Goal: Task Accomplishment & Management: Use online tool/utility

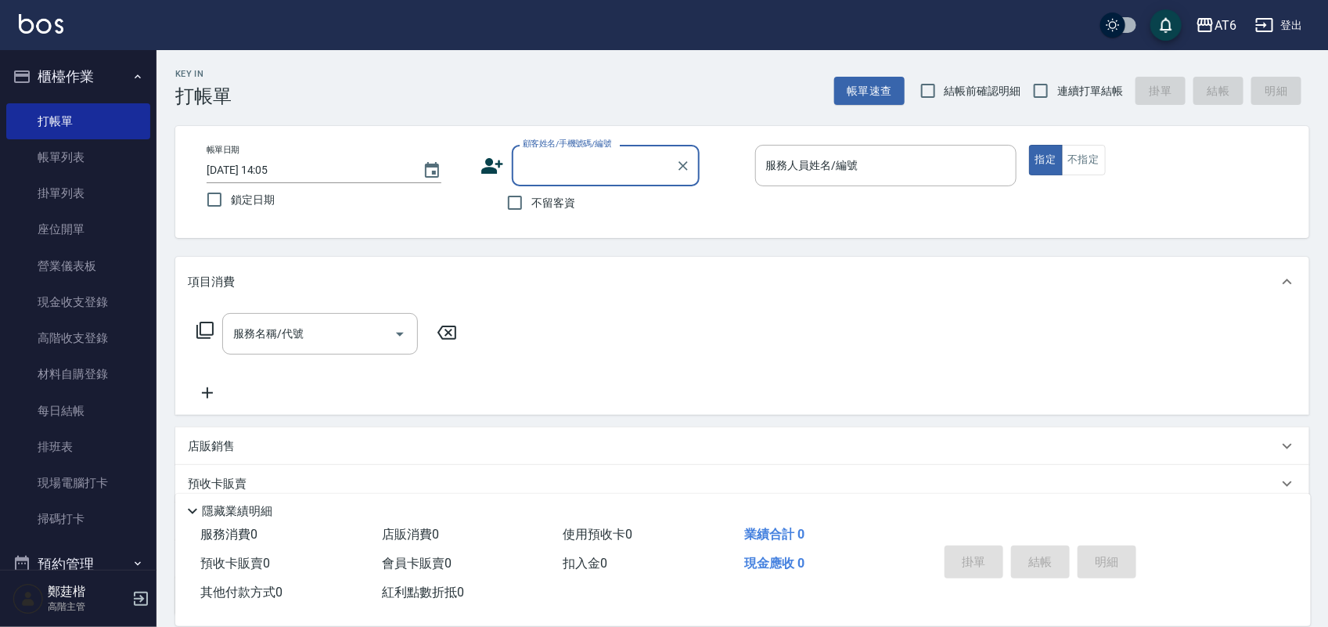
click at [248, 196] on span "鎖定日期" at bounding box center [253, 200] width 44 height 16
click at [231, 196] on input "鎖定日期" at bounding box center [214, 199] width 33 height 33
checkbox input "true"
click at [527, 204] on input "不留客資" at bounding box center [515, 202] width 33 height 33
checkbox input "true"
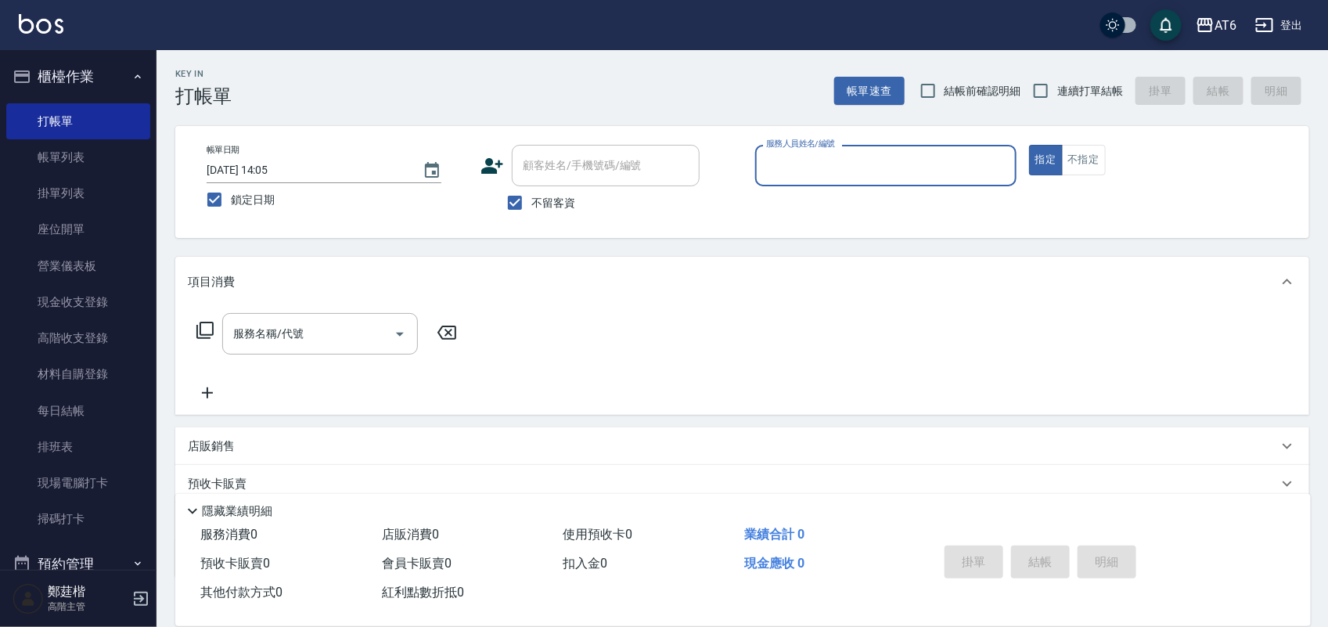
click at [1088, 99] on label "連續打單結帳" at bounding box center [1074, 90] width 99 height 33
click at [1057, 99] on input "連續打單結帳" at bounding box center [1041, 90] width 33 height 33
checkbox input "true"
click at [918, 178] on input "服務人員姓名/編號" at bounding box center [885, 165] width 247 height 27
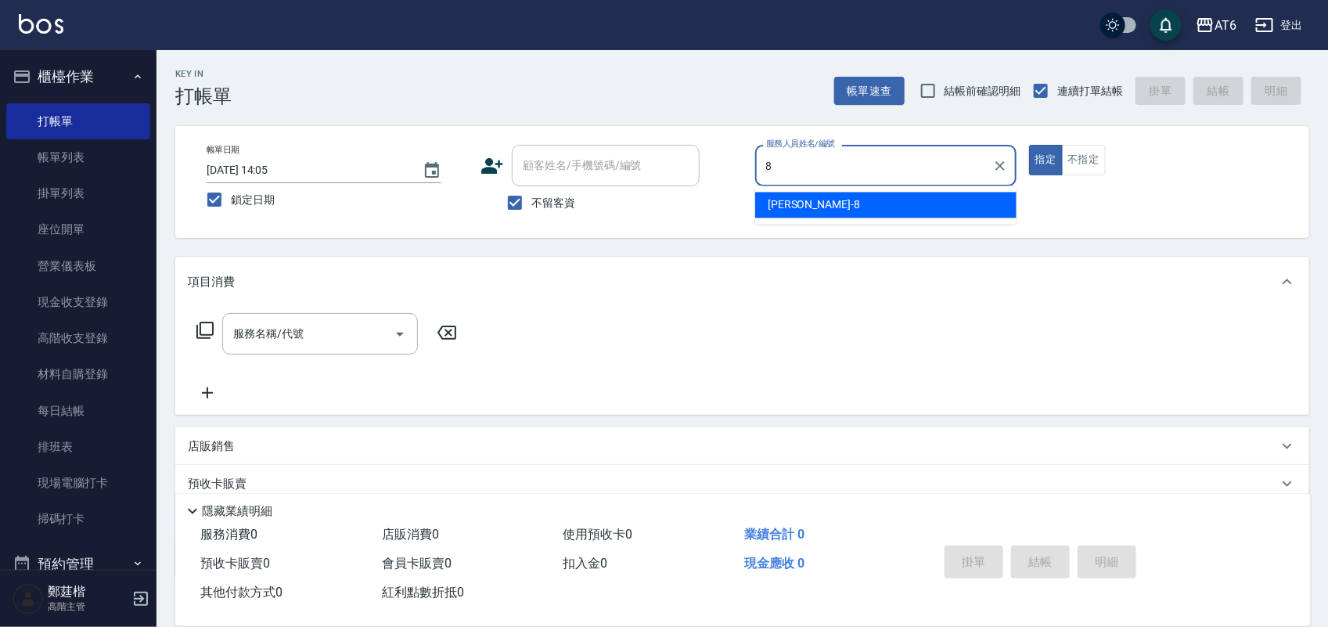
click at [834, 207] on div "[PERSON_NAME] -8" at bounding box center [885, 206] width 261 height 26
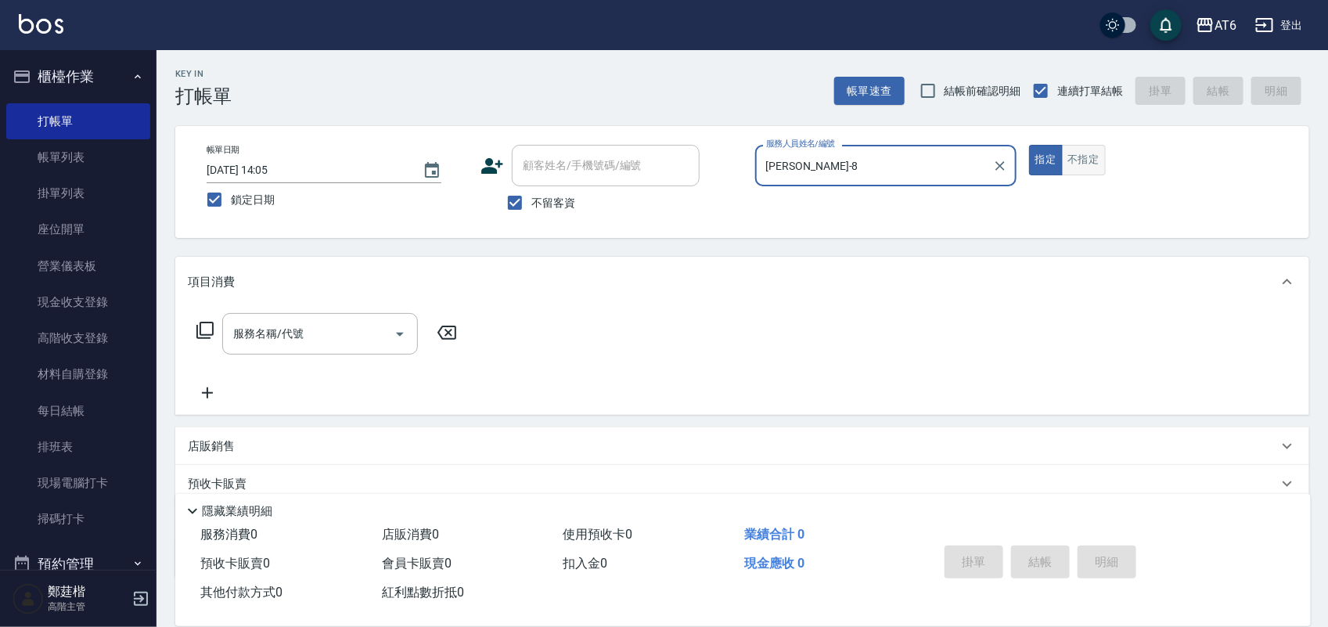
type input "[PERSON_NAME]-8"
click at [1097, 155] on button "不指定" at bounding box center [1084, 160] width 44 height 31
click at [345, 333] on input "服務名稱/代號" at bounding box center [308, 333] width 158 height 27
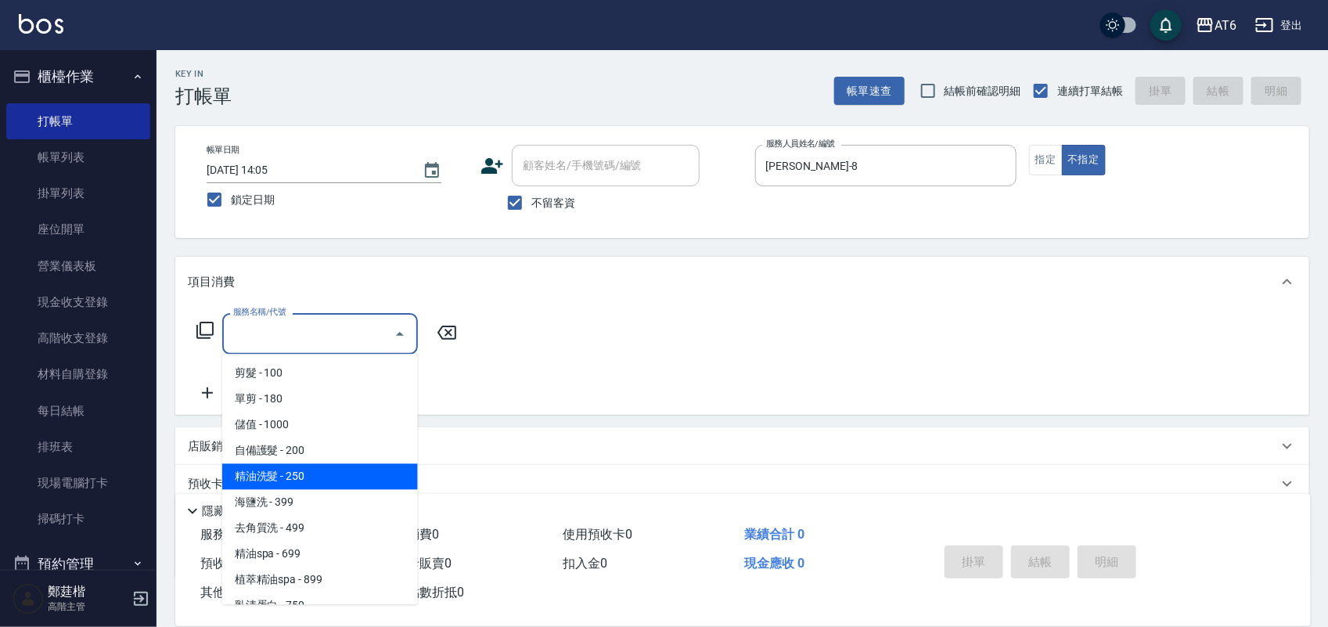
click at [330, 467] on span "精油洗髮 - 250" at bounding box center [320, 477] width 196 height 26
type input "精油洗髮(12)"
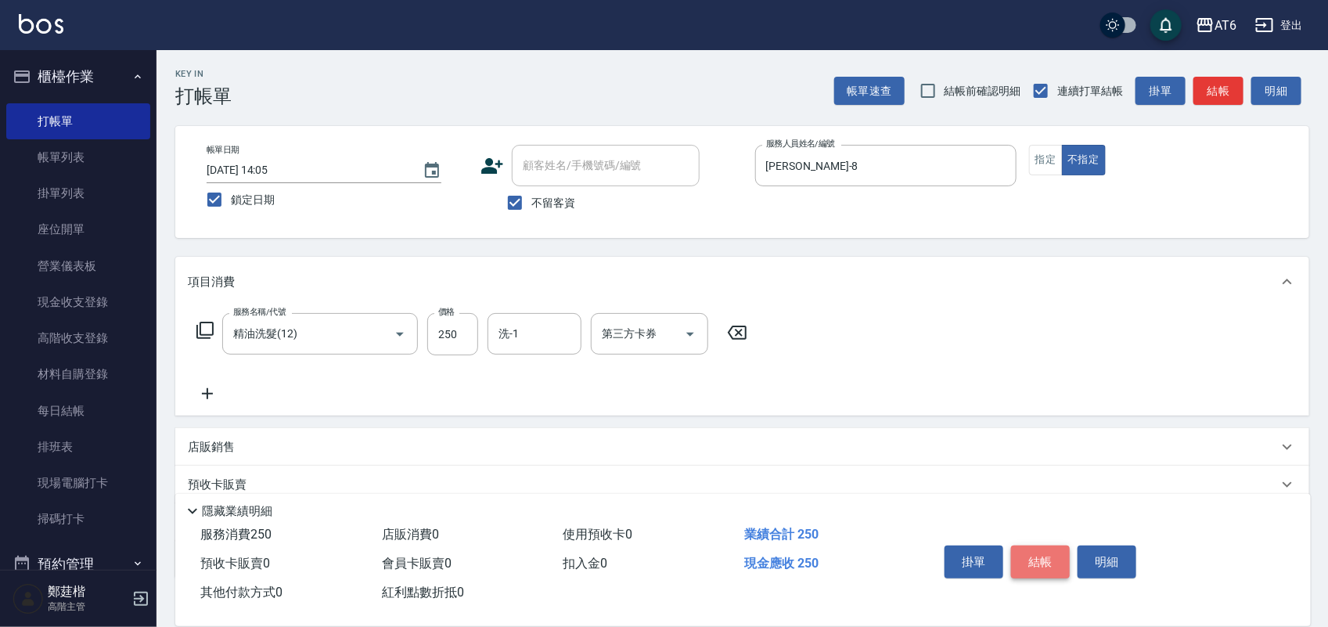
click at [1053, 560] on button "結帳" at bounding box center [1040, 562] width 59 height 33
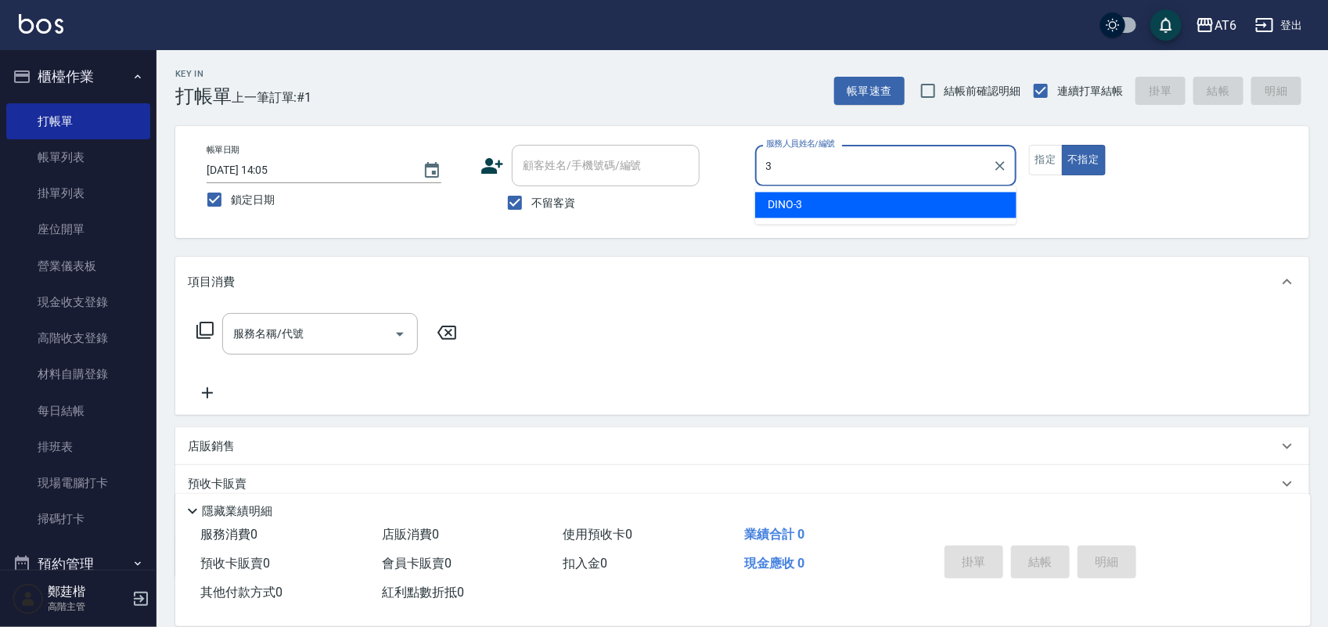
click at [779, 205] on span "DINO -3" at bounding box center [785, 205] width 35 height 16
type input "DINO-3"
click at [276, 337] on div "服務名稱/代號 服務名稱/代號" at bounding box center [320, 333] width 196 height 41
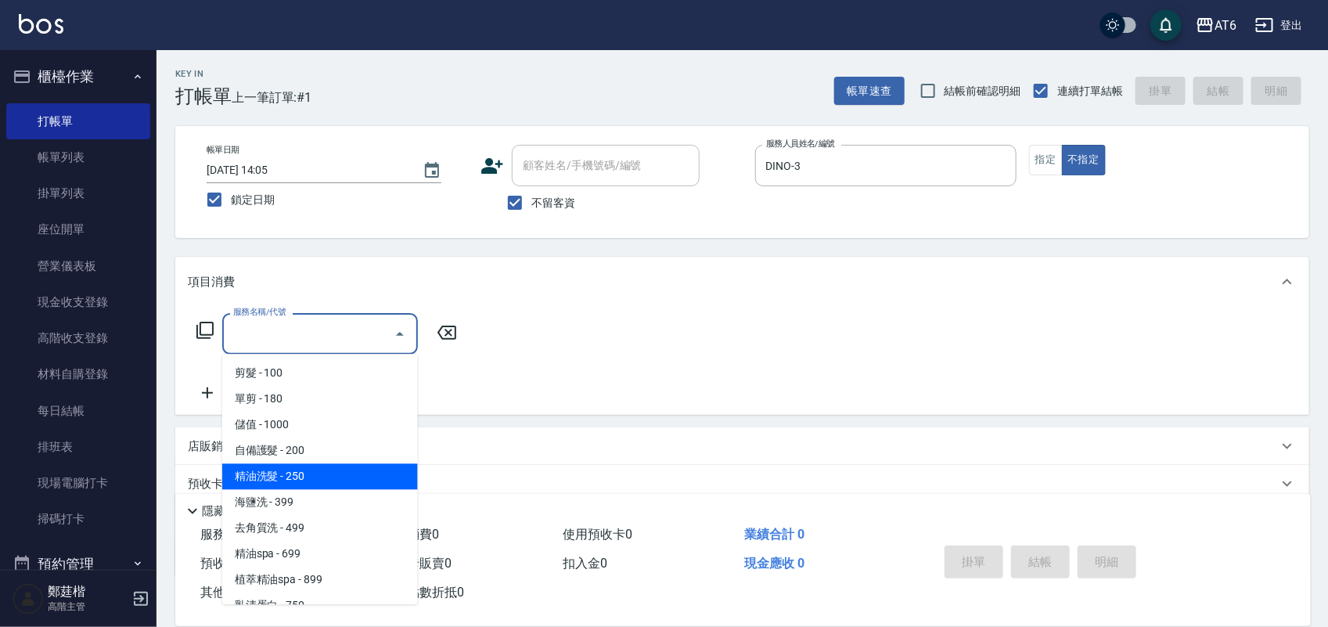
drag, startPoint x: 306, startPoint y: 471, endPoint x: 884, endPoint y: 477, distance: 578.5
click at [306, 472] on span "精油洗髮 - 250" at bounding box center [320, 477] width 196 height 26
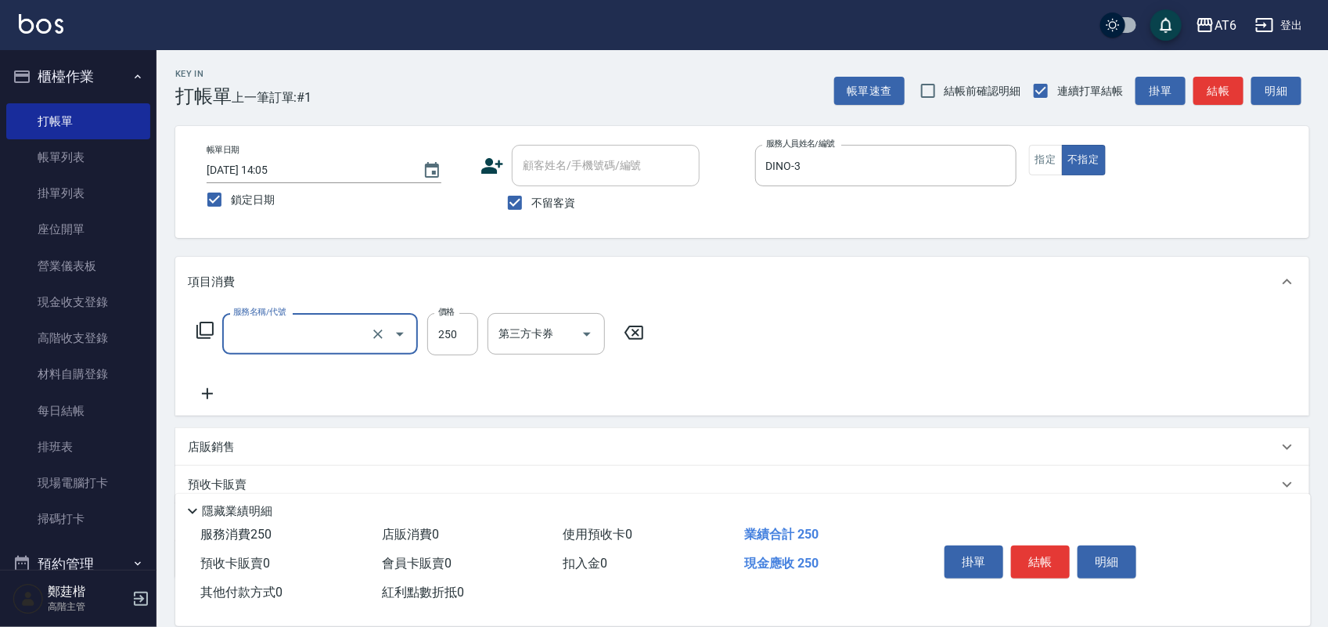
type input "精油洗髮(12)"
click at [1036, 550] on button "結帳" at bounding box center [1040, 562] width 59 height 33
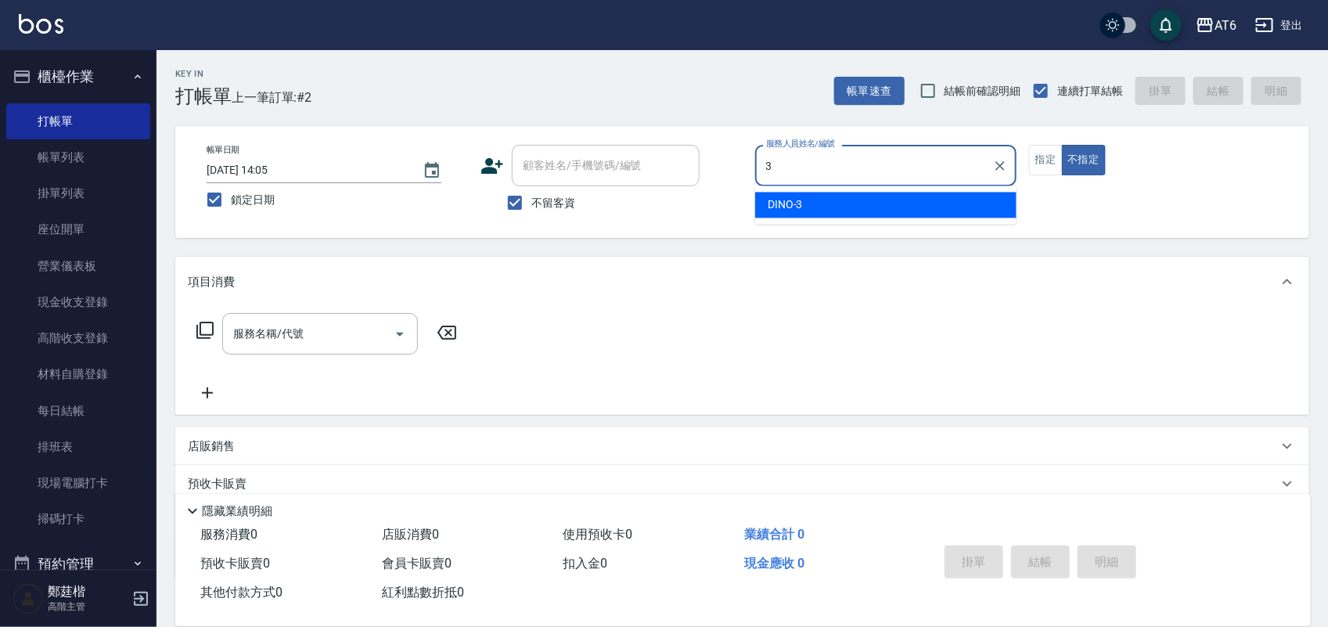
click at [796, 204] on span "DINO -3" at bounding box center [785, 205] width 35 height 16
type input "DINO-3"
click at [258, 335] on div "服務名稱/代號 服務名稱/代號" at bounding box center [320, 333] width 196 height 41
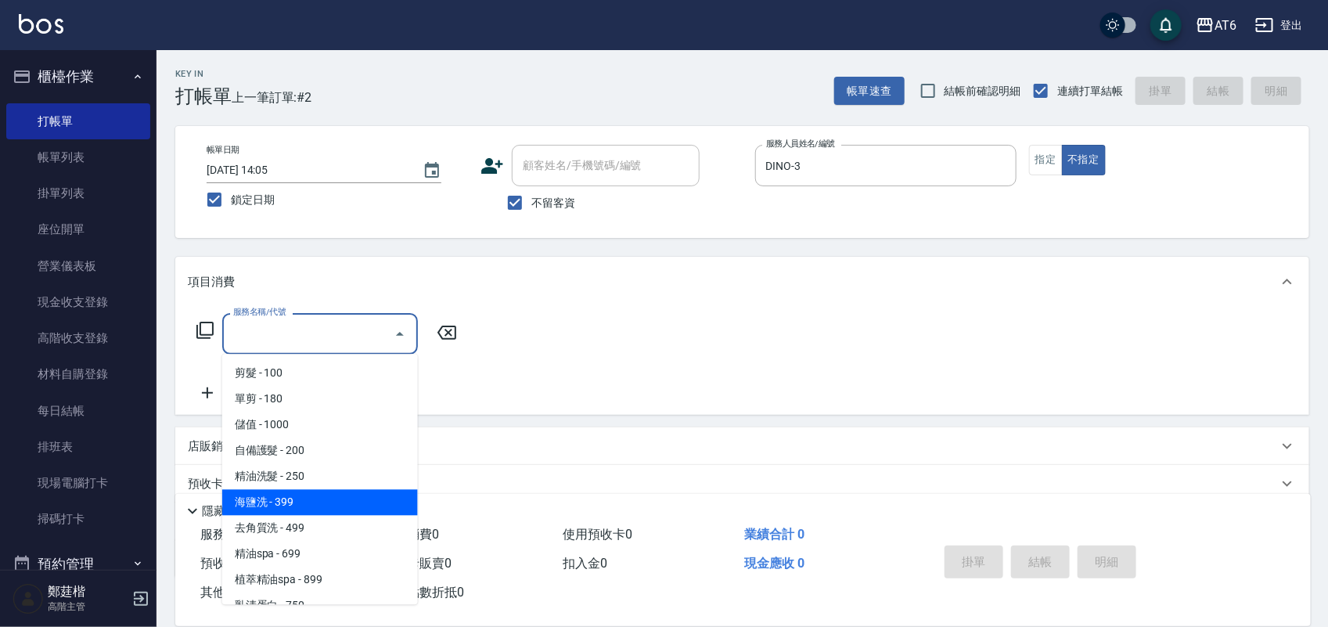
click at [323, 495] on span "海鹽洗 - 399" at bounding box center [320, 503] width 196 height 26
type input "海鹽洗(13)"
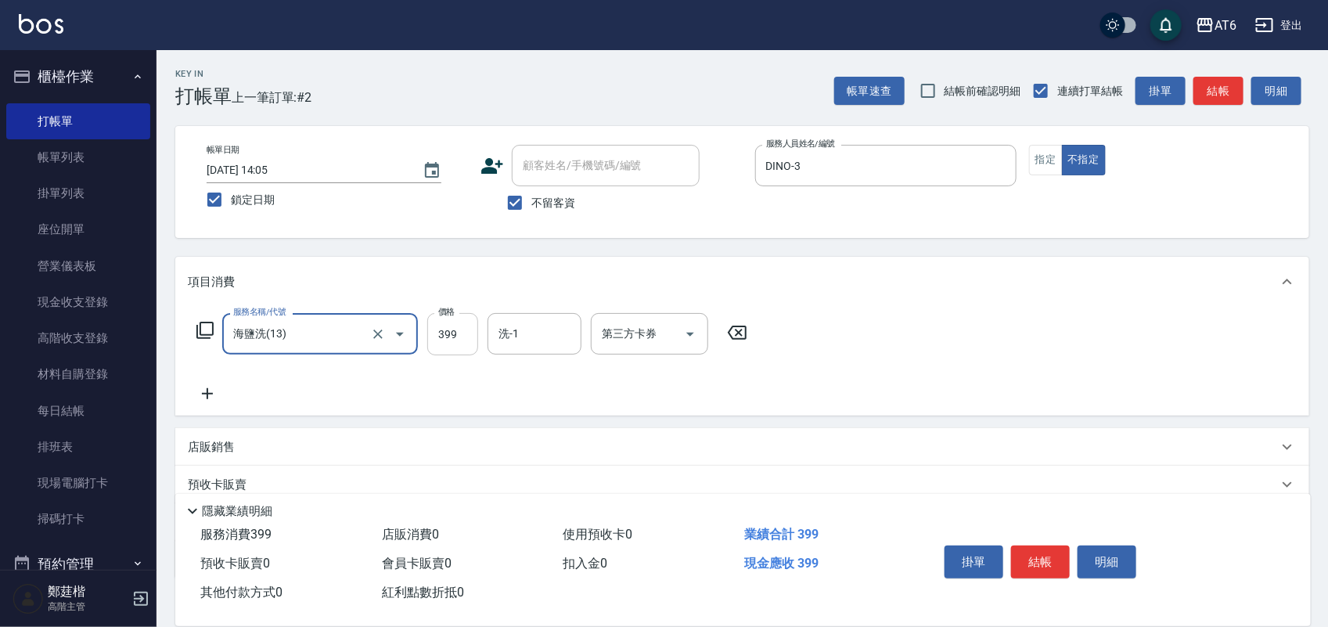
click at [459, 345] on input "399" at bounding box center [452, 334] width 51 height 42
type input "579"
click at [1043, 561] on button "結帳" at bounding box center [1040, 562] width 59 height 33
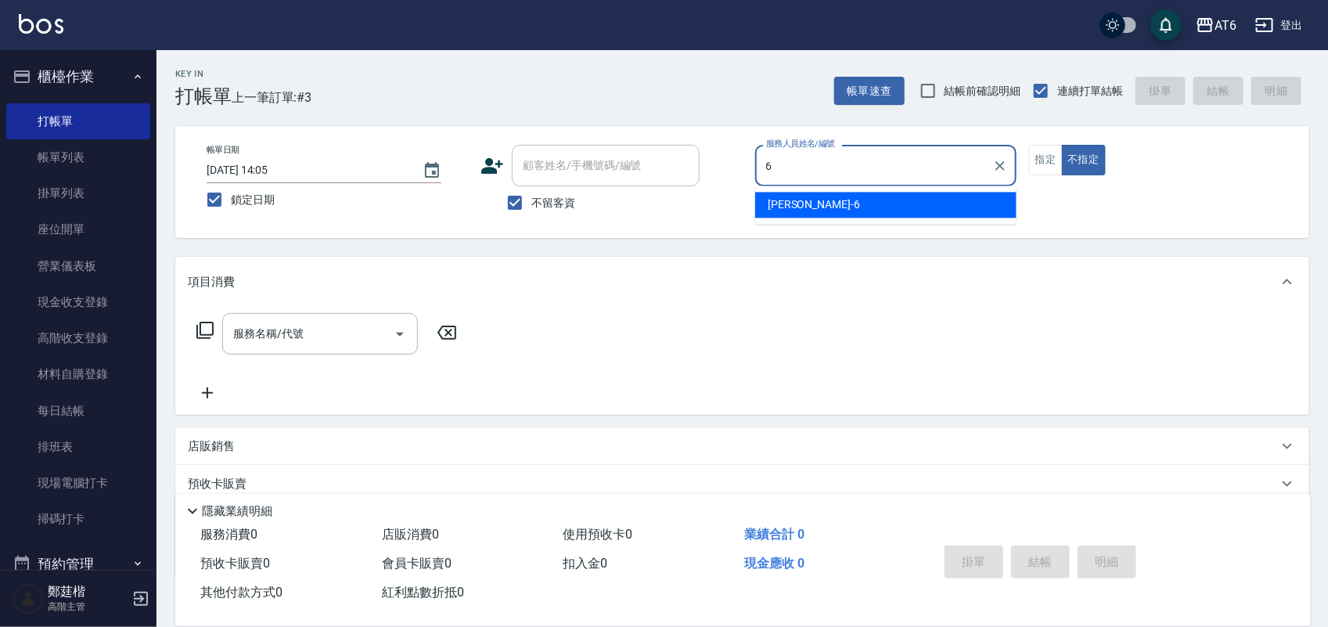
click at [814, 207] on div "[PERSON_NAME] -6" at bounding box center [885, 206] width 261 height 26
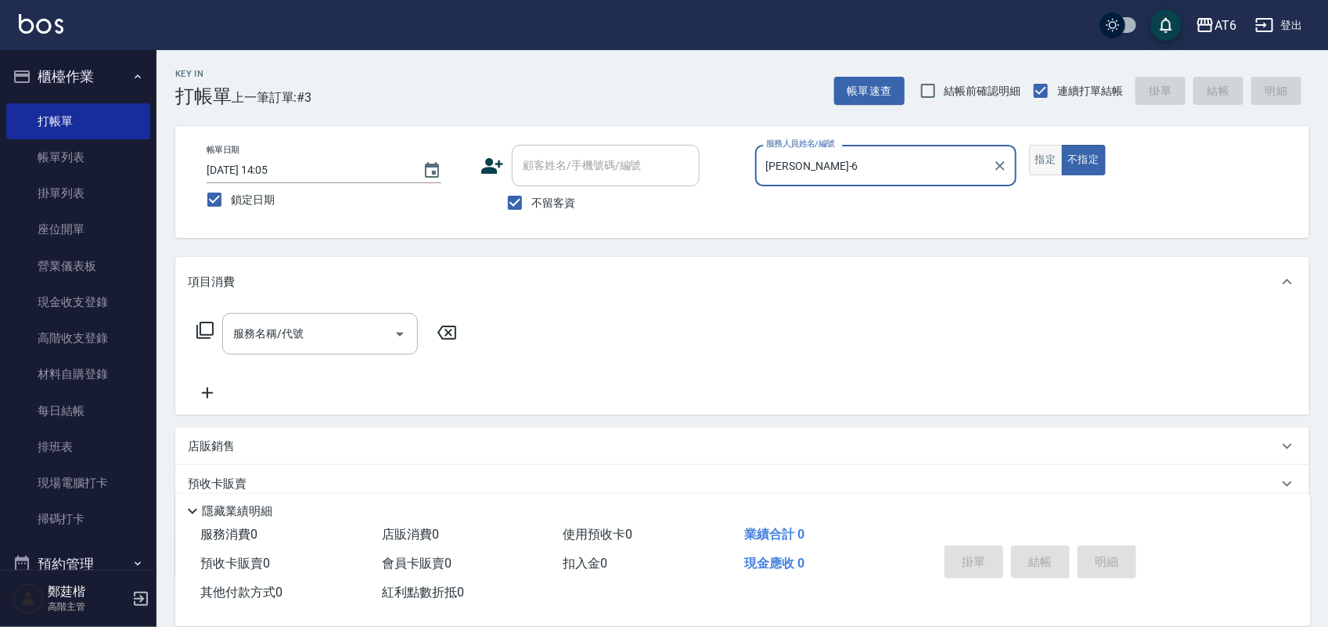
type input "[PERSON_NAME]-6"
click at [1054, 162] on button "指定" at bounding box center [1046, 160] width 34 height 31
click at [291, 341] on input "服務名稱/代號" at bounding box center [308, 333] width 158 height 27
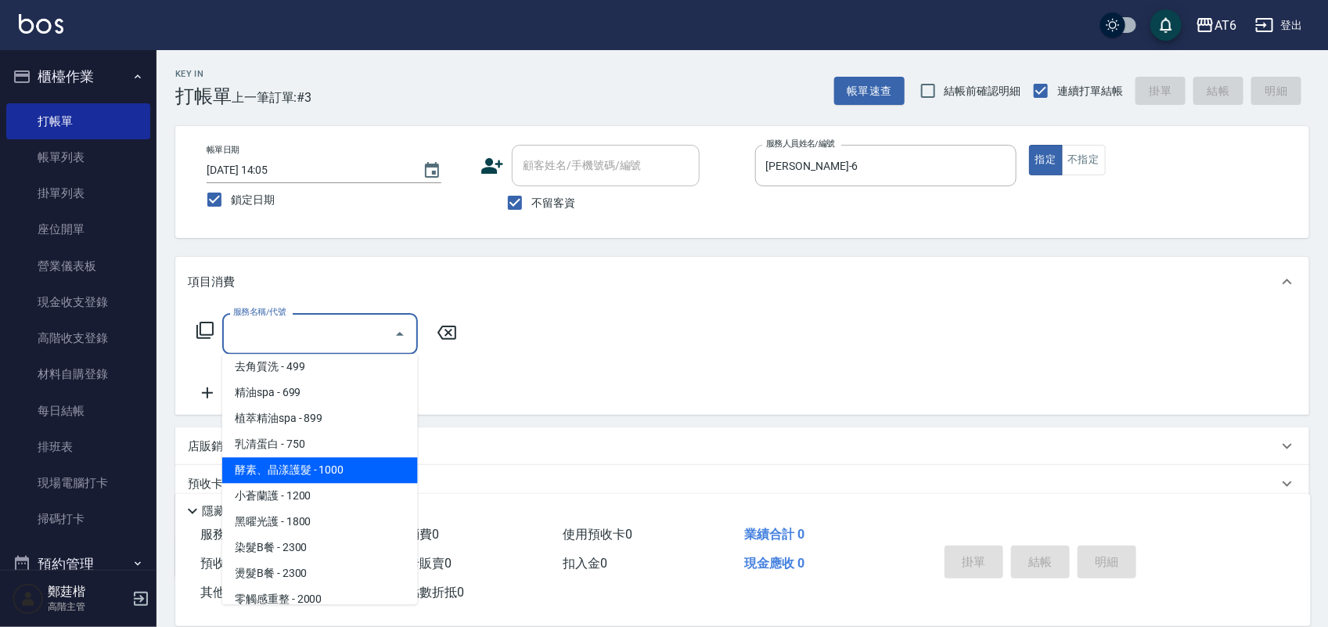
scroll to position [196, 0]
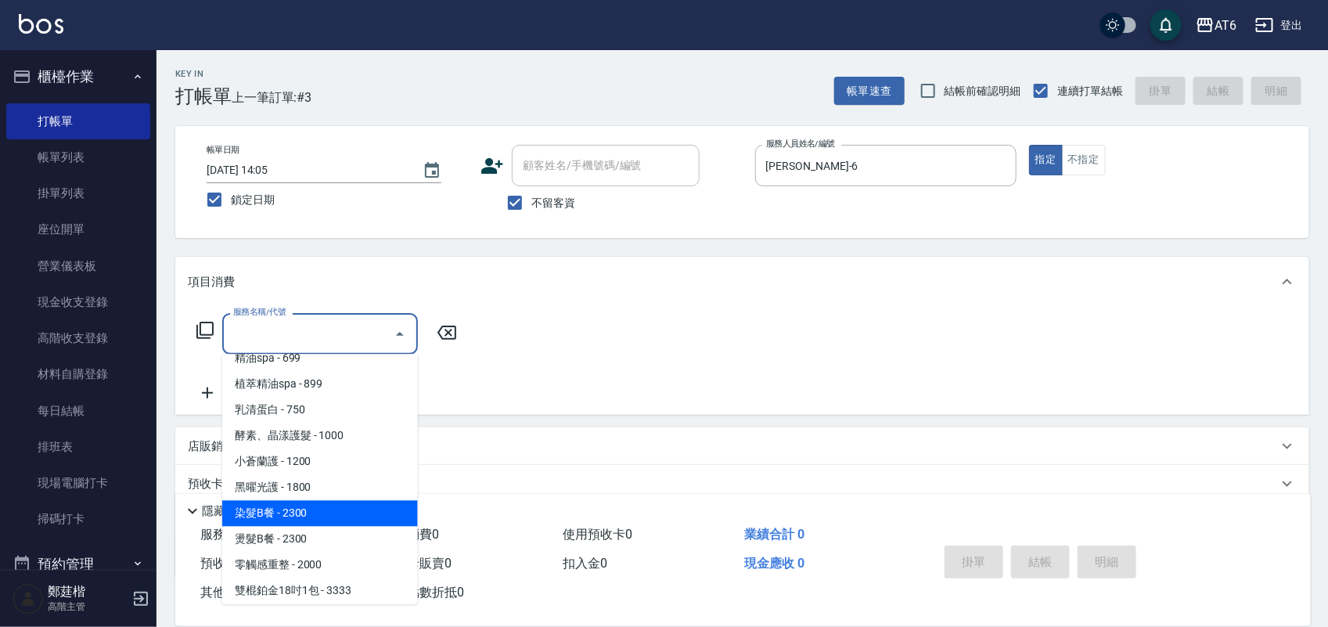
click at [344, 510] on span "染髮B餐 - 2300" at bounding box center [320, 514] width 196 height 26
type input "染髮B餐(32)"
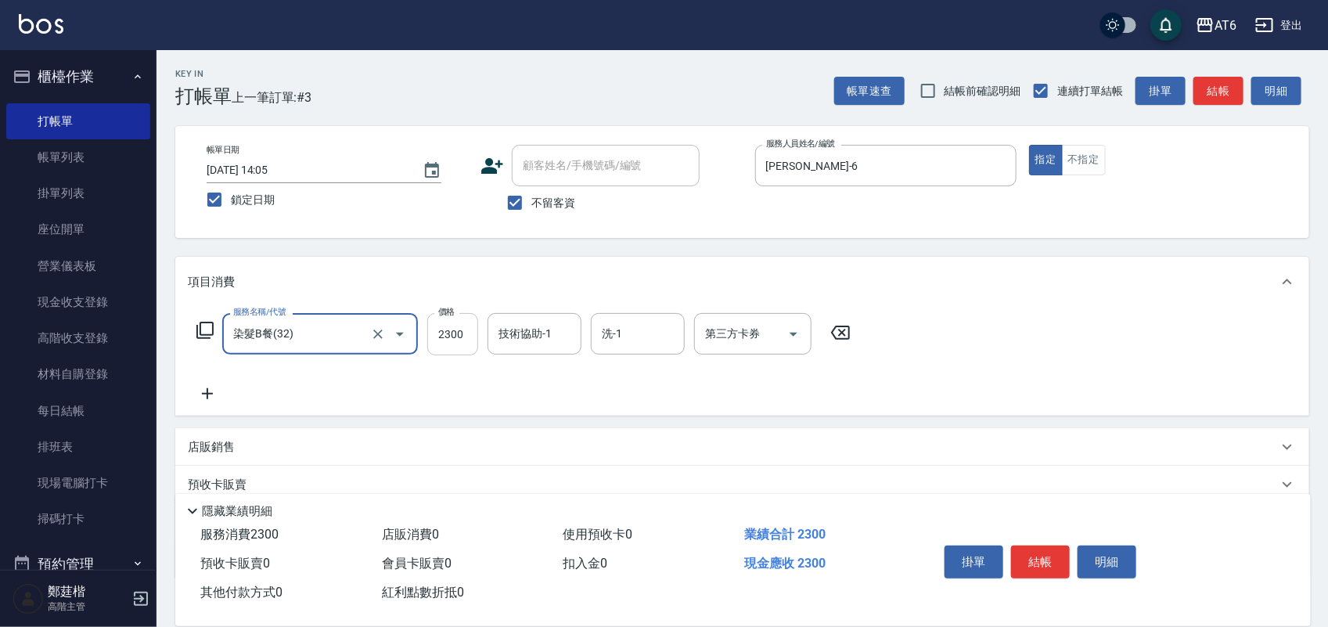
click at [452, 342] on input "2300" at bounding box center [452, 334] width 51 height 42
type input "1000"
click at [1035, 557] on button "結帳" at bounding box center [1040, 562] width 59 height 33
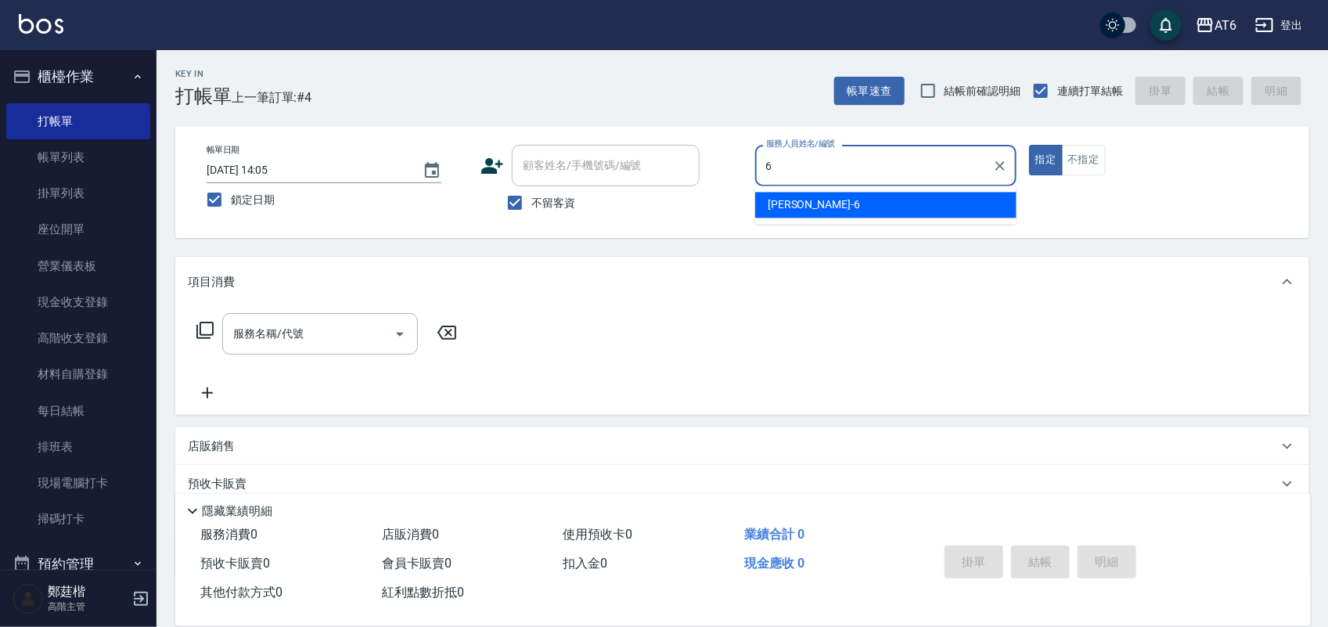
click at [791, 205] on span "[PERSON_NAME] -6" at bounding box center [814, 205] width 92 height 16
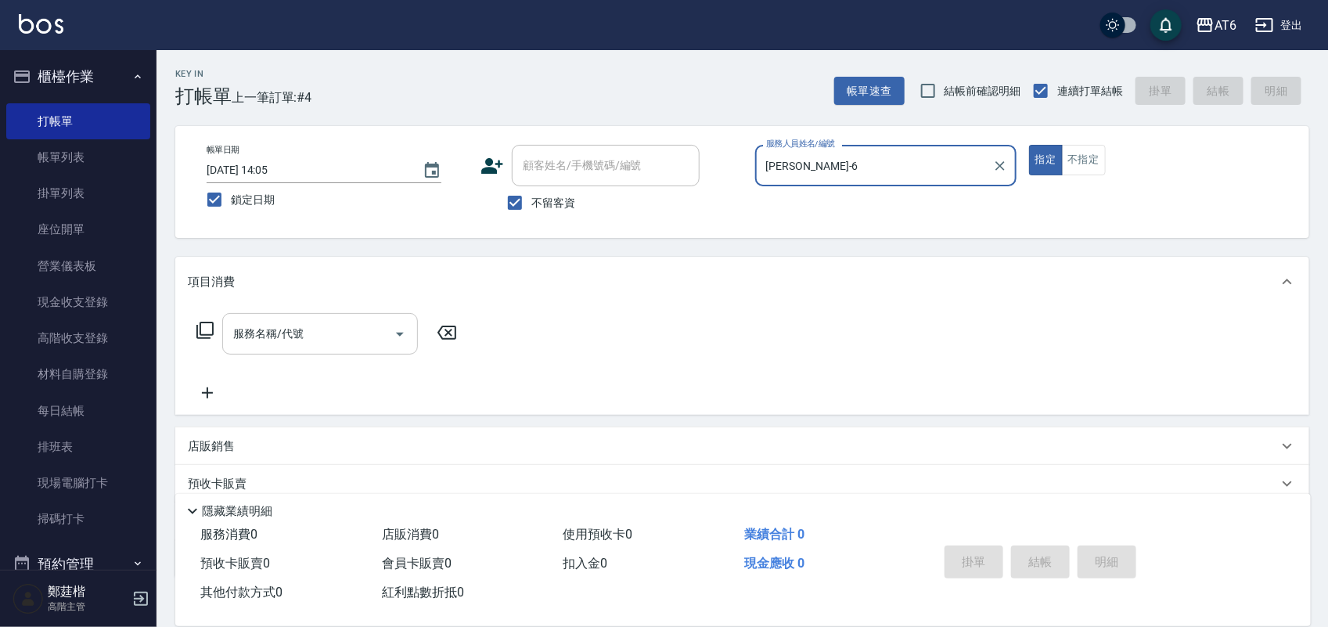
type input "[PERSON_NAME]-6"
click at [315, 342] on input "服務名稱/代號" at bounding box center [308, 333] width 158 height 27
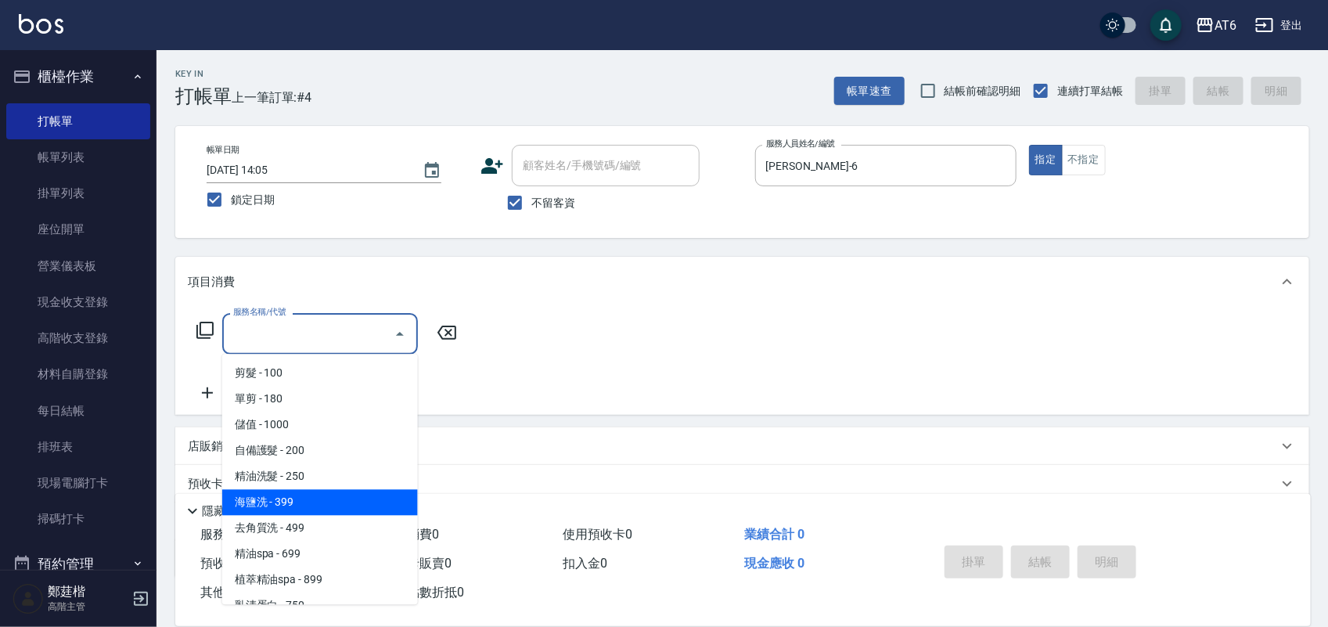
click at [317, 507] on span "海鹽洗 - 399" at bounding box center [320, 503] width 196 height 26
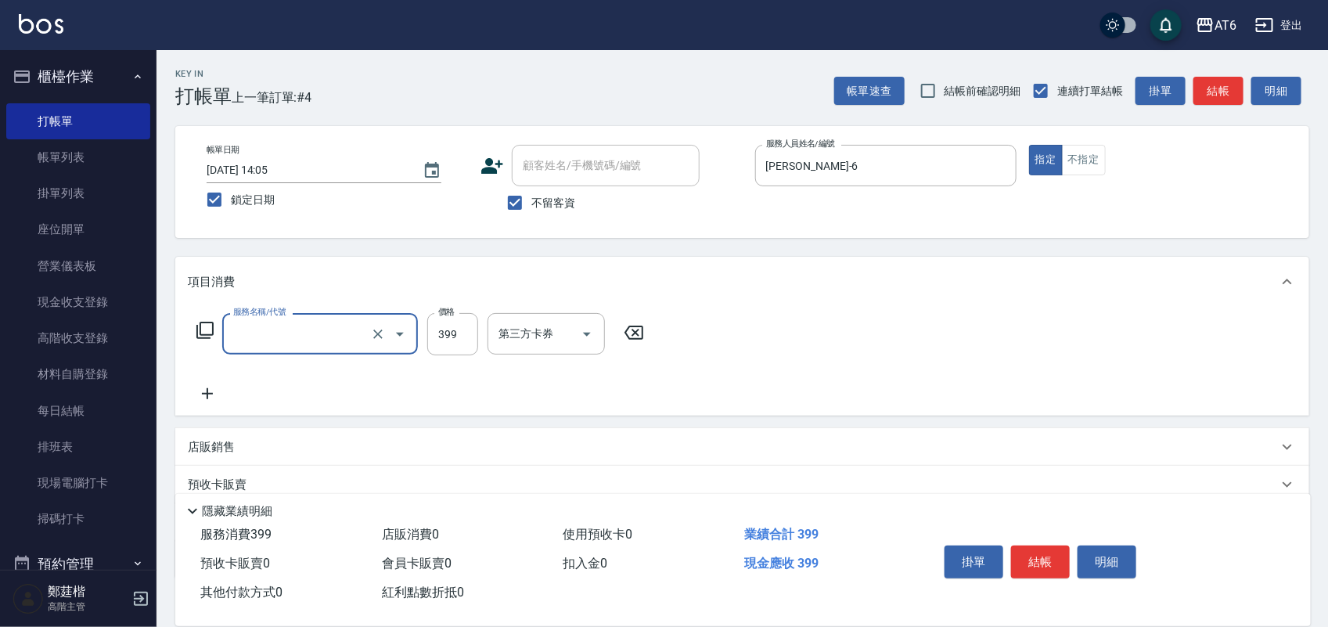
type input "海鹽洗(13)"
click at [1029, 549] on button "結帳" at bounding box center [1040, 562] width 59 height 33
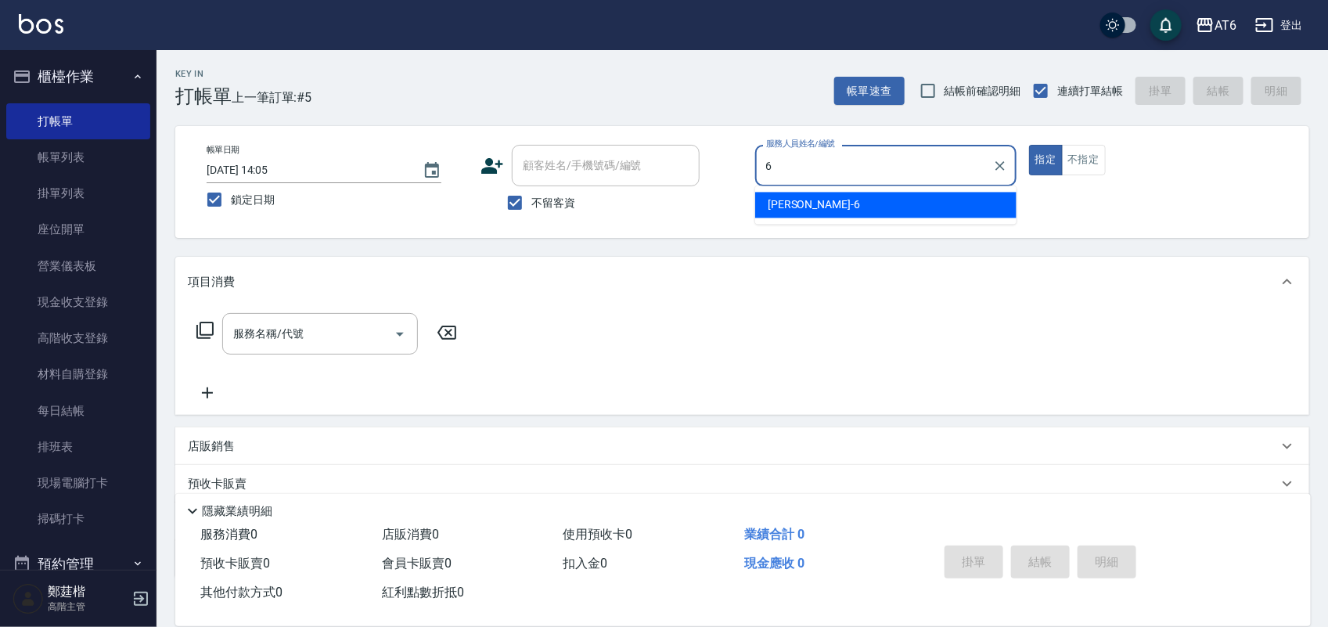
click at [784, 205] on span "[PERSON_NAME] -6" at bounding box center [814, 205] width 92 height 16
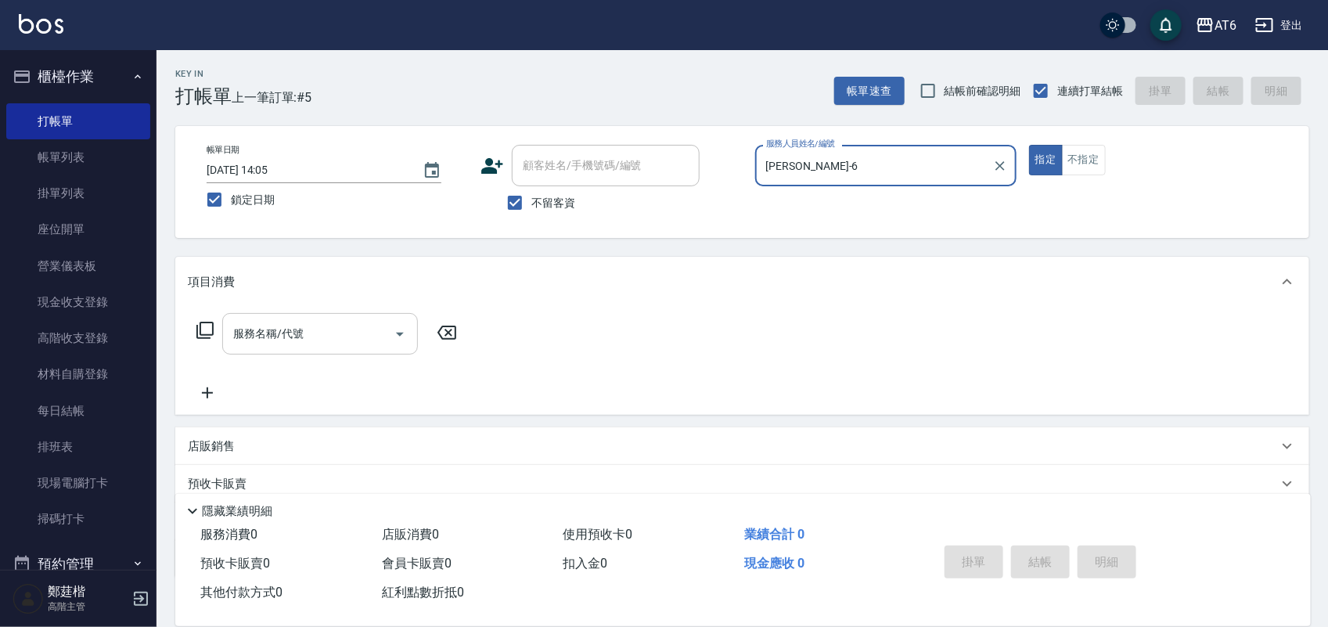
type input "[PERSON_NAME]-6"
click at [326, 333] on input "服務名稱/代號" at bounding box center [308, 333] width 158 height 27
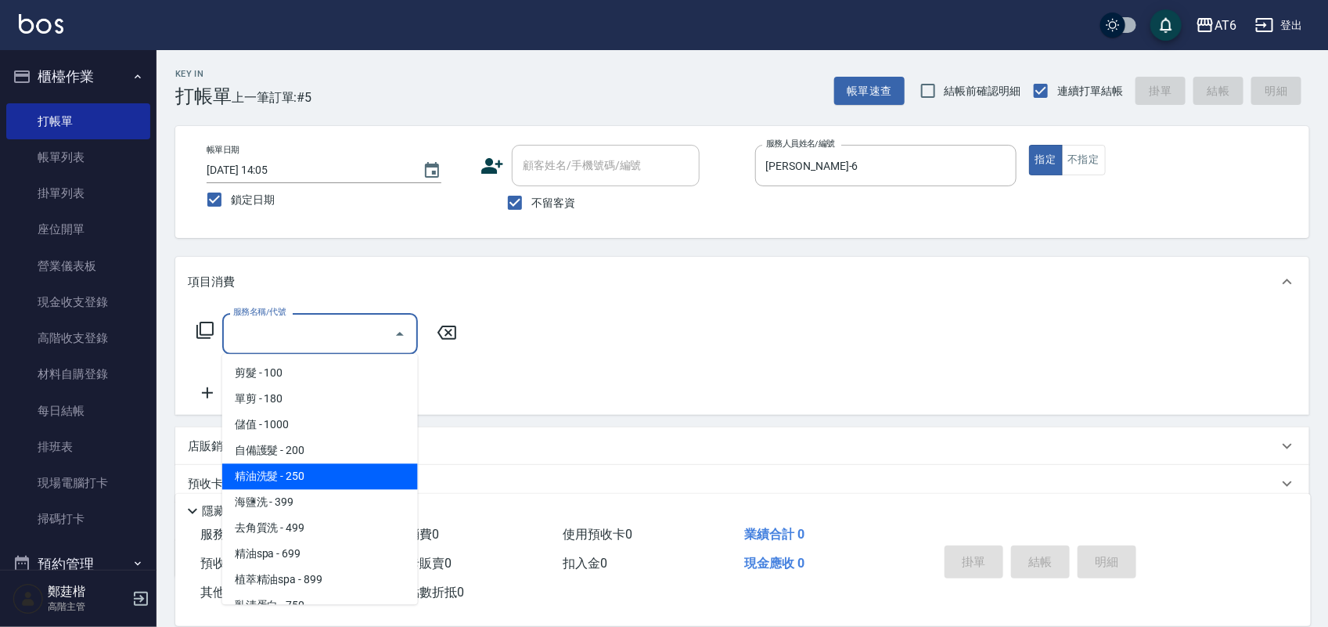
click at [331, 479] on span "精油洗髮 - 250" at bounding box center [320, 477] width 196 height 26
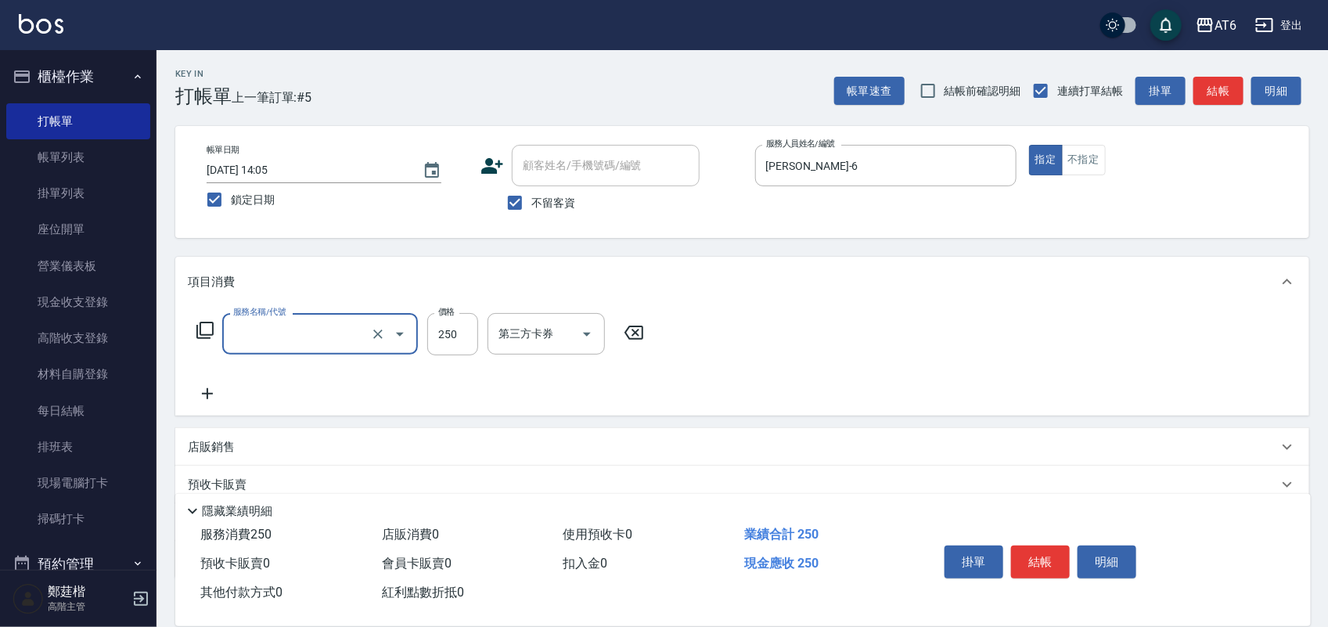
type input "精油洗髮(12)"
click at [458, 333] on input "250" at bounding box center [452, 334] width 51 height 42
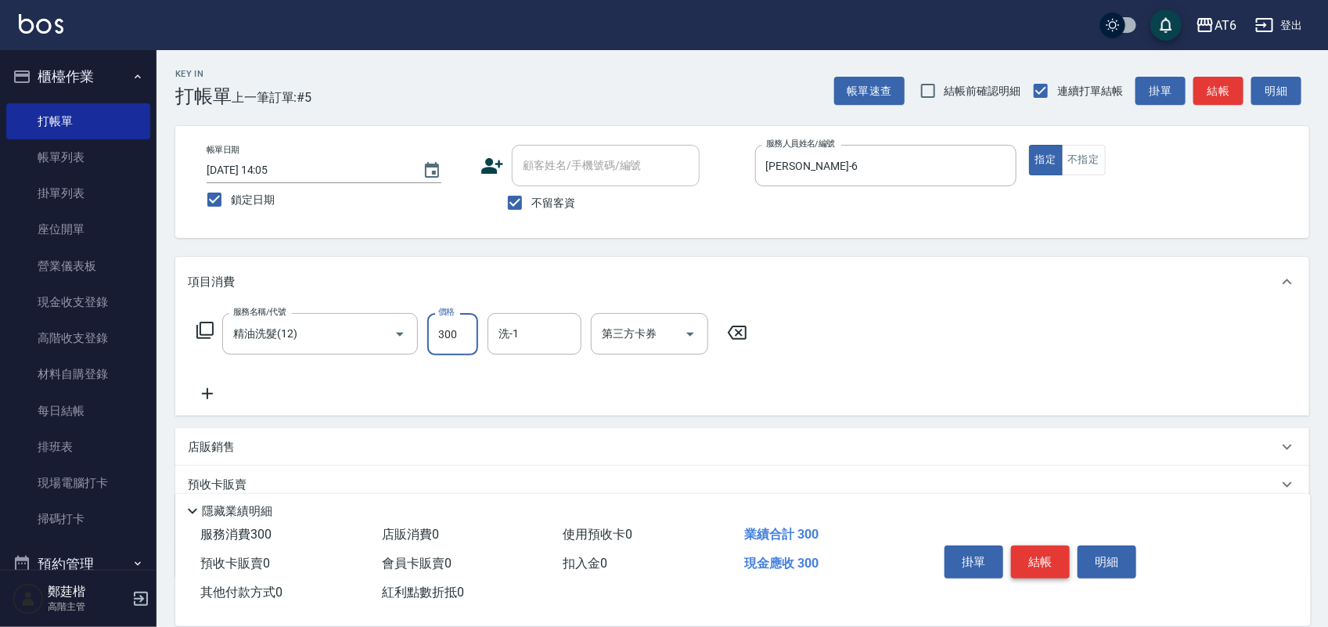
type input "300"
click at [1022, 549] on button "結帳" at bounding box center [1040, 562] width 59 height 33
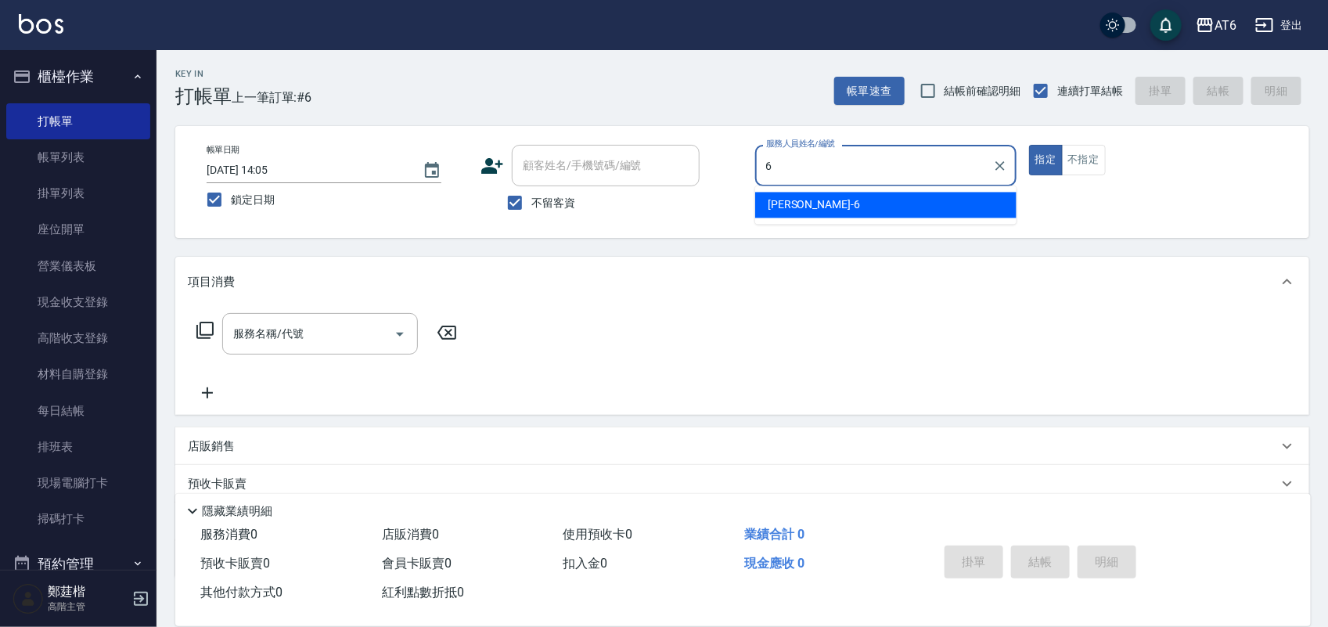
click at [845, 202] on div "[PERSON_NAME] -6" at bounding box center [885, 206] width 261 height 26
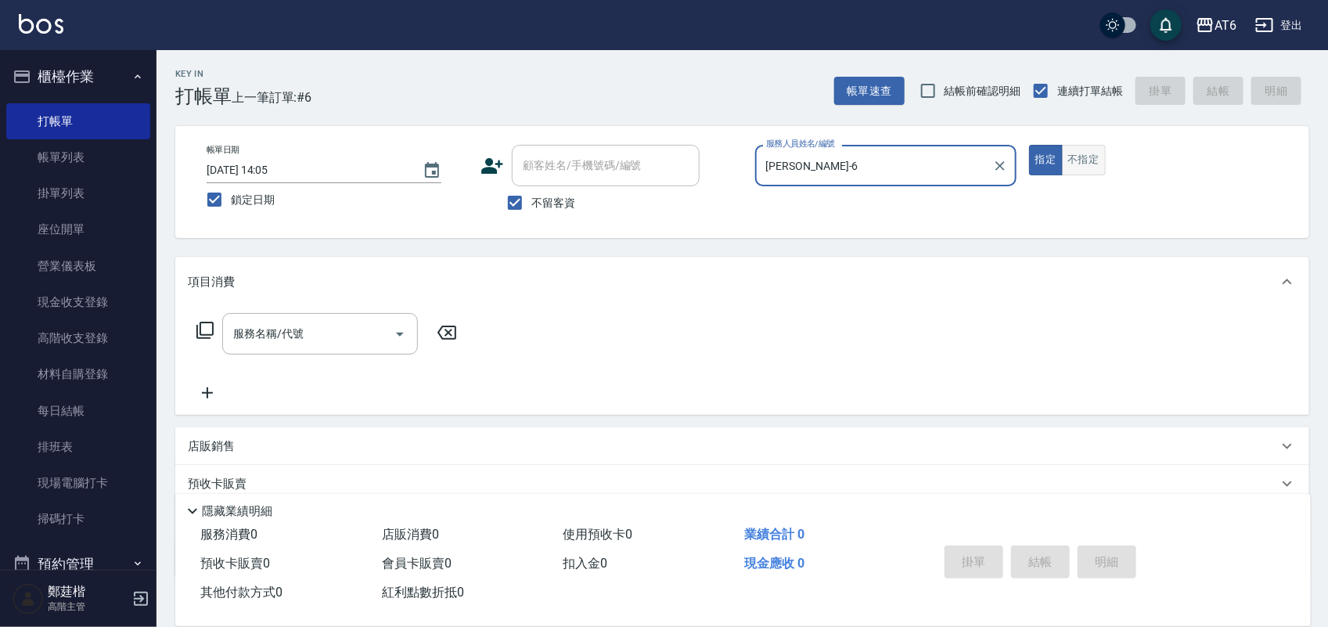
type input "[PERSON_NAME]-6"
click at [1078, 170] on button "不指定" at bounding box center [1084, 160] width 44 height 31
click at [330, 322] on input "服務名稱/代號" at bounding box center [308, 333] width 158 height 27
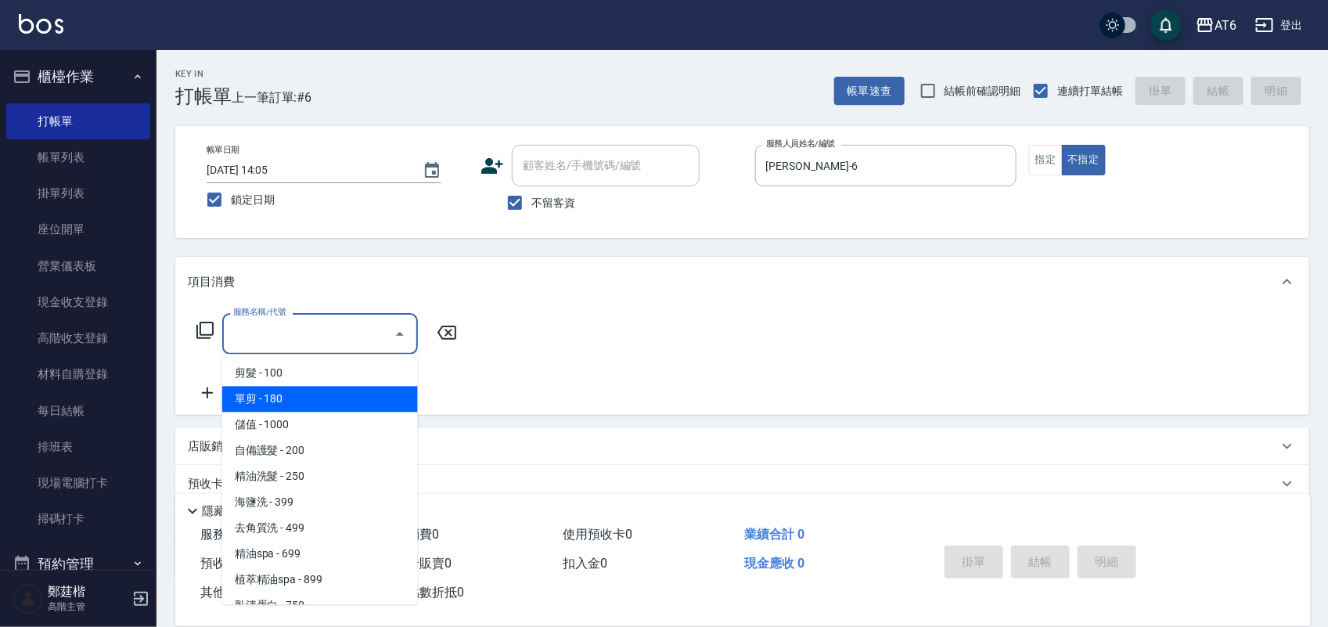
click at [338, 404] on span "單剪 - 180" at bounding box center [320, 400] width 196 height 26
type input "單剪(00)"
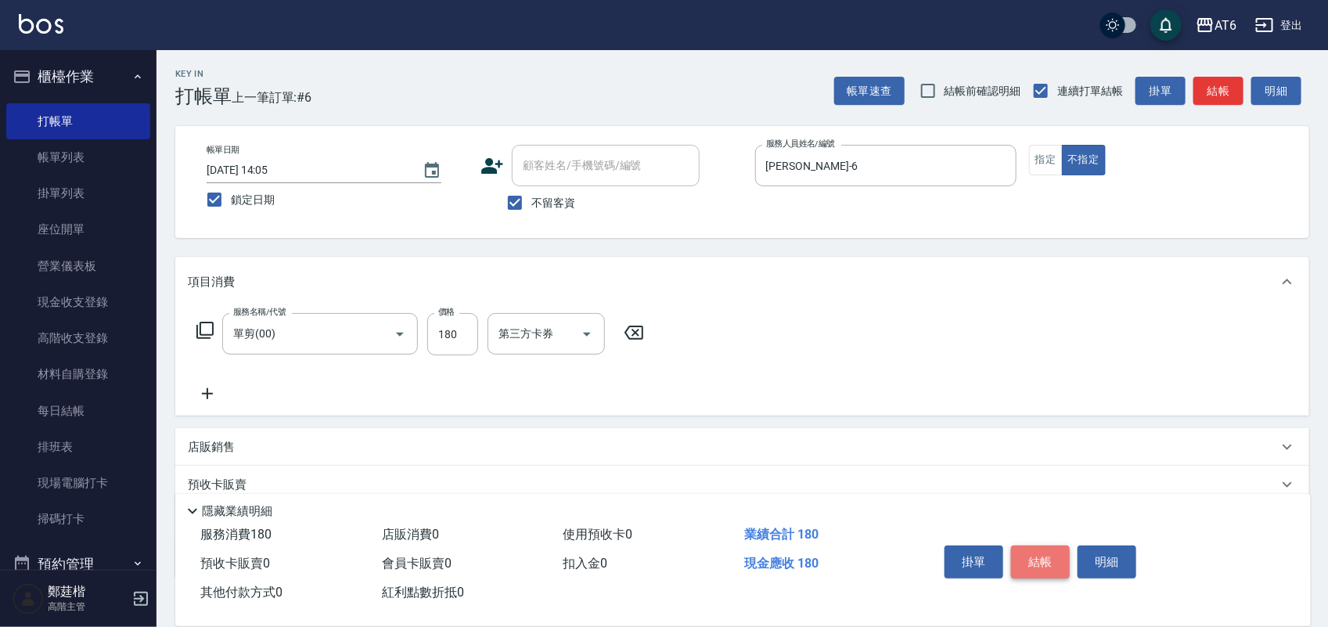
click at [1047, 562] on button "結帳" at bounding box center [1040, 562] width 59 height 33
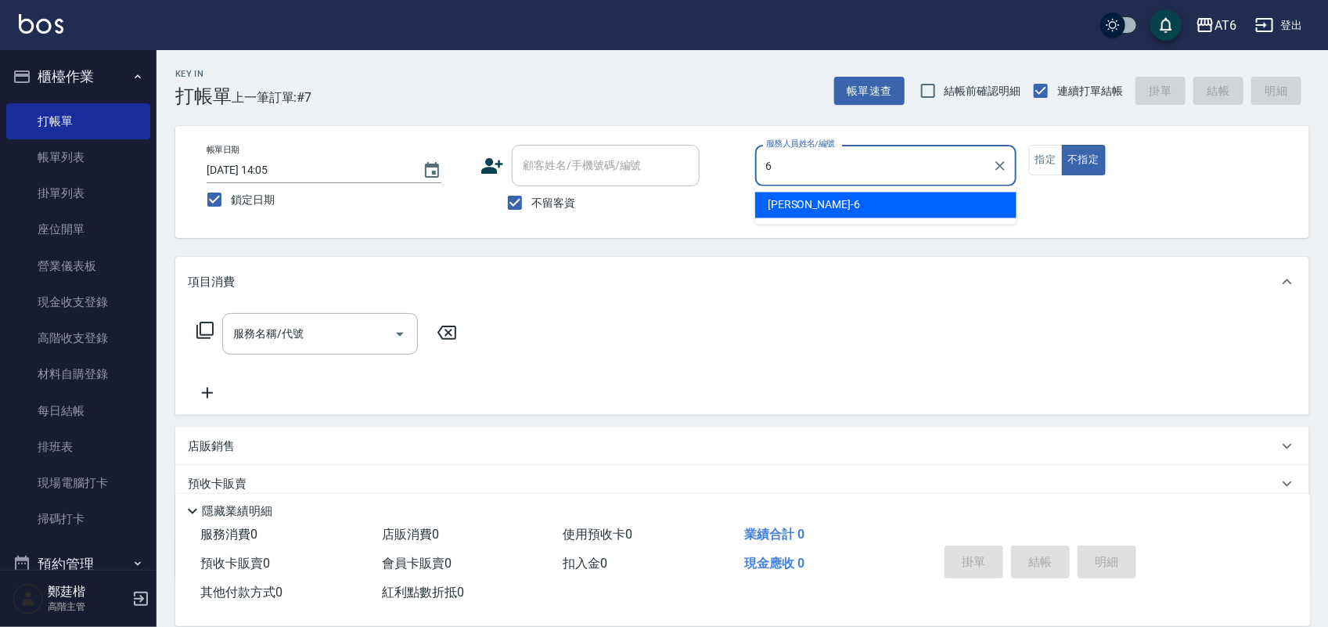
click at [823, 209] on div "[PERSON_NAME] -6" at bounding box center [885, 206] width 261 height 26
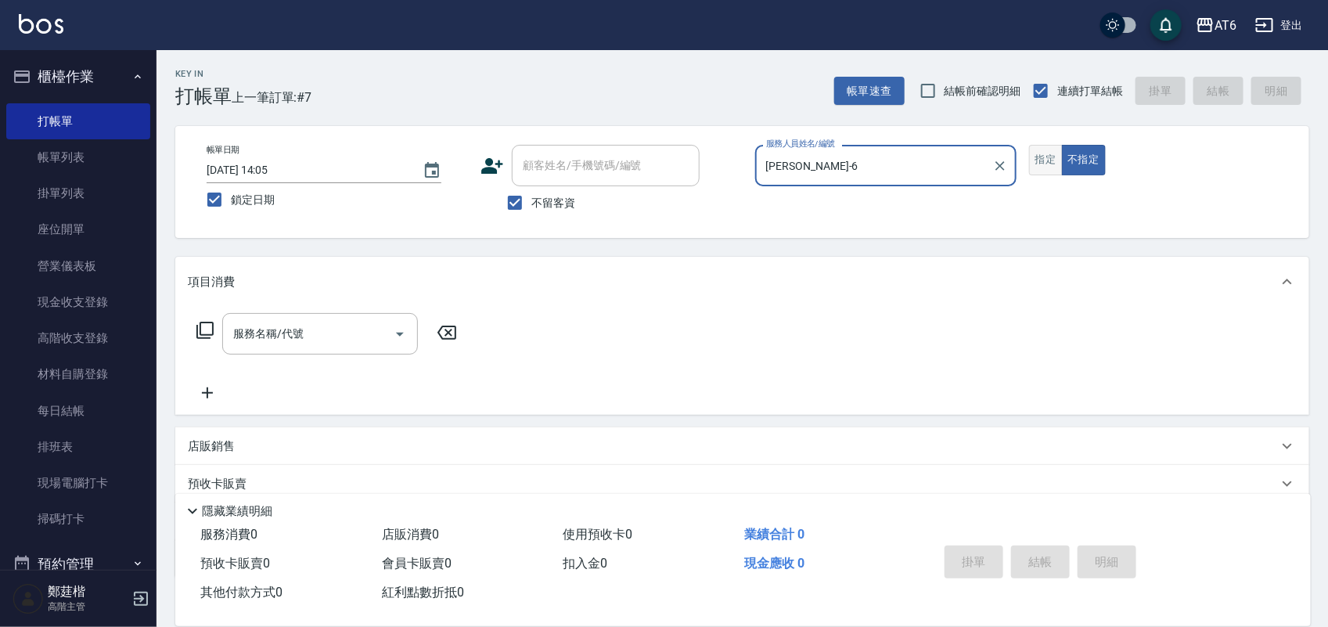
type input "[PERSON_NAME]-6"
click at [1043, 166] on button "指定" at bounding box center [1046, 160] width 34 height 31
click at [330, 340] on input "服務名稱/代號" at bounding box center [308, 333] width 158 height 27
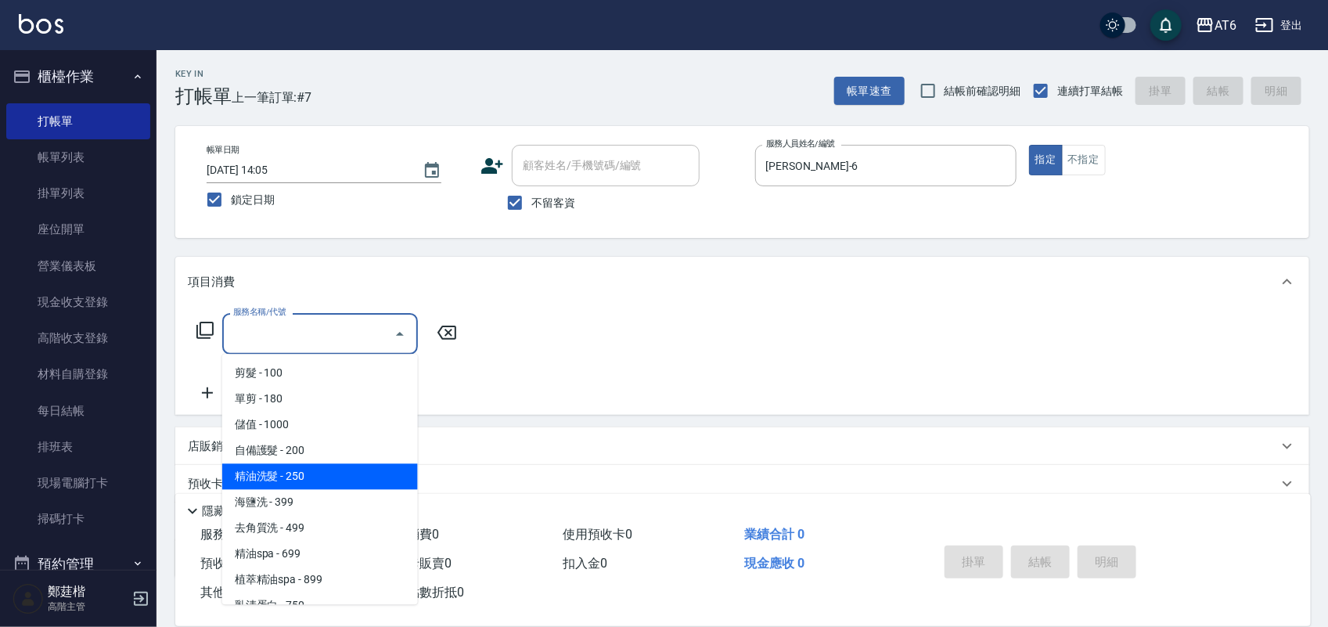
scroll to position [98, 0]
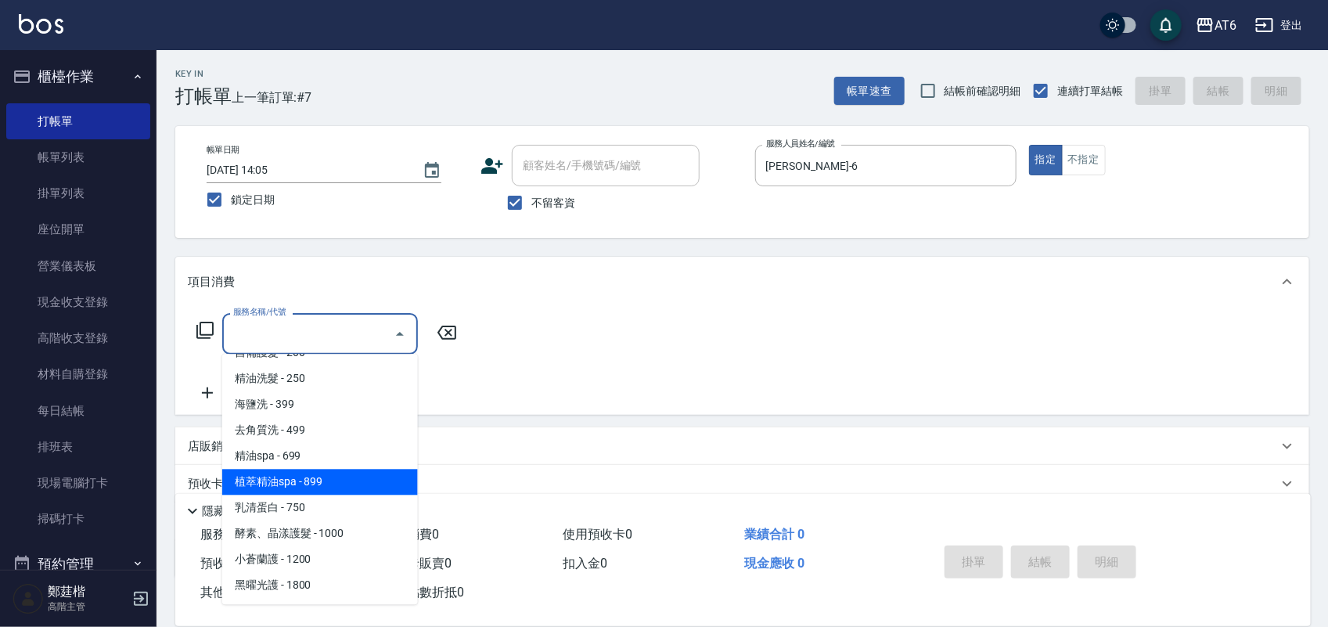
click at [356, 478] on span "植萃精油spa - 899" at bounding box center [320, 483] width 196 height 26
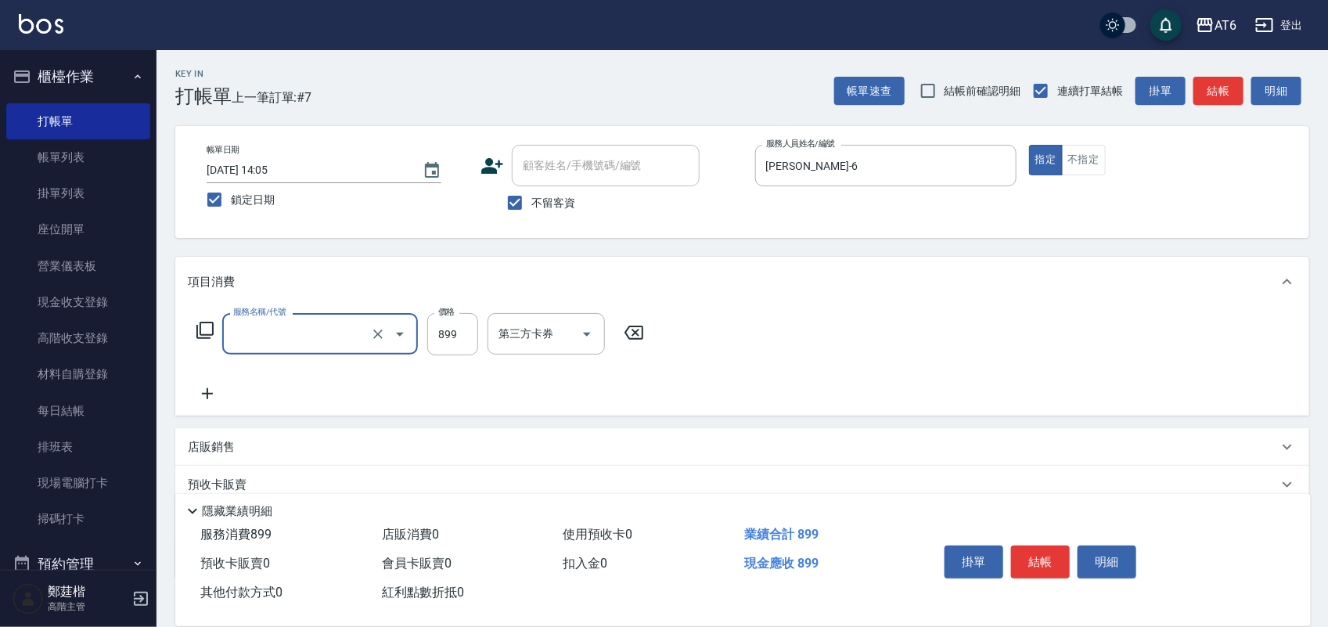
type input "植萃精油spa(16)"
click at [1045, 553] on button "結帳" at bounding box center [1040, 562] width 59 height 33
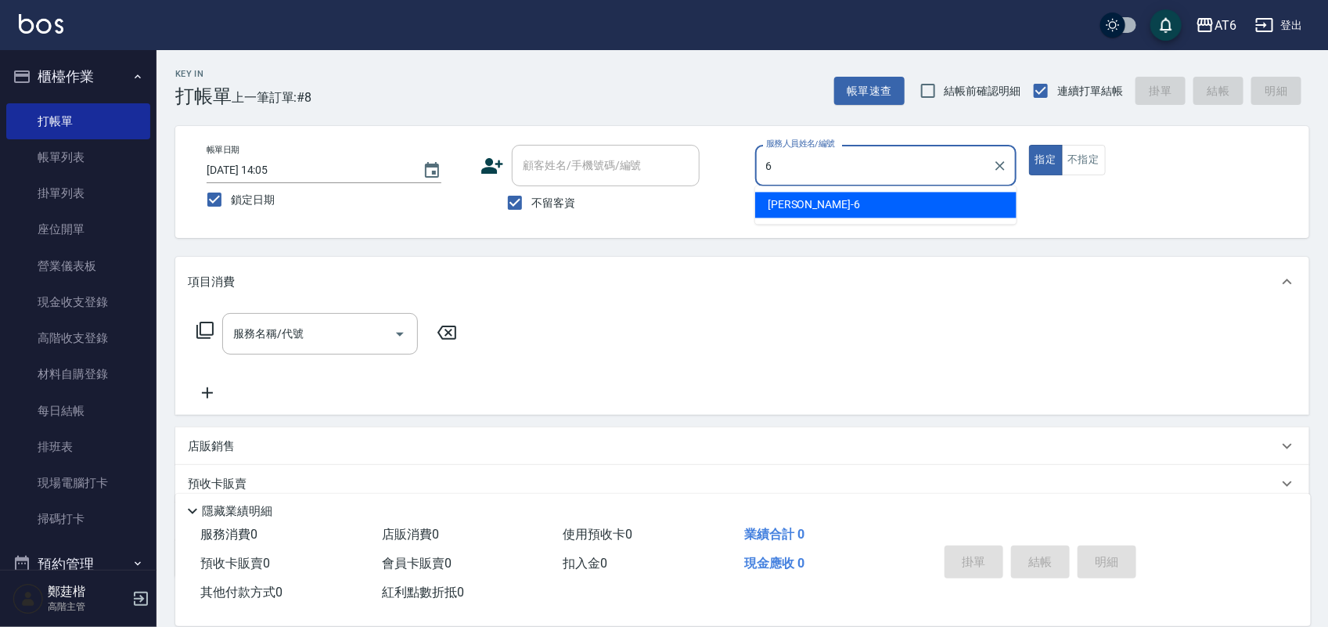
click at [818, 202] on div "[PERSON_NAME] -6" at bounding box center [885, 206] width 261 height 26
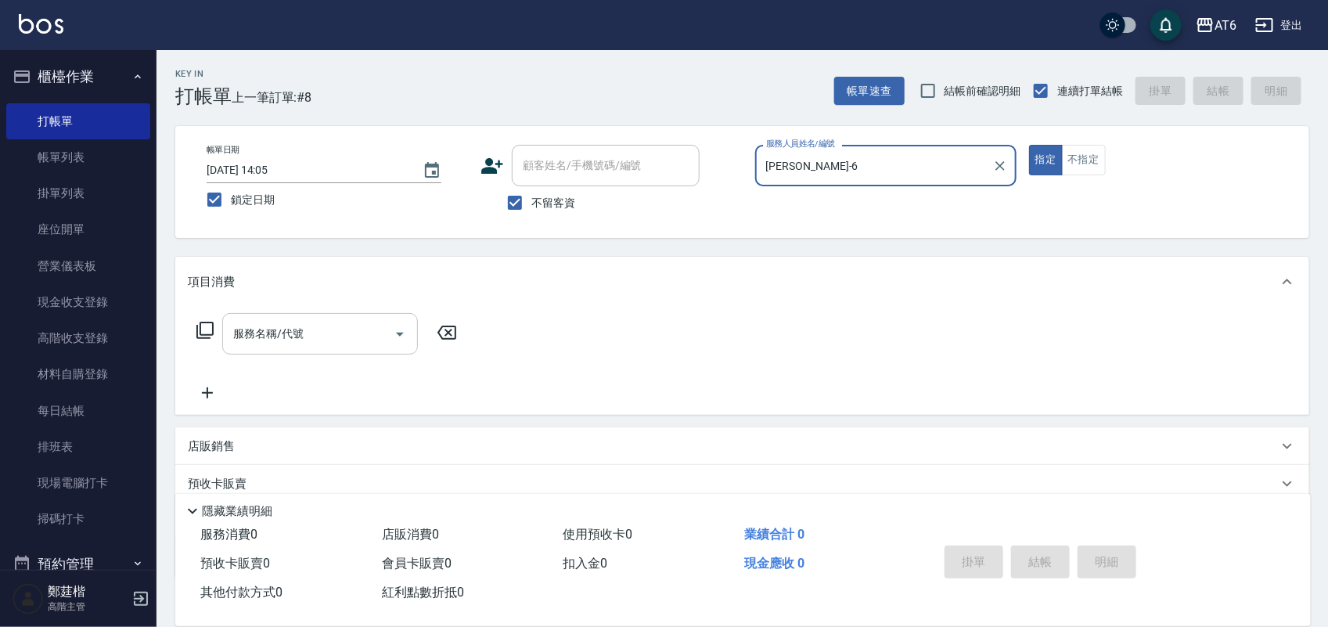
type input "[PERSON_NAME]-6"
click at [333, 333] on input "服務名稱/代號" at bounding box center [308, 333] width 158 height 27
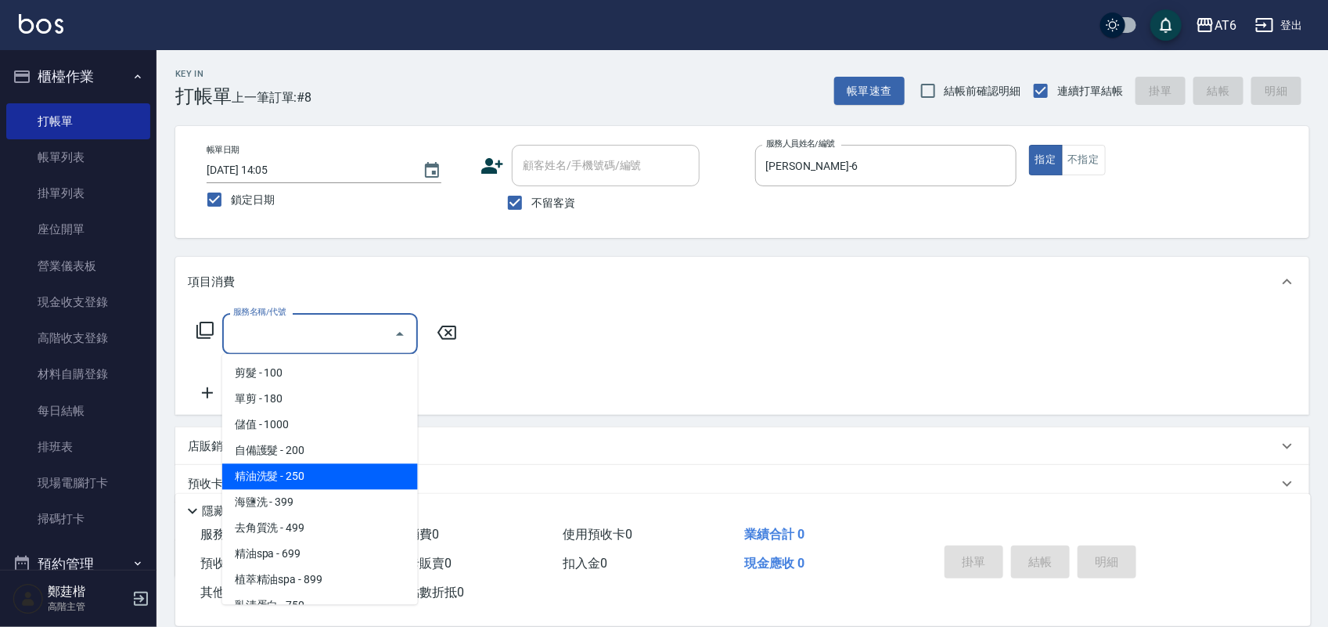
click at [361, 470] on span "精油洗髮 - 250" at bounding box center [320, 477] width 196 height 26
type input "精油洗髮(12)"
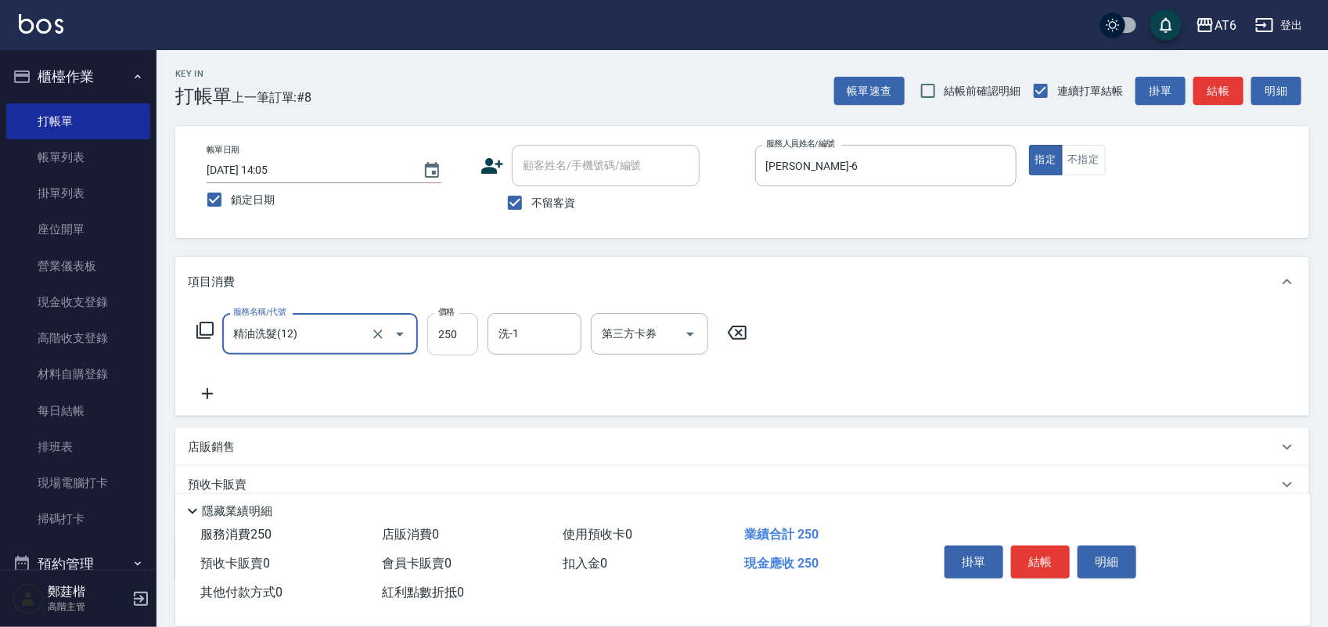
click at [463, 341] on input "250" at bounding box center [452, 334] width 51 height 42
type input "300"
click at [1045, 567] on button "結帳" at bounding box center [1040, 562] width 59 height 33
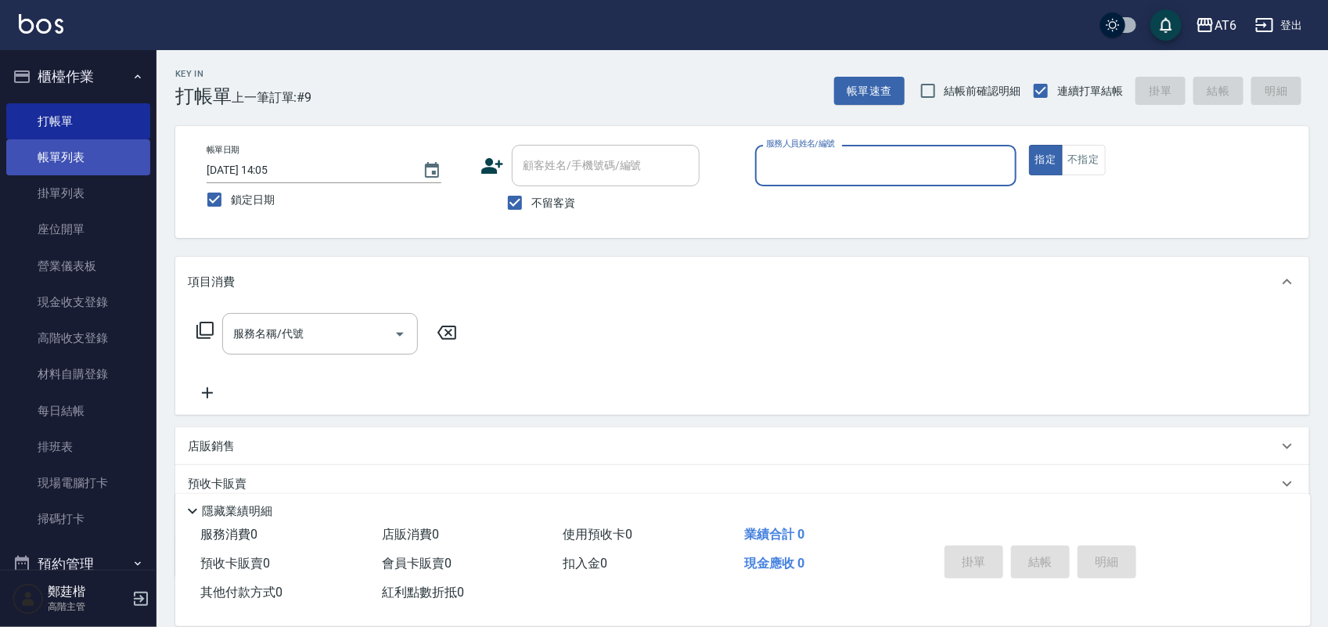
click at [80, 163] on link "帳單列表" at bounding box center [78, 157] width 144 height 36
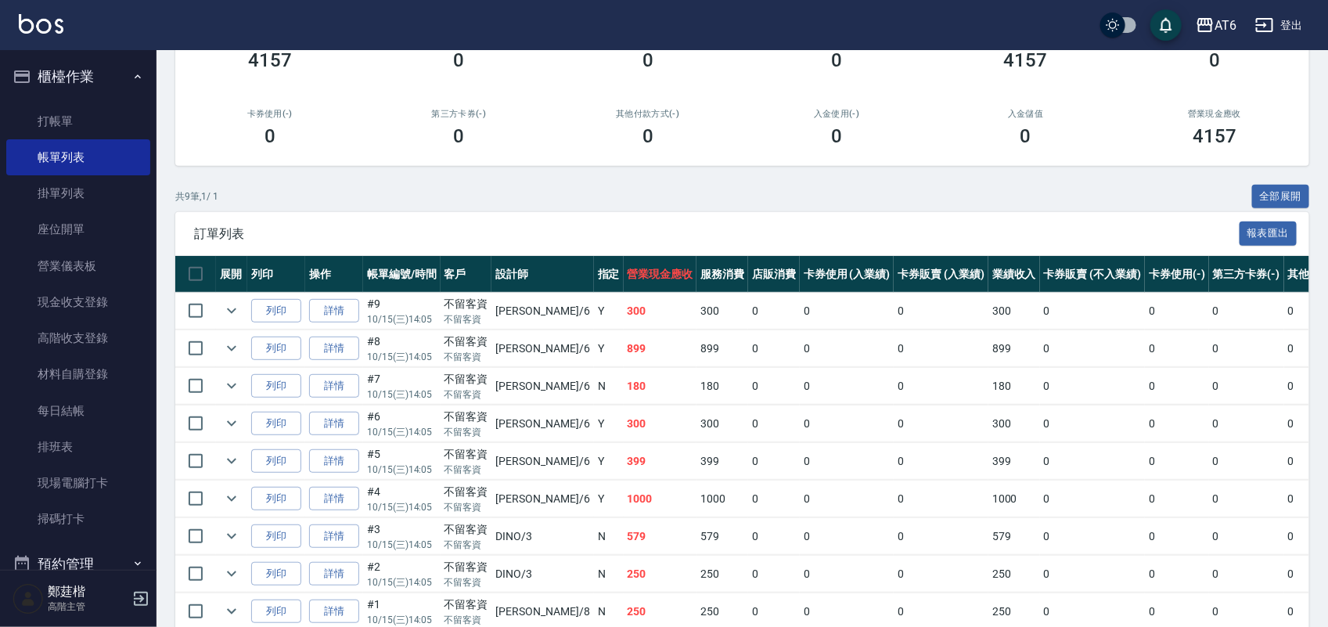
scroll to position [196, 0]
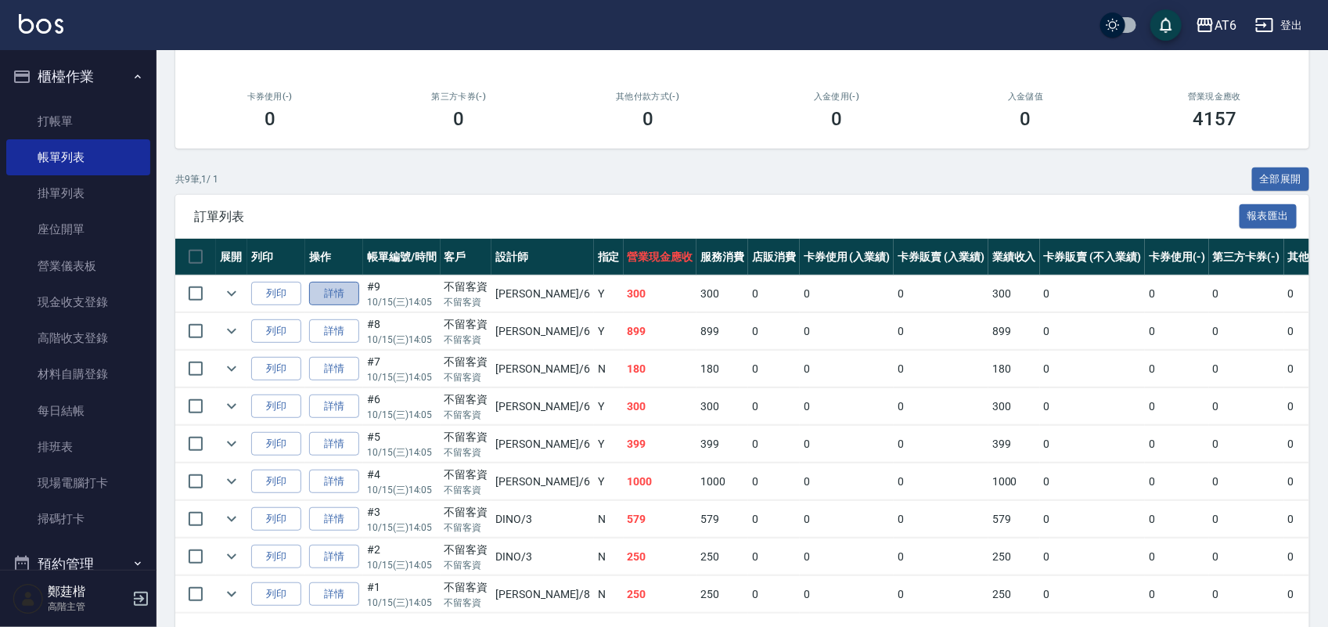
click at [331, 294] on link "詳情" at bounding box center [334, 294] width 50 height 24
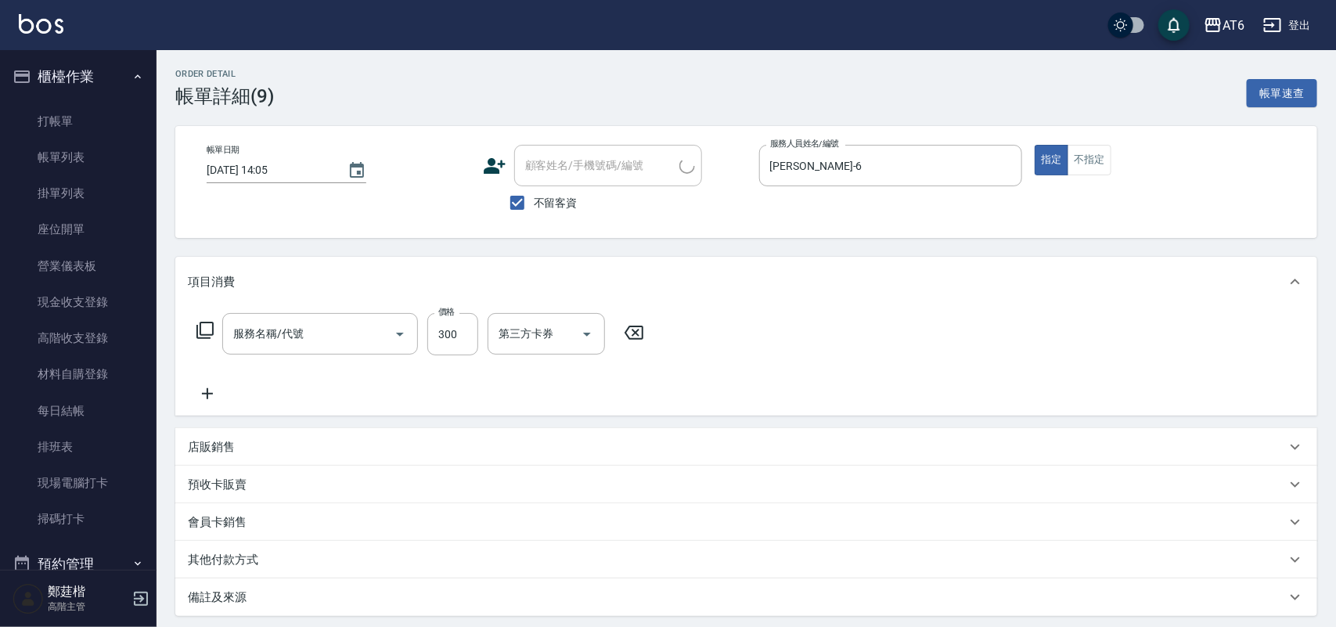
type input "[DATE] 14:05"
checkbox input "true"
type input "[PERSON_NAME]-6"
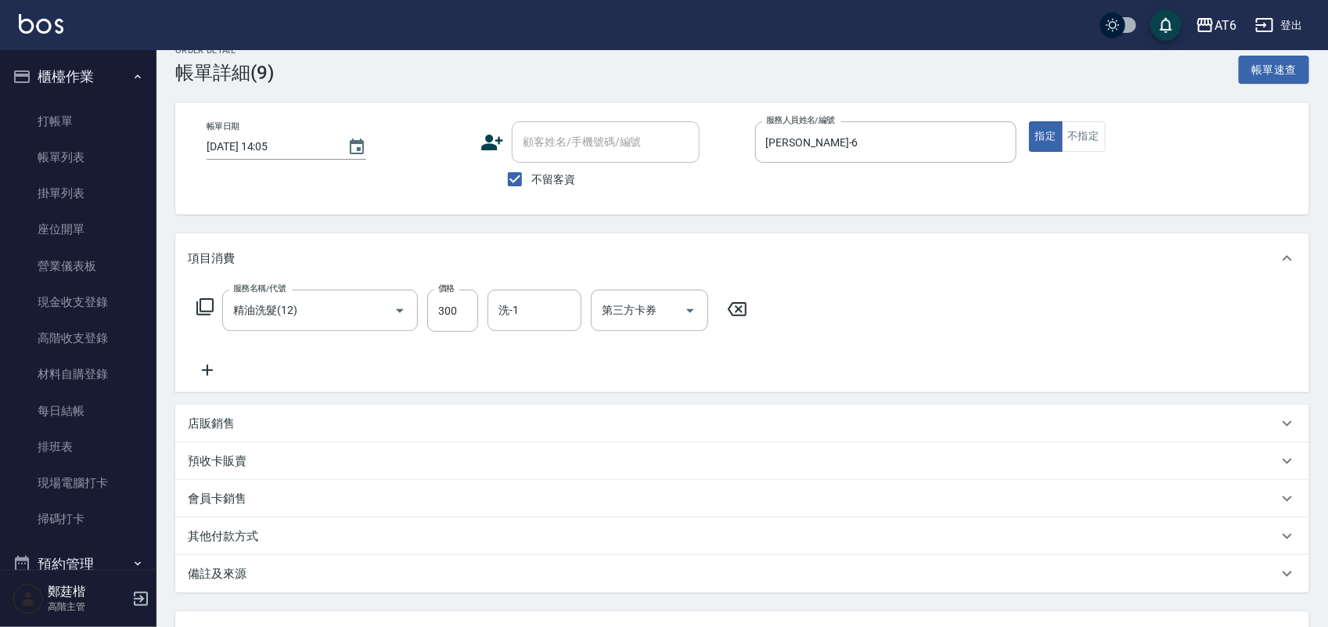
type input "精油洗髮(12)"
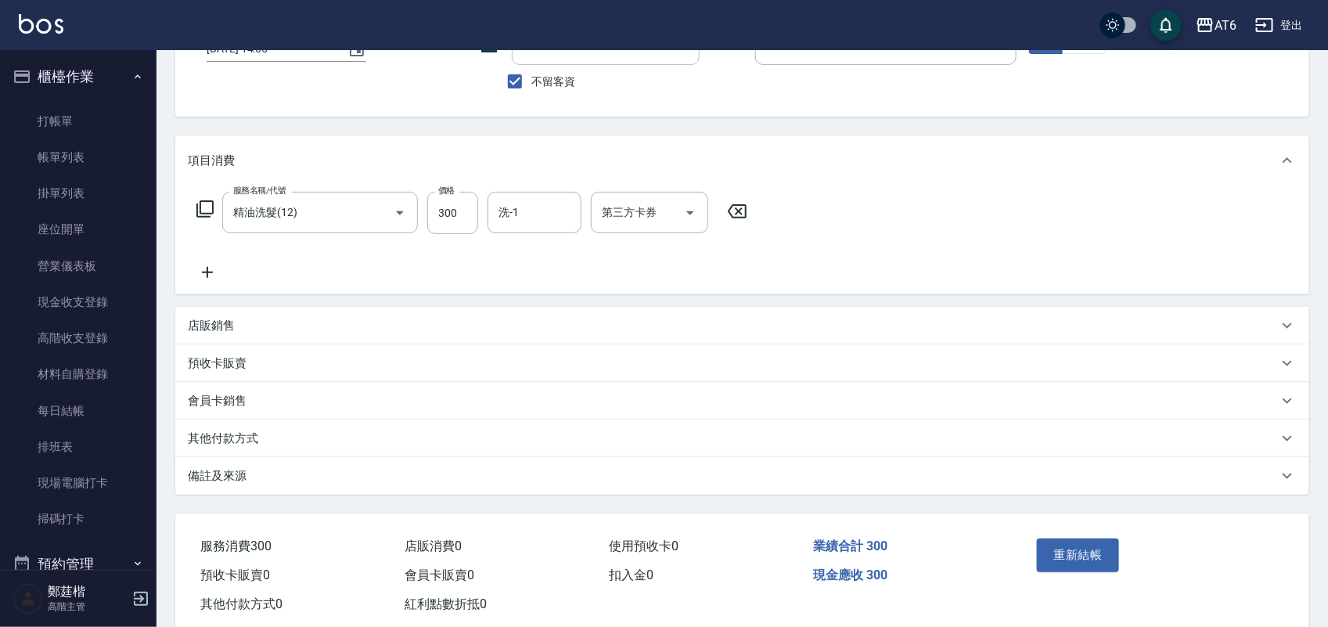
click at [240, 333] on div "店販銷售" at bounding box center [733, 326] width 1090 height 16
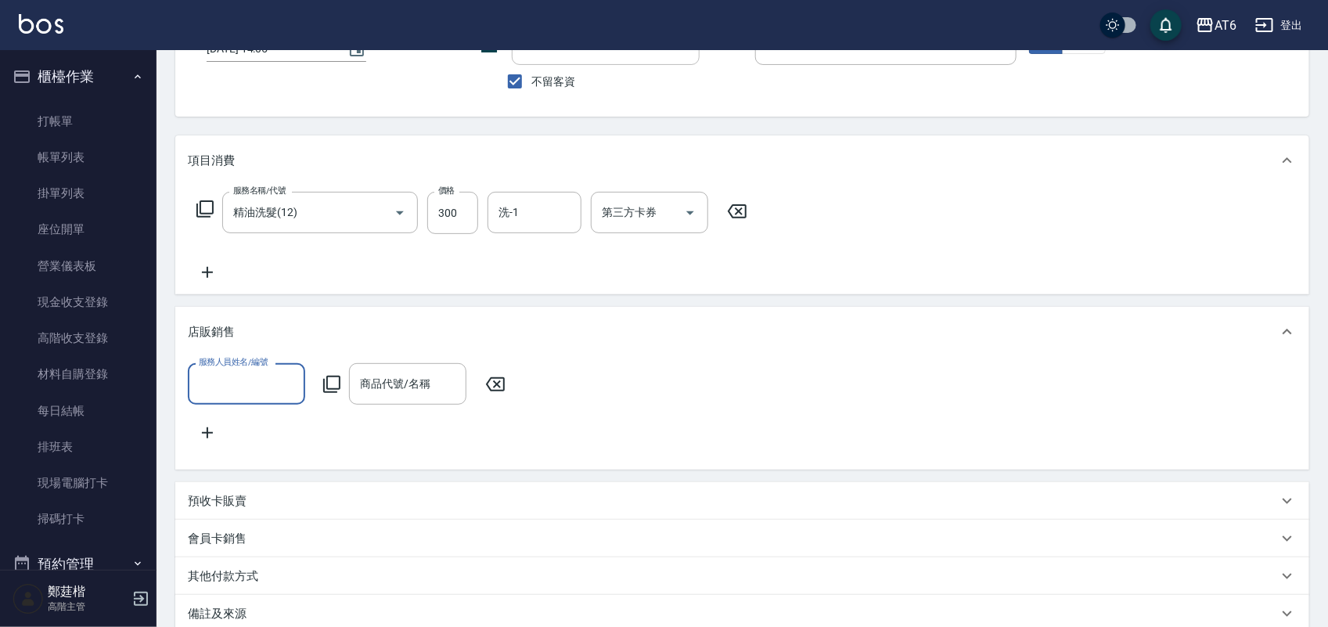
scroll to position [0, 0]
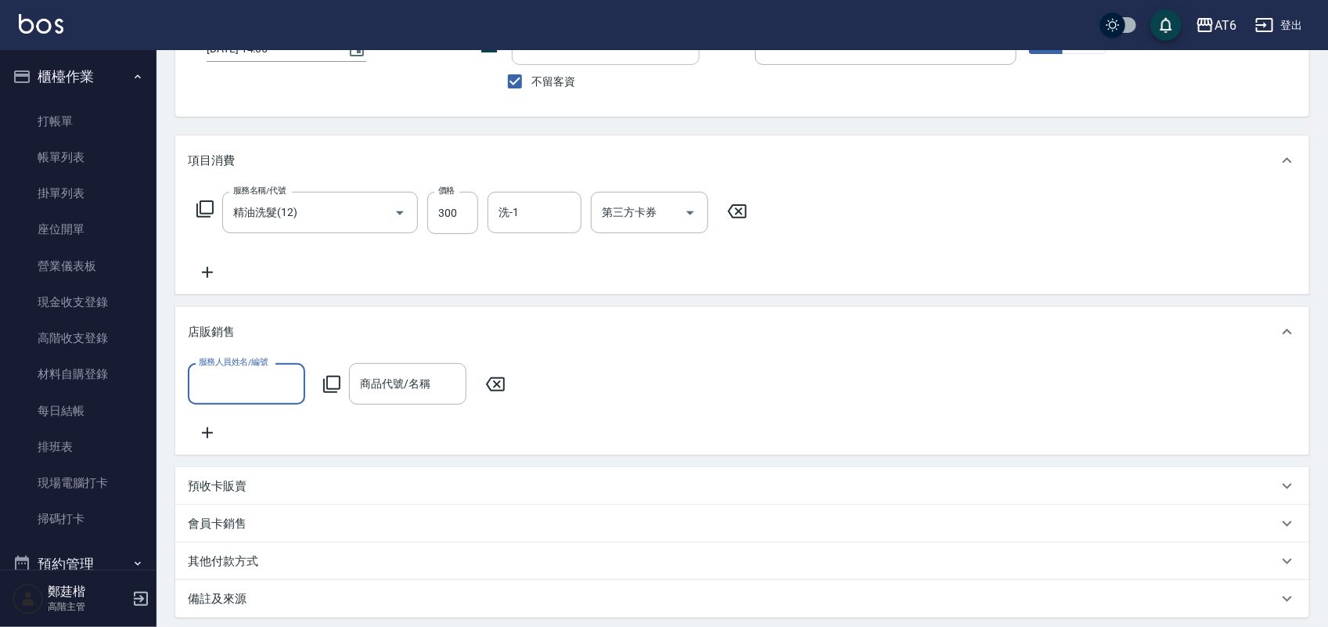
click at [239, 373] on input "服務人員姓名/編號" at bounding box center [246, 383] width 103 height 27
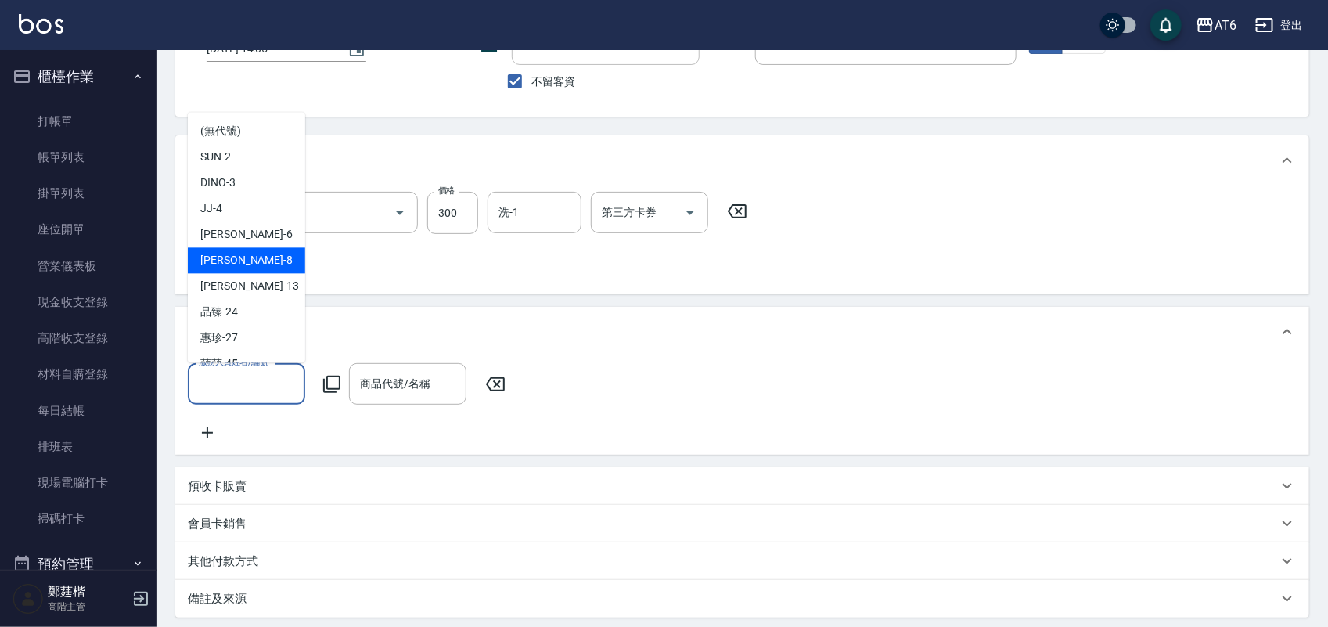
click at [247, 265] on div "[PERSON_NAME] -8" at bounding box center [246, 260] width 117 height 26
click at [254, 373] on input "[PERSON_NAME]-8" at bounding box center [235, 383] width 80 height 27
click at [256, 236] on div "[PERSON_NAME] -6" at bounding box center [246, 235] width 117 height 26
type input "[PERSON_NAME]-6"
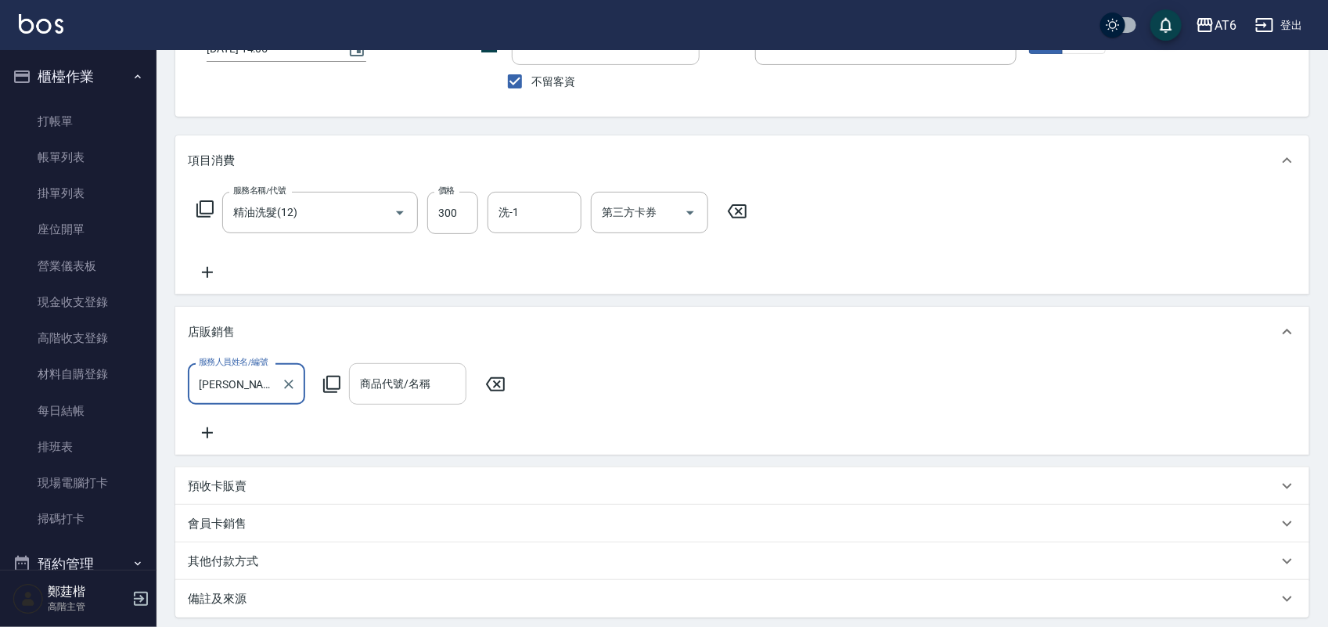
click at [382, 384] on div "商品代號/名稱 商品代號/名稱" at bounding box center [407, 383] width 117 height 41
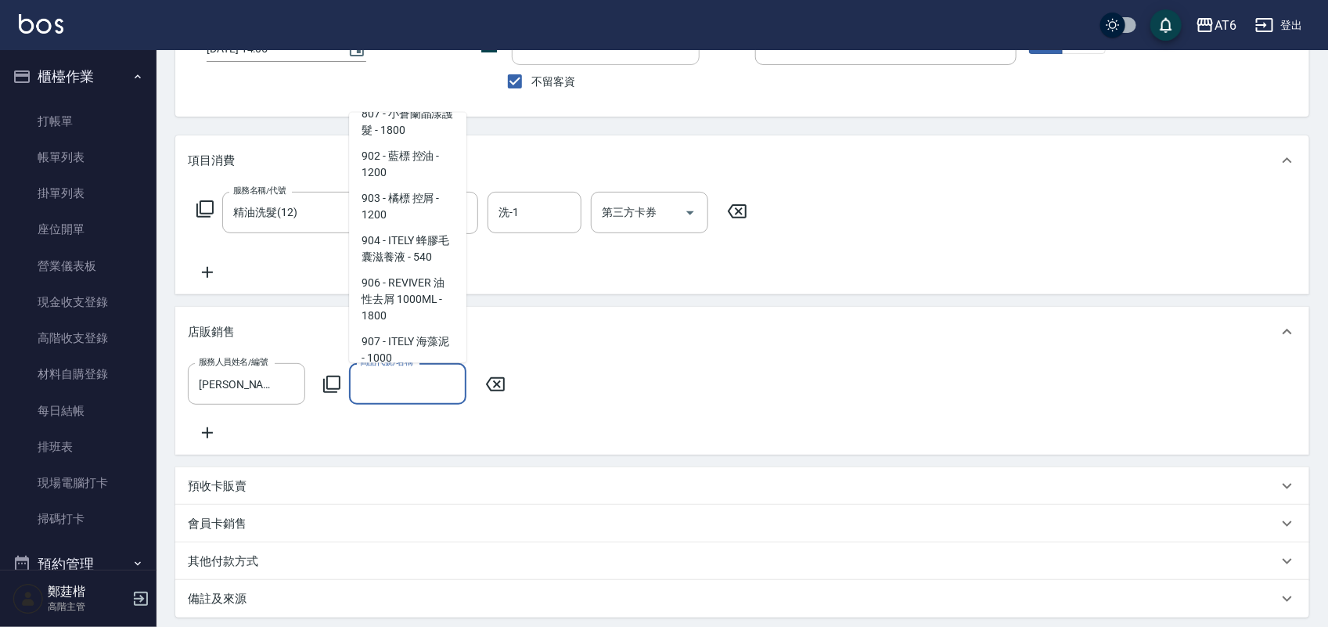
scroll to position [1663, 0]
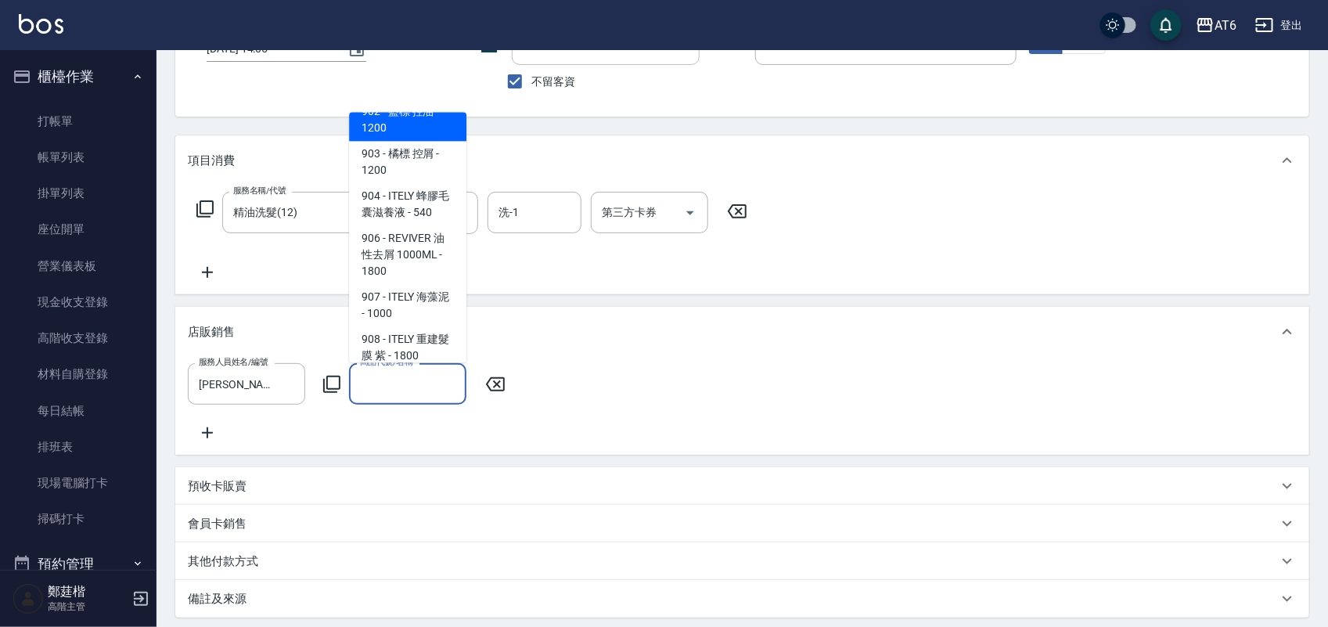
click at [400, 141] on span "902 - 藍標 控油 - 1200" at bounding box center [407, 120] width 117 height 42
type input "藍標 控油"
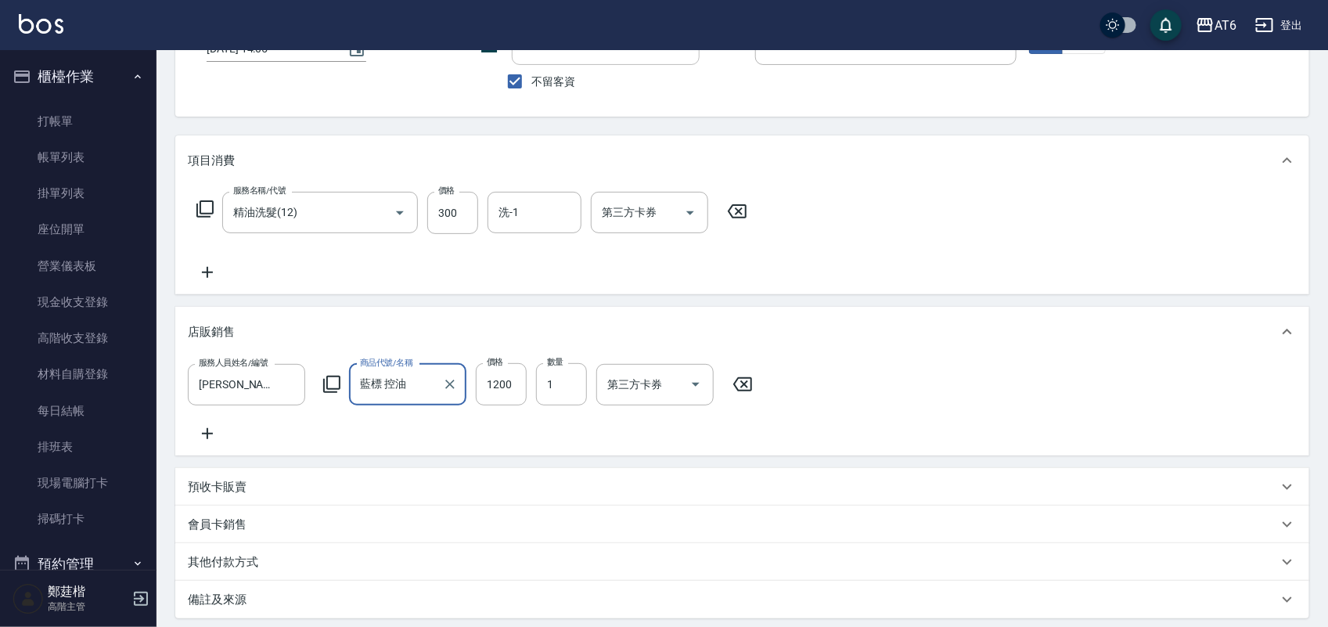
click at [215, 432] on icon at bounding box center [207, 433] width 39 height 19
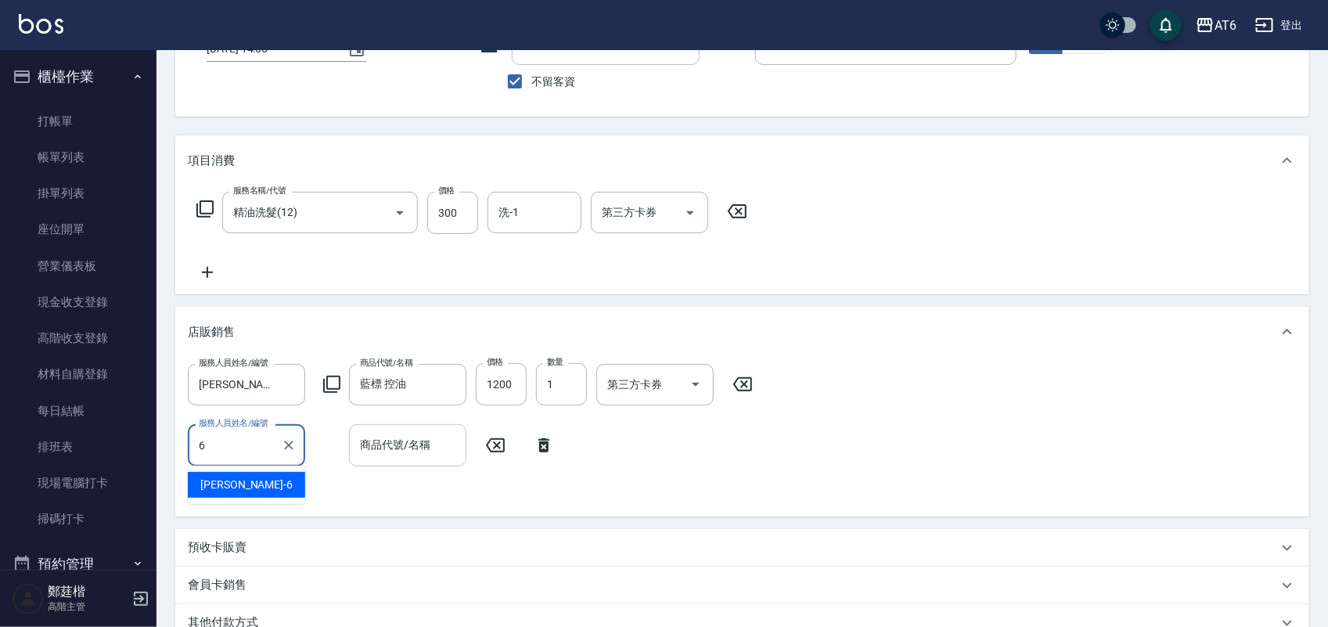
drag, startPoint x: 262, startPoint y: 484, endPoint x: 373, endPoint y: 436, distance: 120.3
click at [262, 482] on div "[PERSON_NAME] -6" at bounding box center [246, 485] width 117 height 26
type input "[PERSON_NAME]-6"
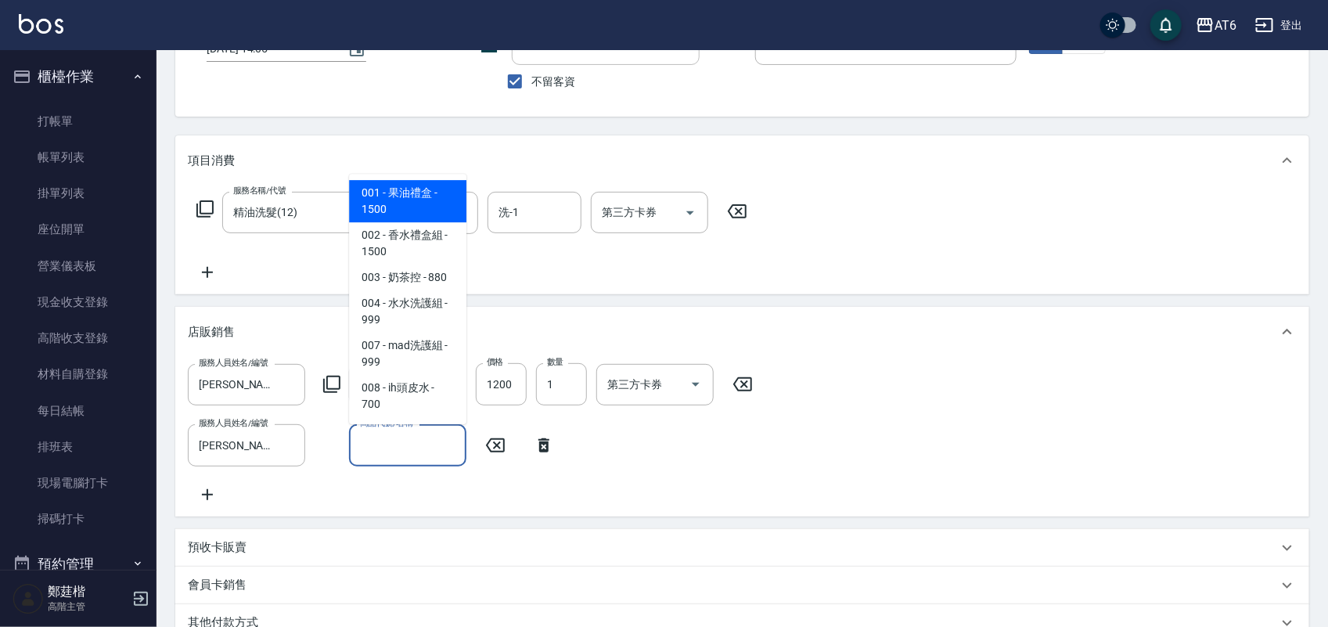
click at [378, 433] on div "商品代號/名稱 商品代號/名稱" at bounding box center [407, 444] width 117 height 41
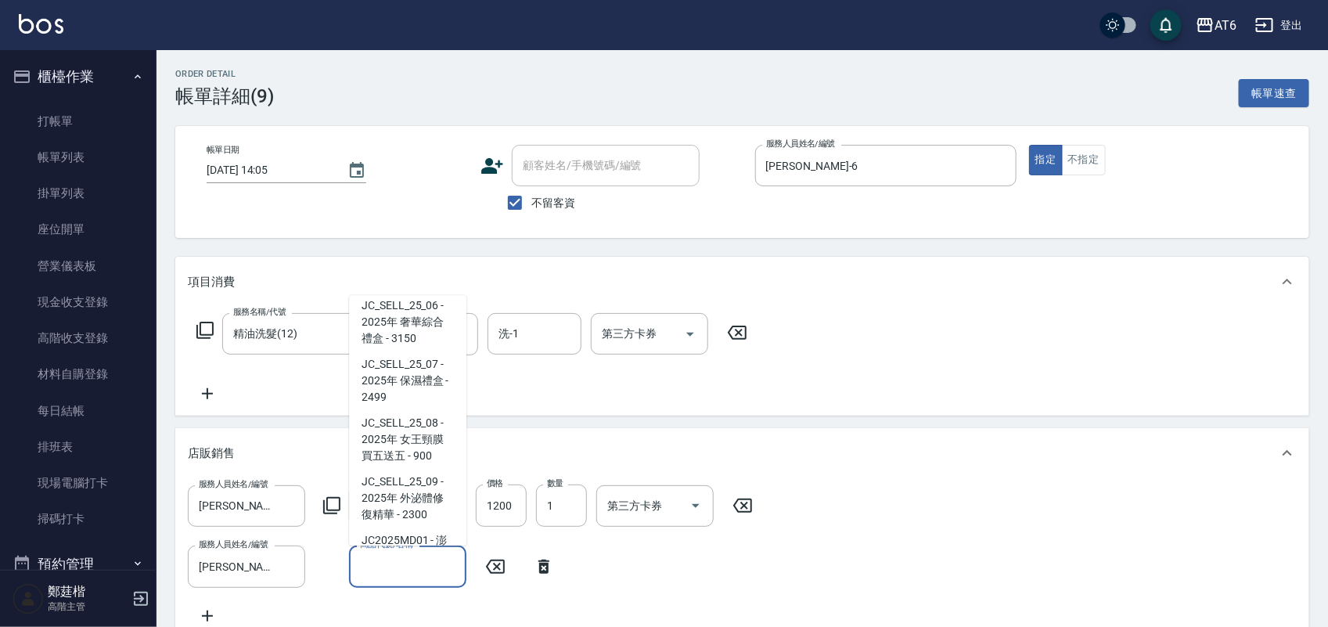
scroll to position [2202, 0]
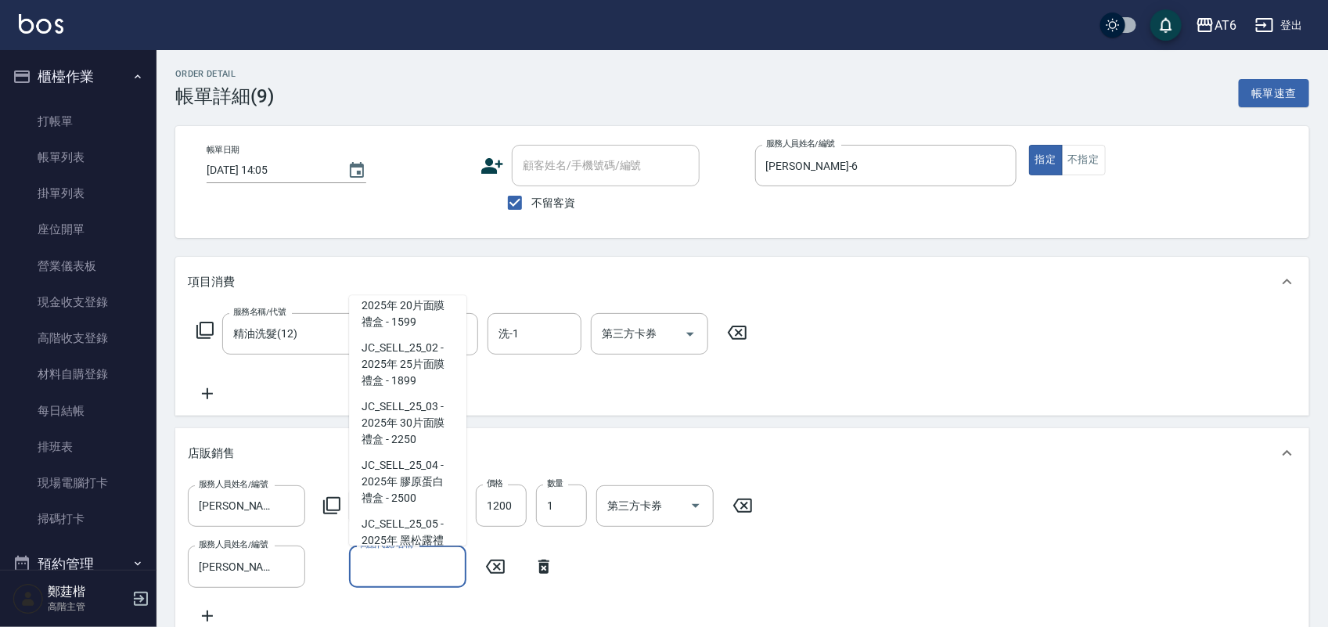
click at [407, 234] on span "AI2800 - 年終AI洗護組2瓶 - 800" at bounding box center [407, 213] width 117 height 42
type input "年終AI洗護組2瓶"
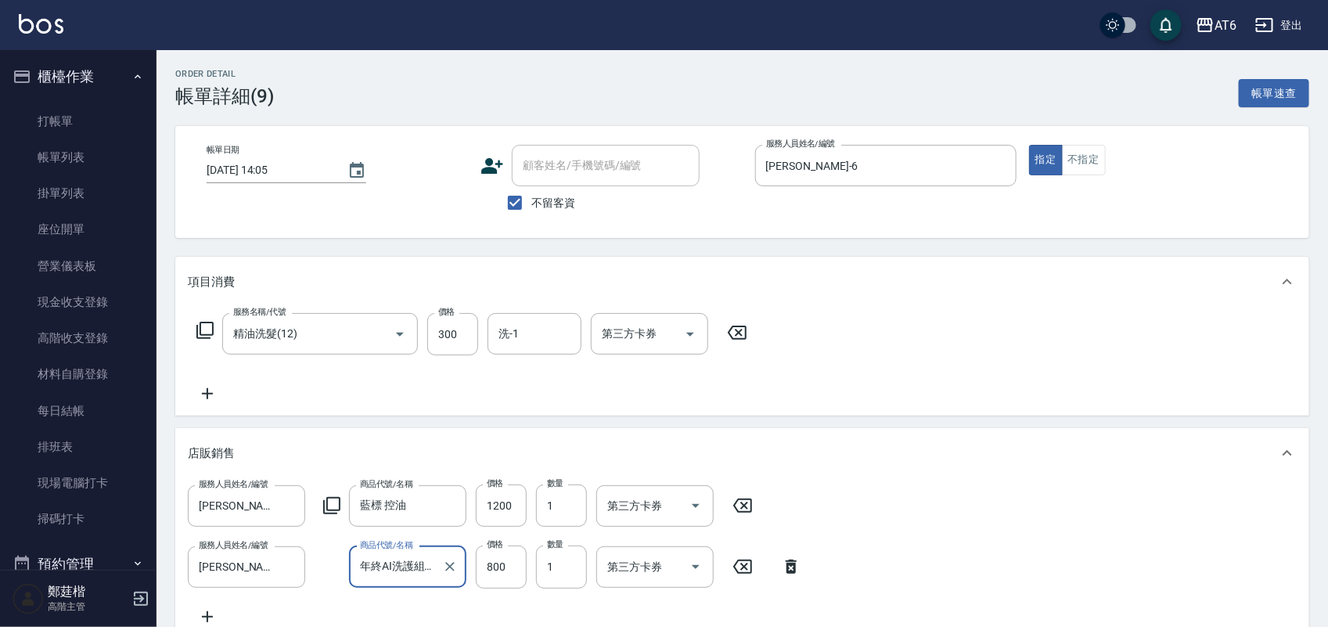
click at [477, 409] on div "服務名稱/代號 精油洗髮(12) 服務名稱/代號 價格 300 價格 洗-1 洗-1 第三方卡券 第三方卡券" at bounding box center [742, 361] width 1134 height 109
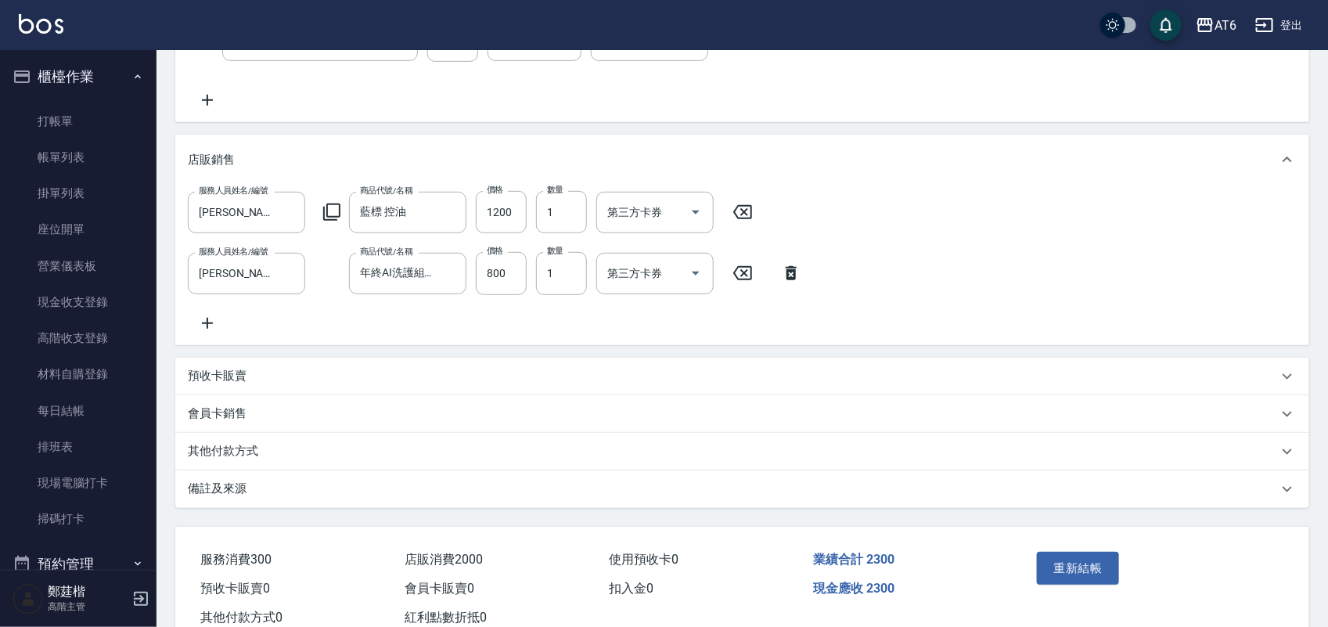
scroll to position [357, 0]
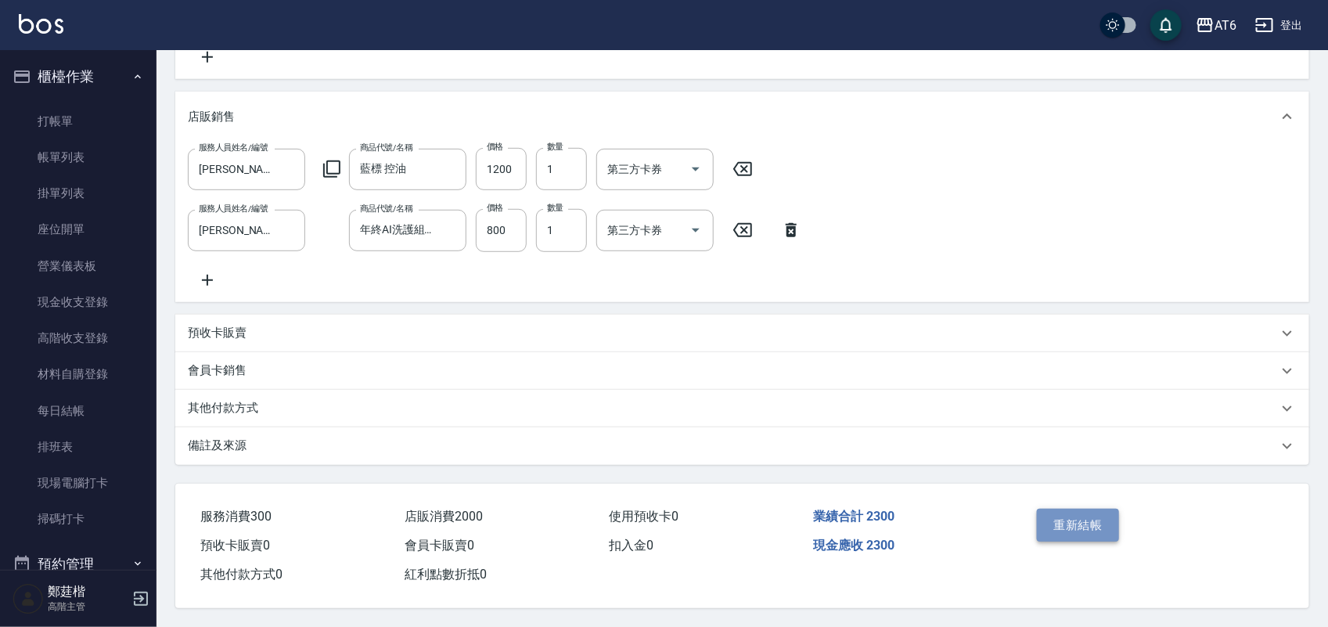
click at [1047, 517] on button "重新結帳" at bounding box center [1078, 525] width 83 height 33
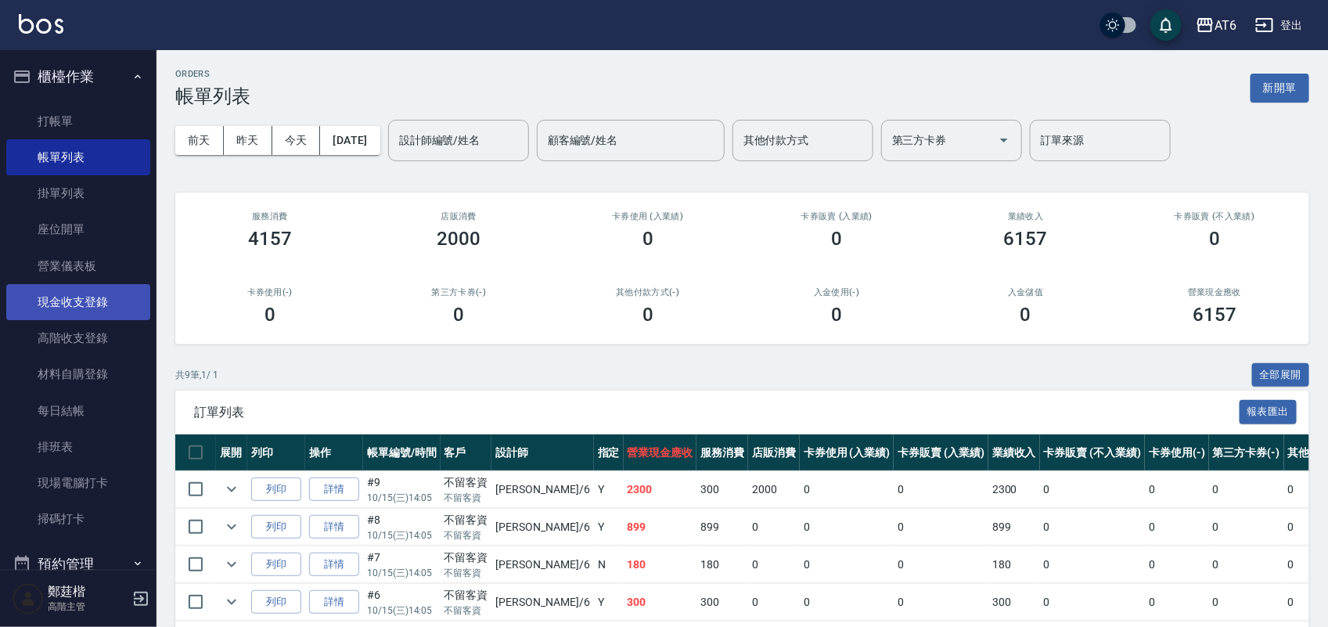
click at [102, 295] on link "現金收支登錄" at bounding box center [78, 302] width 144 height 36
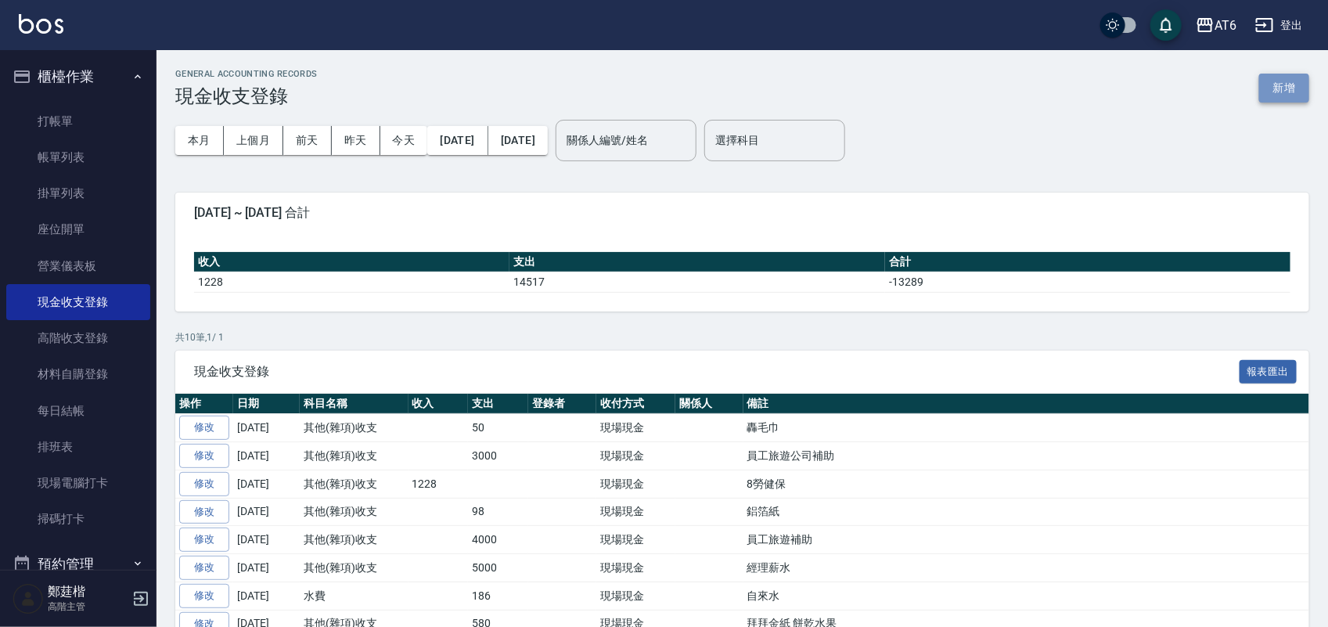
click at [1278, 91] on button "新增" at bounding box center [1284, 88] width 50 height 29
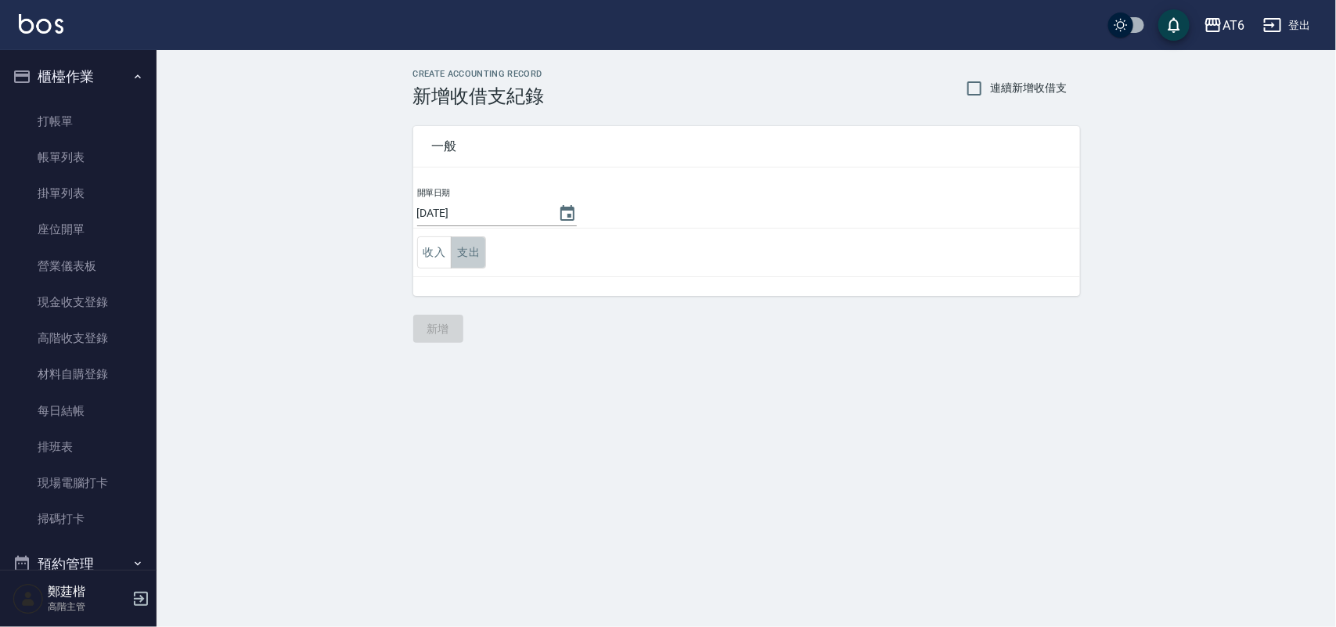
click at [480, 243] on button "支出" at bounding box center [468, 252] width 35 height 32
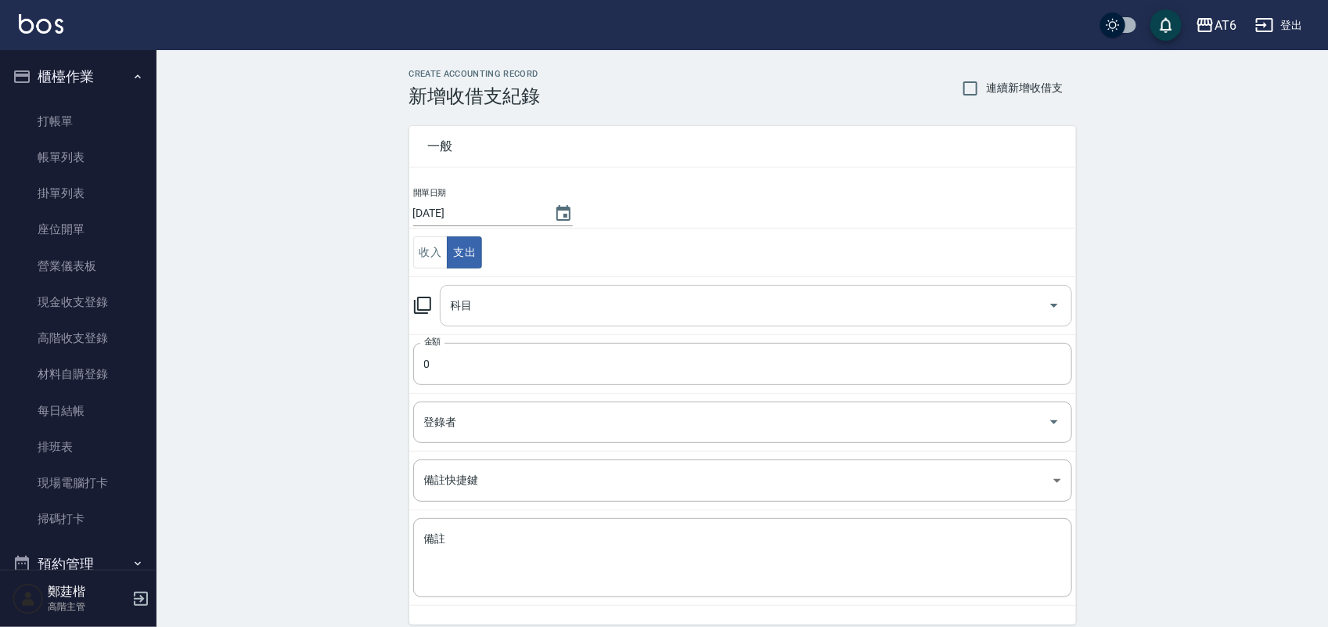
click at [503, 310] on input "科目" at bounding box center [744, 305] width 595 height 27
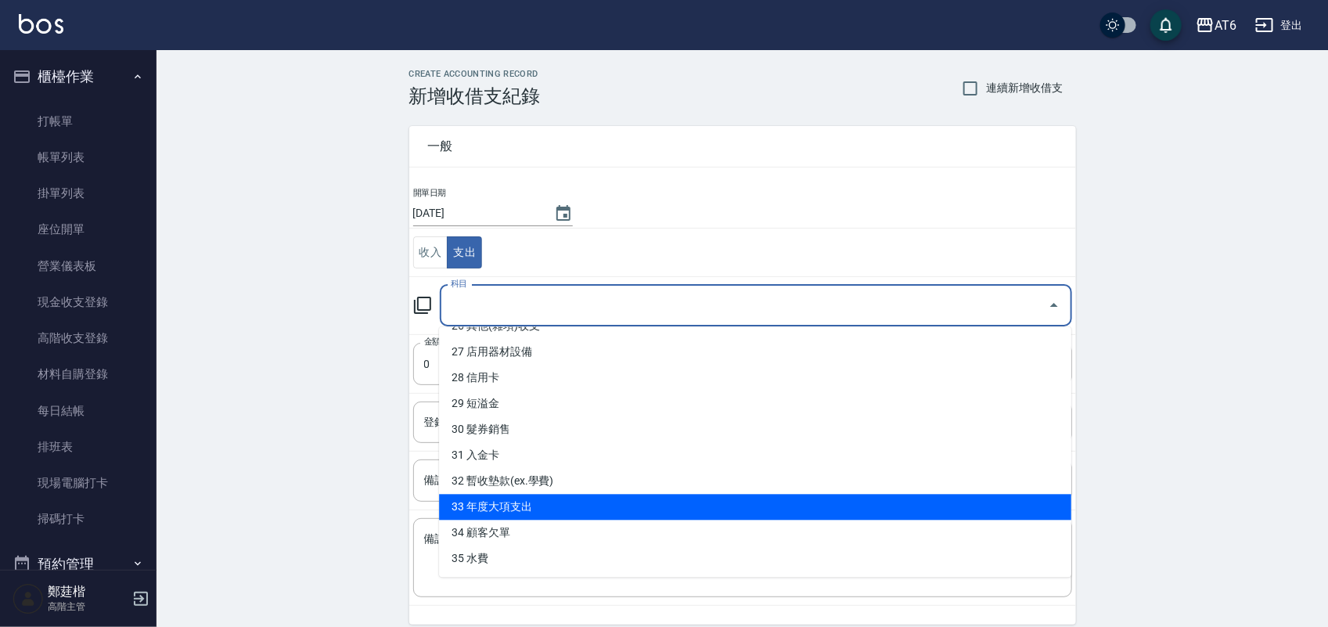
scroll to position [646, 0]
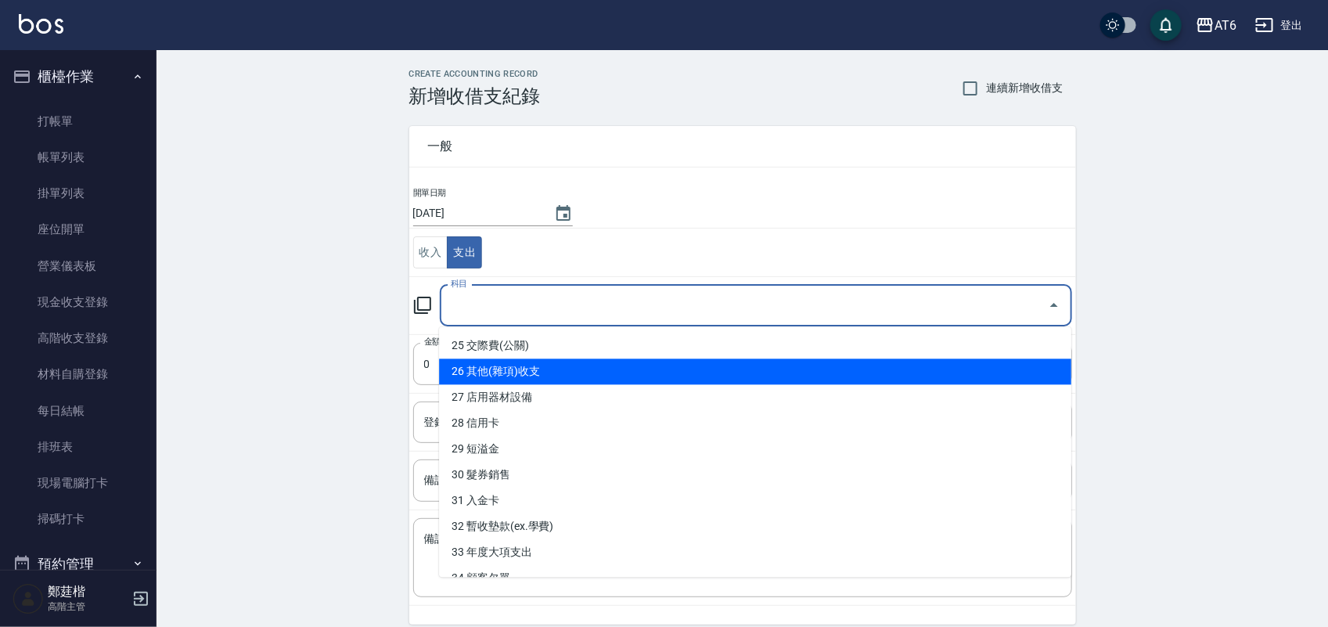
click at [538, 372] on li "26 其他(雜項)收支" at bounding box center [755, 372] width 632 height 26
type input "26 其他(雜項)收支"
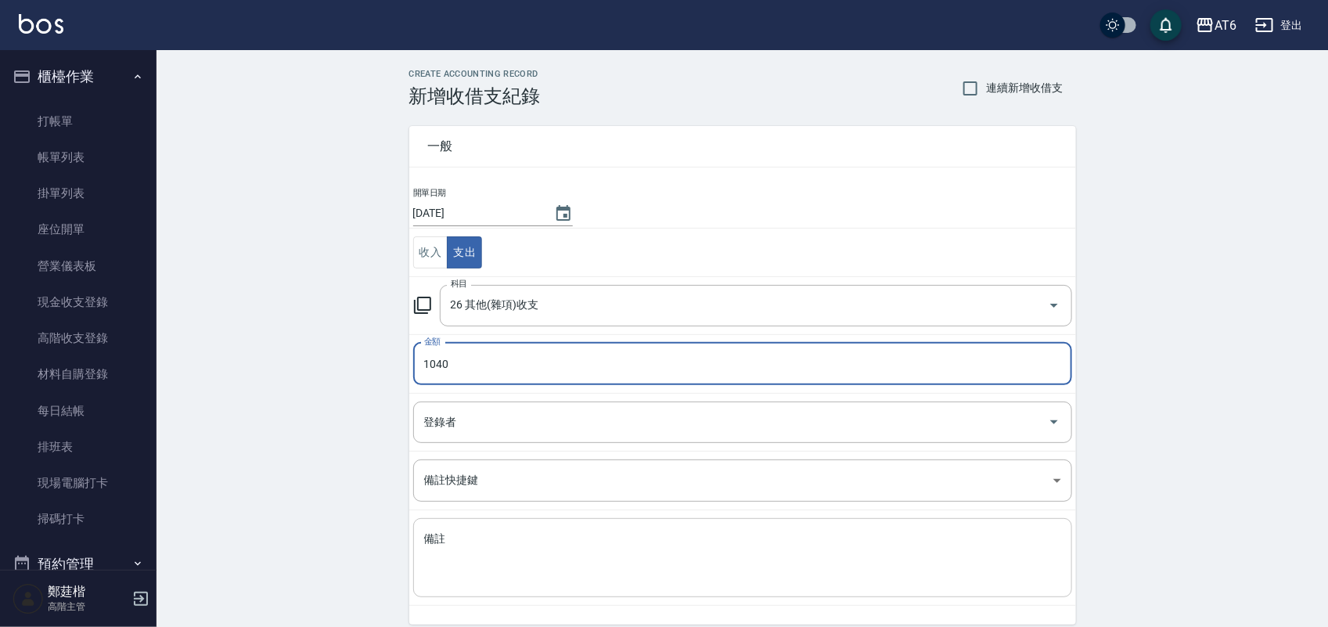
type input "1040"
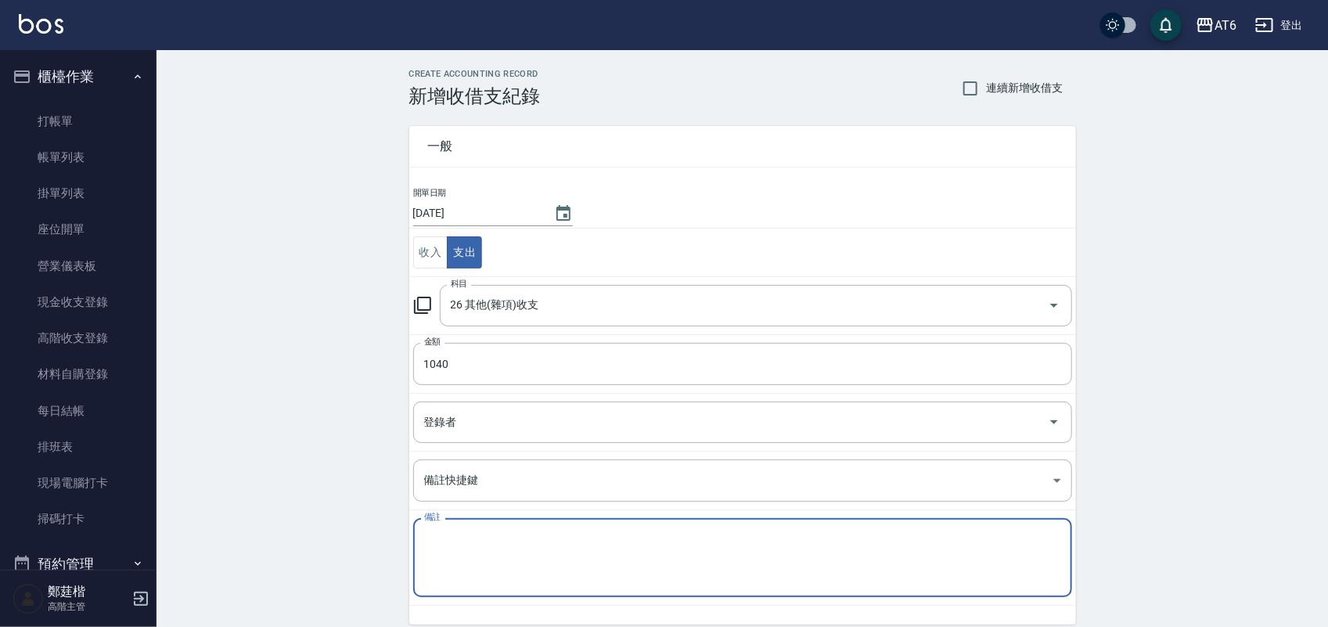
click at [541, 565] on textarea "備註" at bounding box center [742, 557] width 637 height 53
type textarea "ㄨ"
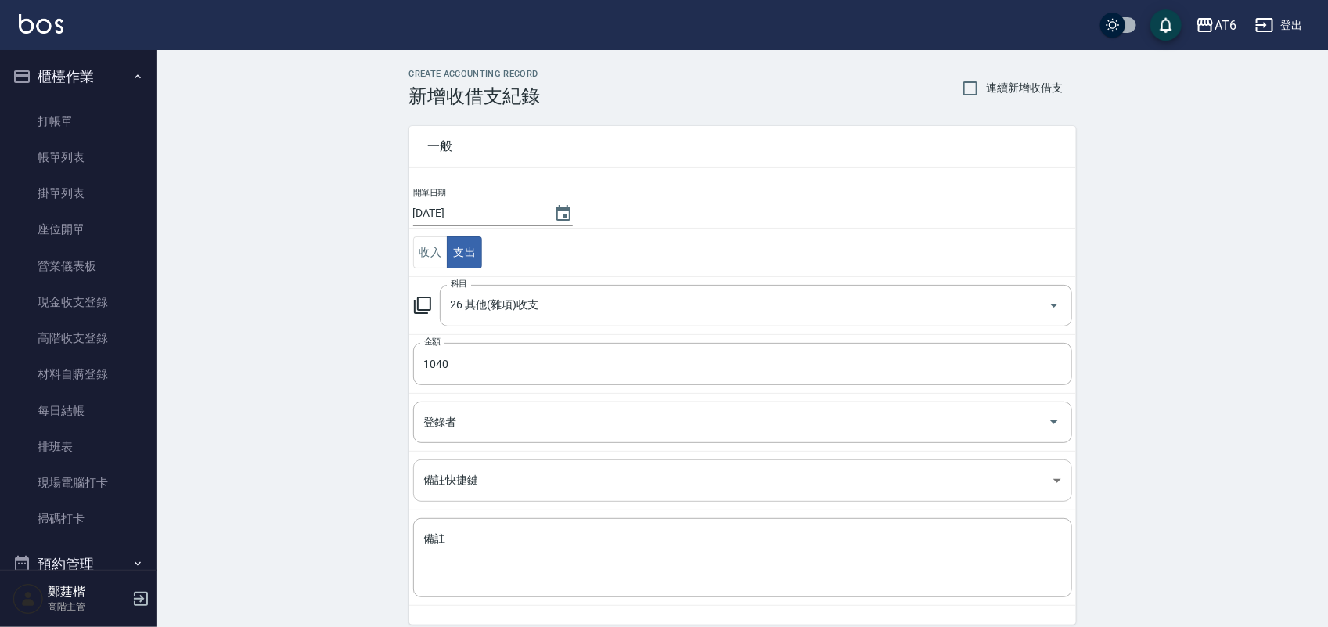
drag, startPoint x: 528, startPoint y: 515, endPoint x: 527, endPoint y: 495, distance: 19.6
click at [527, 495] on tbody "開單日期 [DATE] 收入 支出 科目 26 其他(雜項)收支 科目 金額 1040 金額 登錄者 登錄者 備註快捷鍵 ​ 備註快捷鍵 備註 x 備註" at bounding box center [742, 396] width 667 height 420
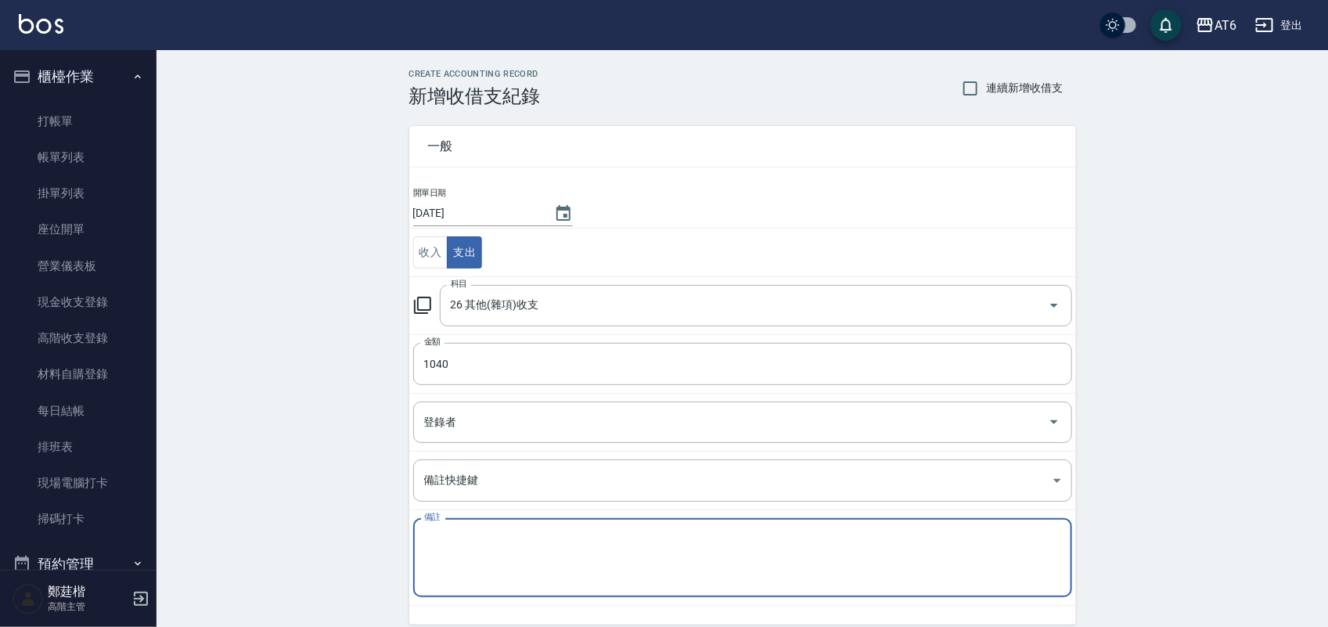
click at [495, 584] on textarea "備註" at bounding box center [742, 557] width 637 height 53
type textarea "健保滯納金"
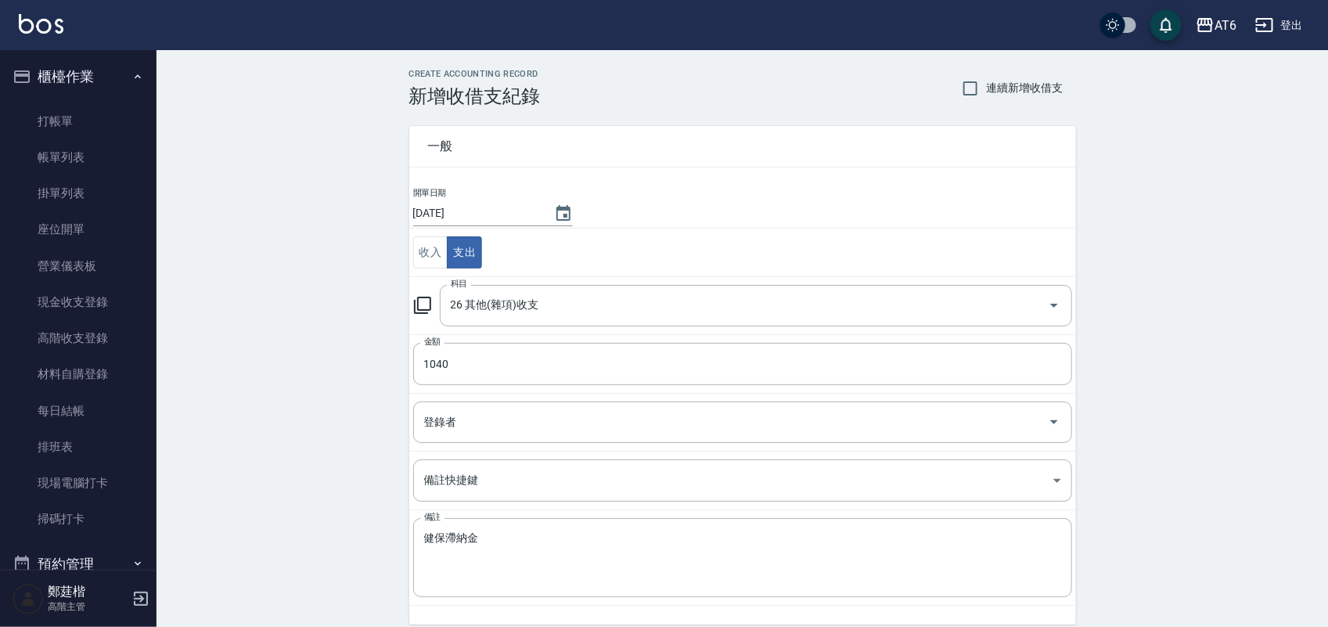
drag, startPoint x: 1305, startPoint y: 376, endPoint x: 1200, endPoint y: 392, distance: 106.2
click at [1290, 376] on div "CREATE ACCOUNTING RECORD 新增收借支紀錄 連續新增收借支 一般 開單日期 [DATE] 收入 支出 科目 26 其他(雜項)收支 科目…" at bounding box center [743, 370] width 1172 height 641
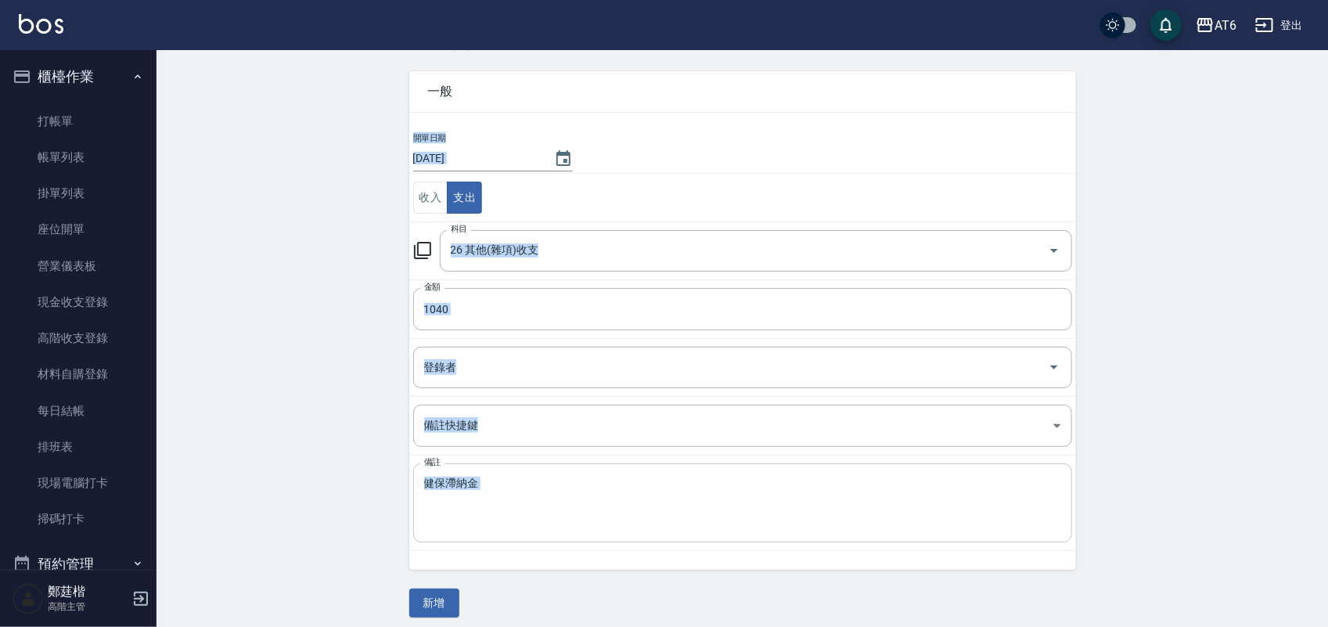
scroll to position [65, 0]
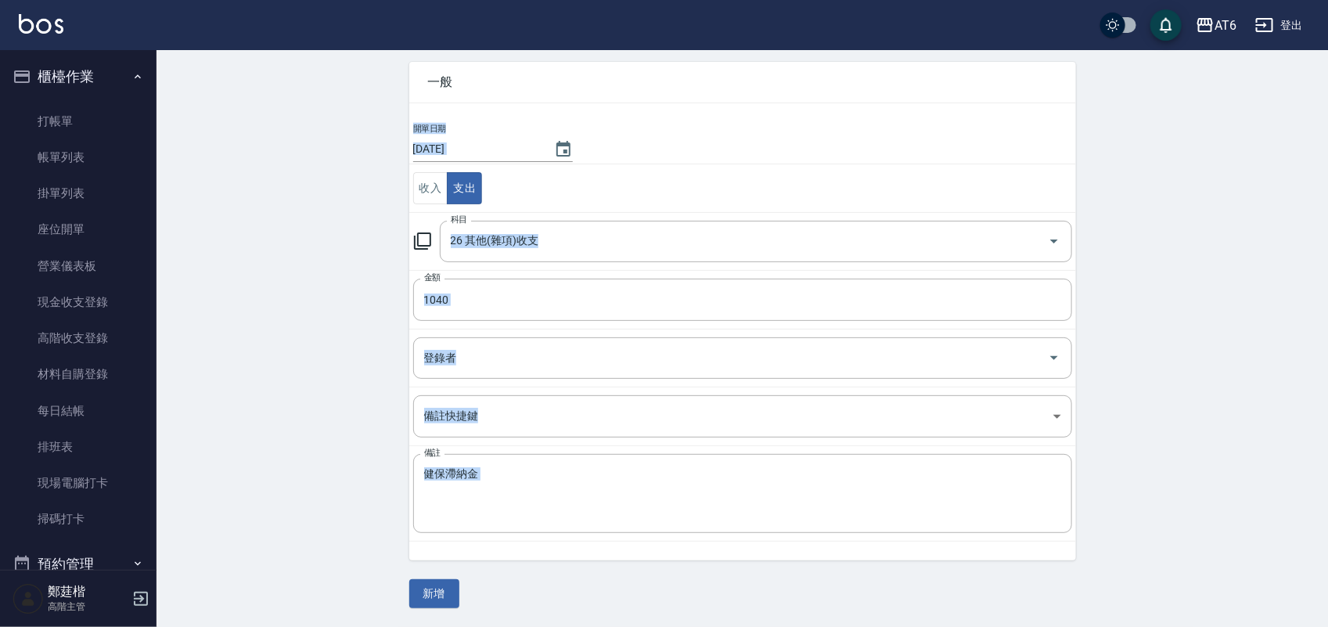
click at [440, 599] on button "新增" at bounding box center [434, 593] width 50 height 29
click at [440, 599] on div "一般 開單日期 [DATE] 收入 支出 科目 26 其他(雜項)收支 科目 金額 1040 金額 登錄者 登錄者 備註快捷鍵 ​ 備註快捷鍵 備註 健保滯納…" at bounding box center [742, 325] width 667 height 565
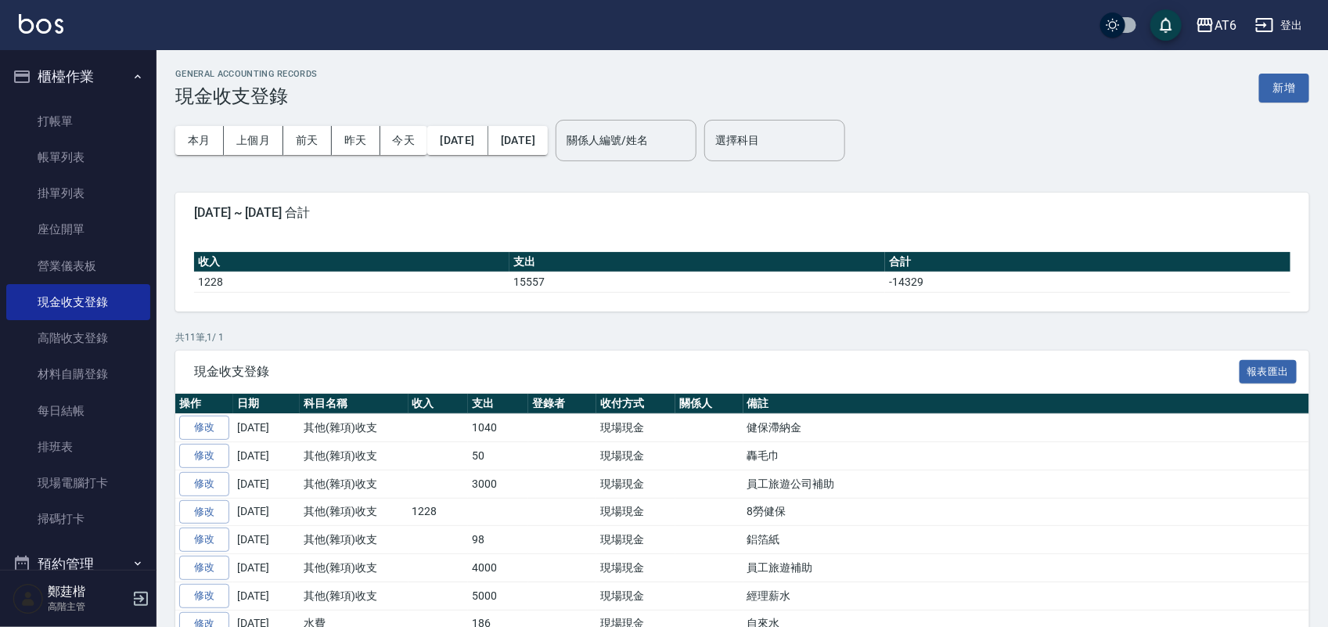
click at [967, 107] on div "本月 上個月 [DATE] [DATE] [DATE] [DATE] [DATE] 關係人編號/姓名 關係人編號/姓名 選擇科目 選擇科目" at bounding box center [742, 140] width 1134 height 67
click at [100, 92] on button "櫃檯作業" at bounding box center [78, 76] width 144 height 41
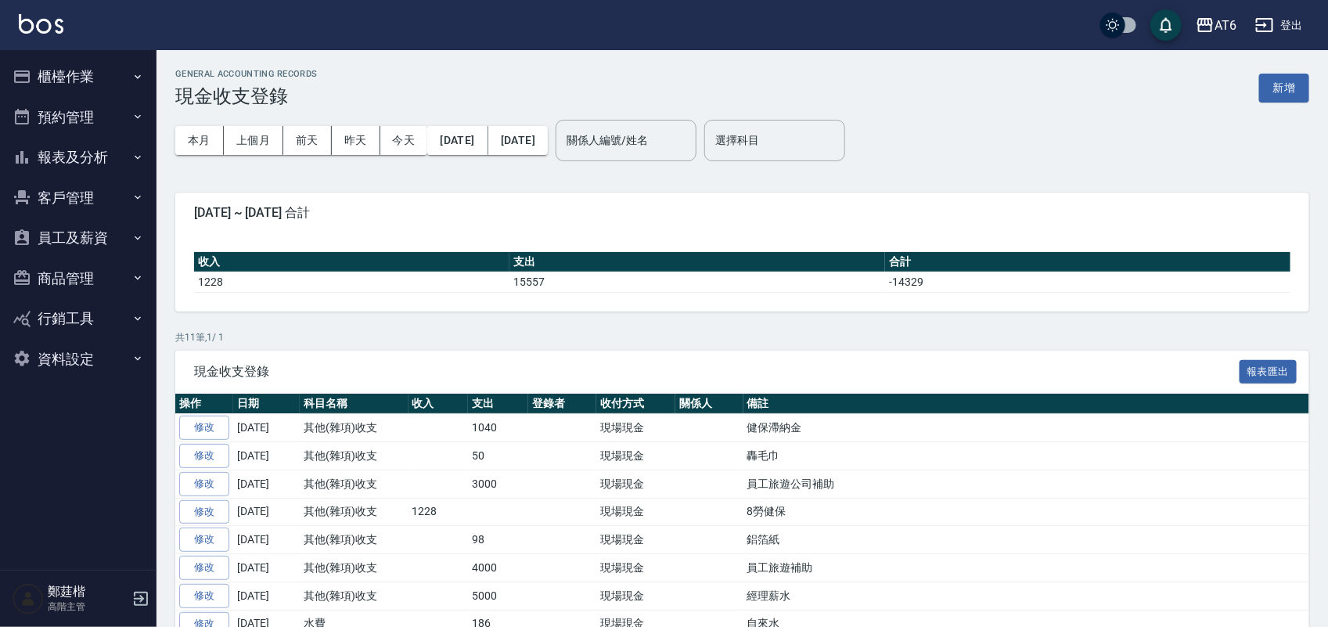
click at [102, 88] on button "櫃檯作業" at bounding box center [78, 76] width 144 height 41
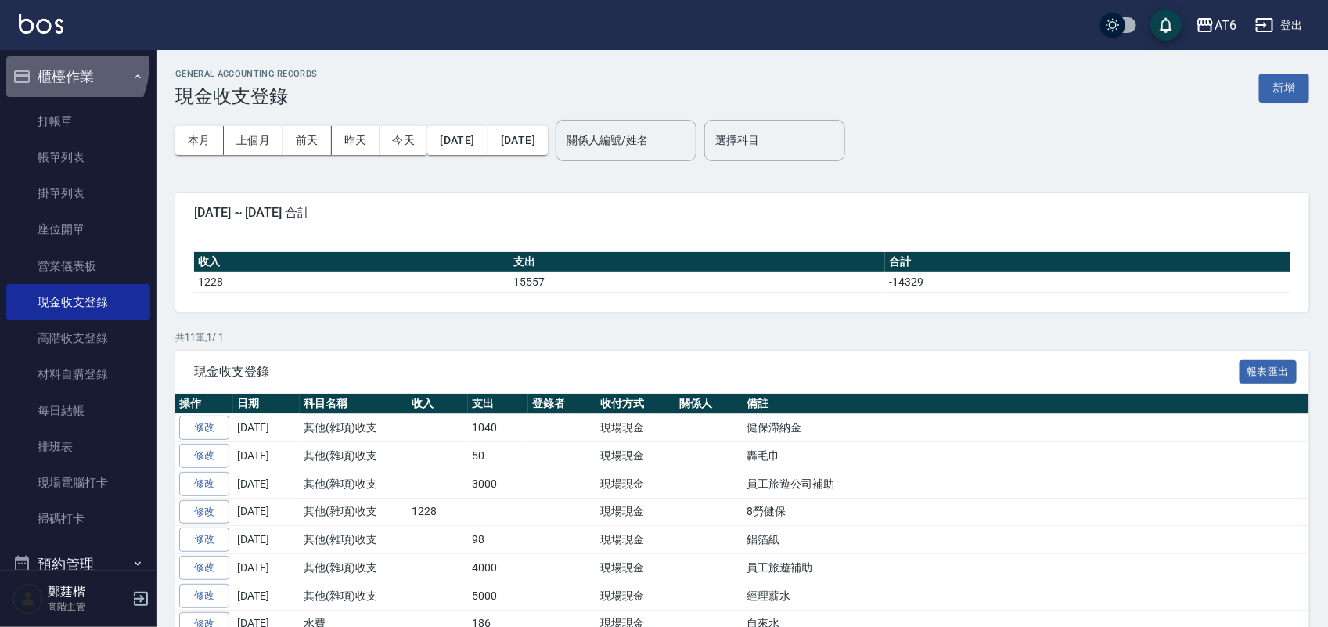
drag, startPoint x: 59, startPoint y: 64, endPoint x: 67, endPoint y: 72, distance: 11.6
click at [61, 64] on button "櫃檯作業" at bounding box center [78, 76] width 144 height 41
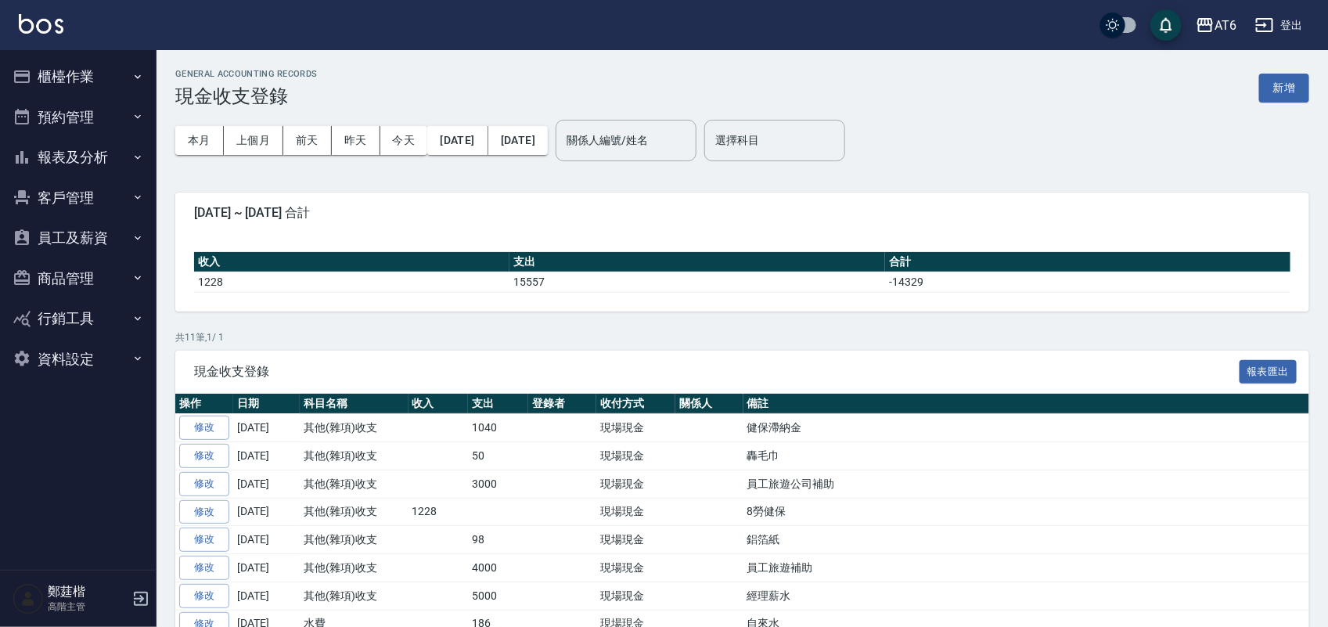
click at [76, 146] on button "報表及分析" at bounding box center [78, 157] width 144 height 41
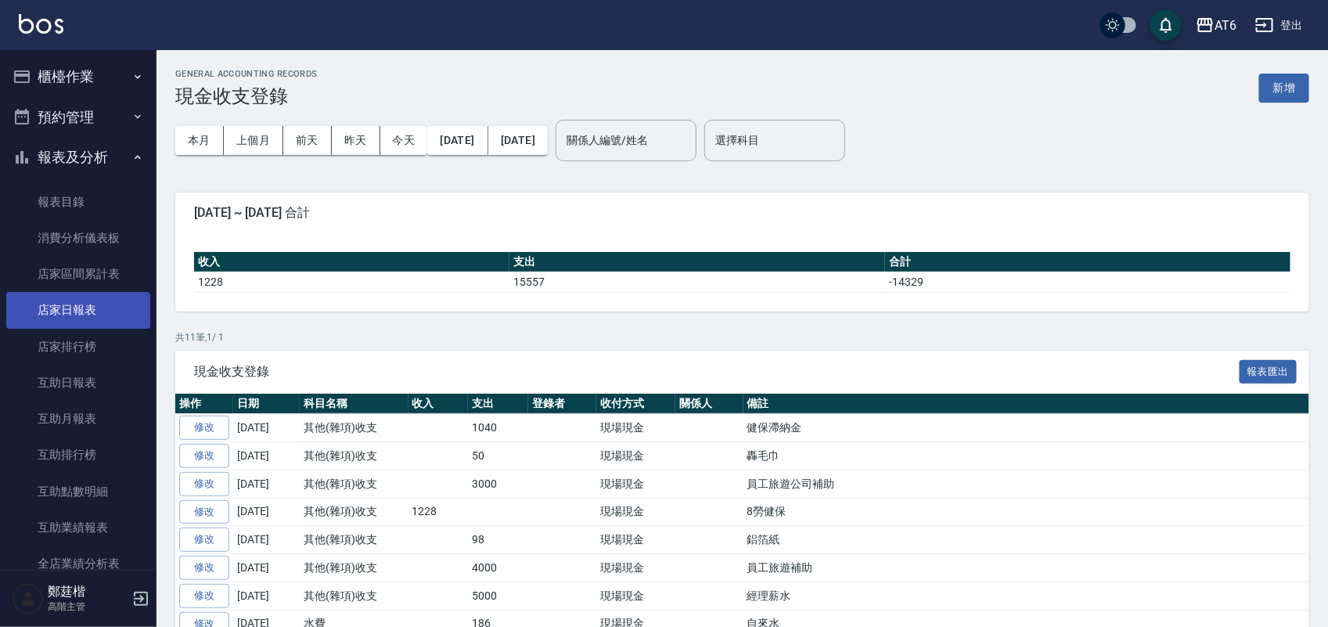
click at [107, 322] on link "店家日報表" at bounding box center [78, 310] width 144 height 36
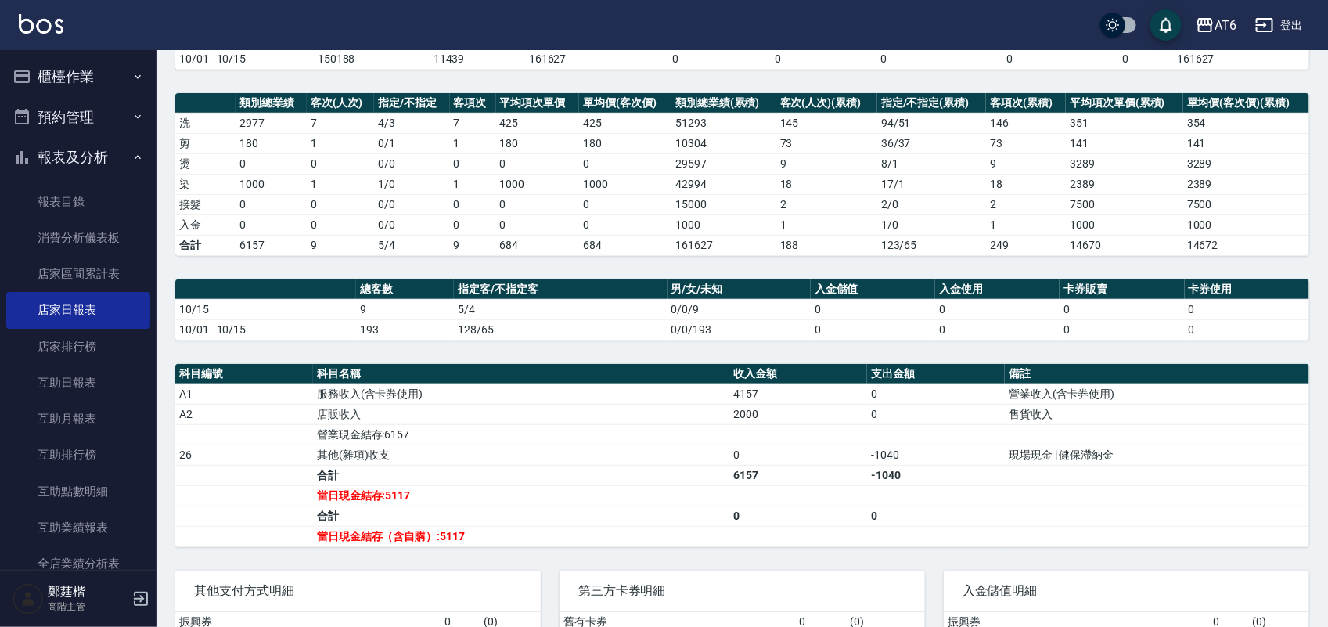
scroll to position [196, 0]
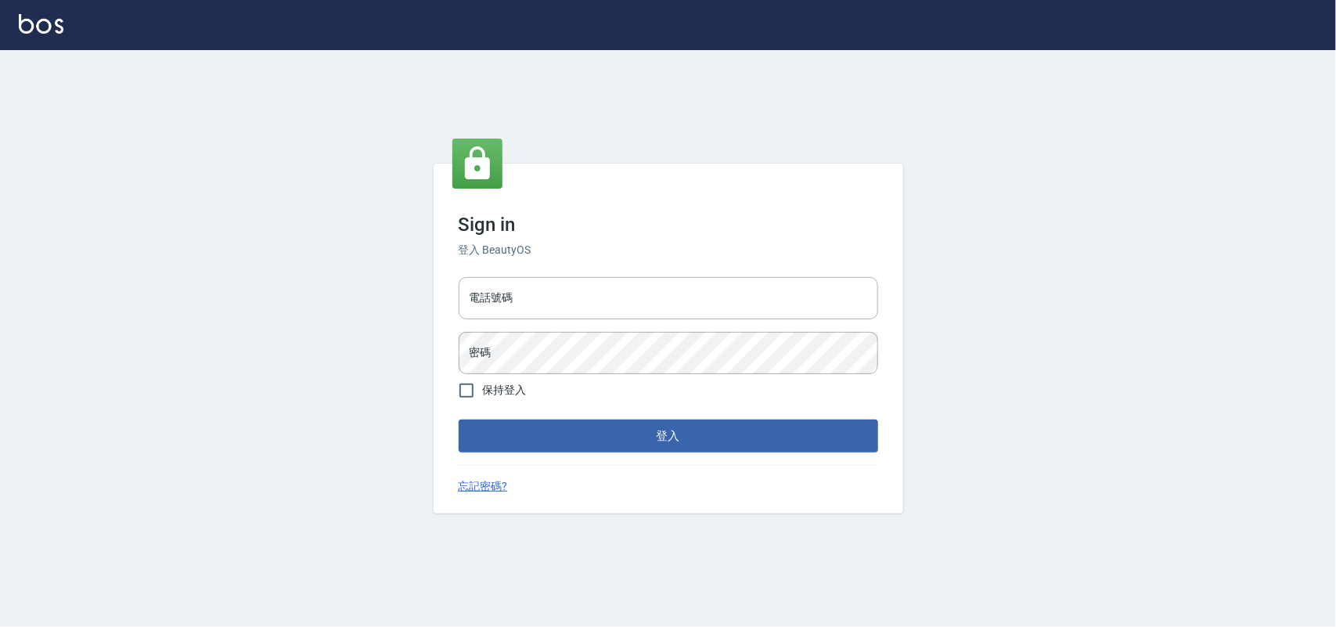
click at [603, 292] on input "電話號碼" at bounding box center [669, 298] width 420 height 42
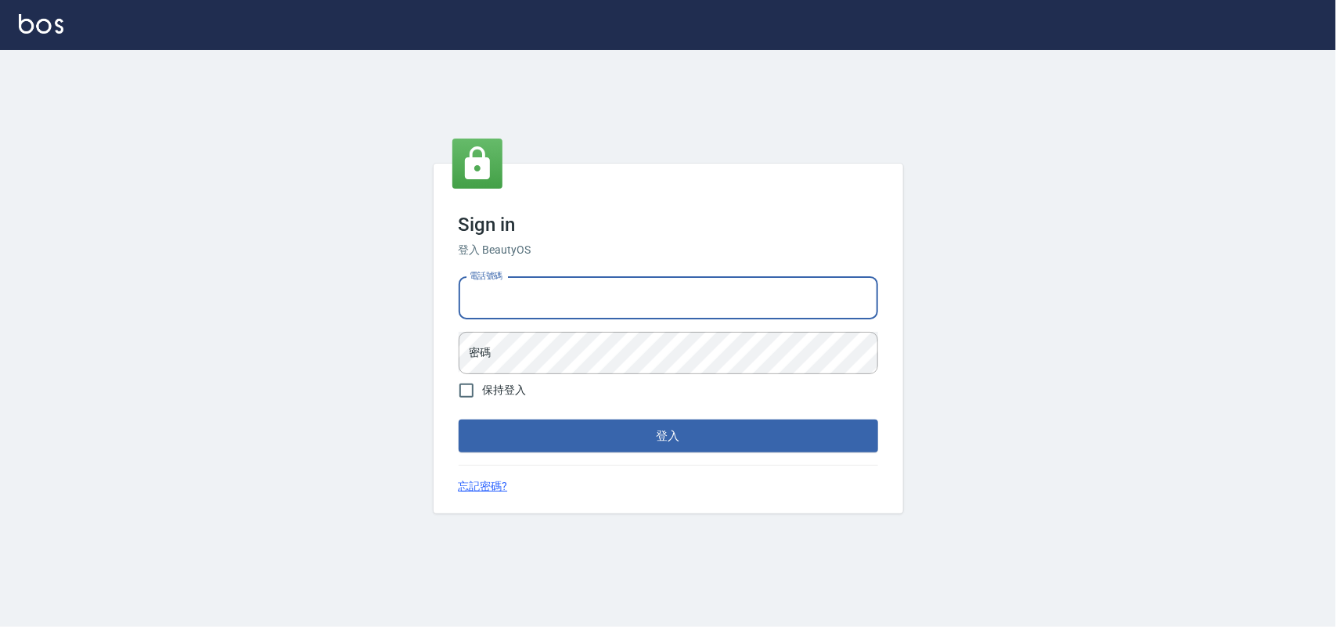
type input "0985335300"
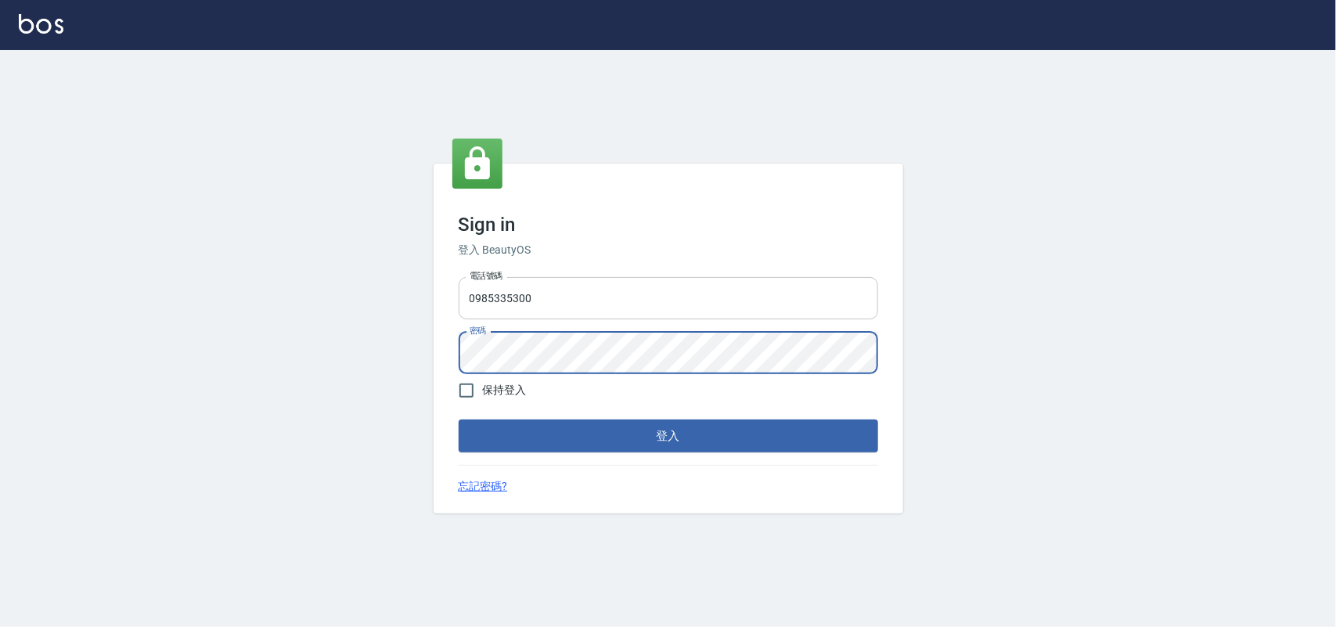
click at [459, 420] on button "登入" at bounding box center [669, 436] width 420 height 33
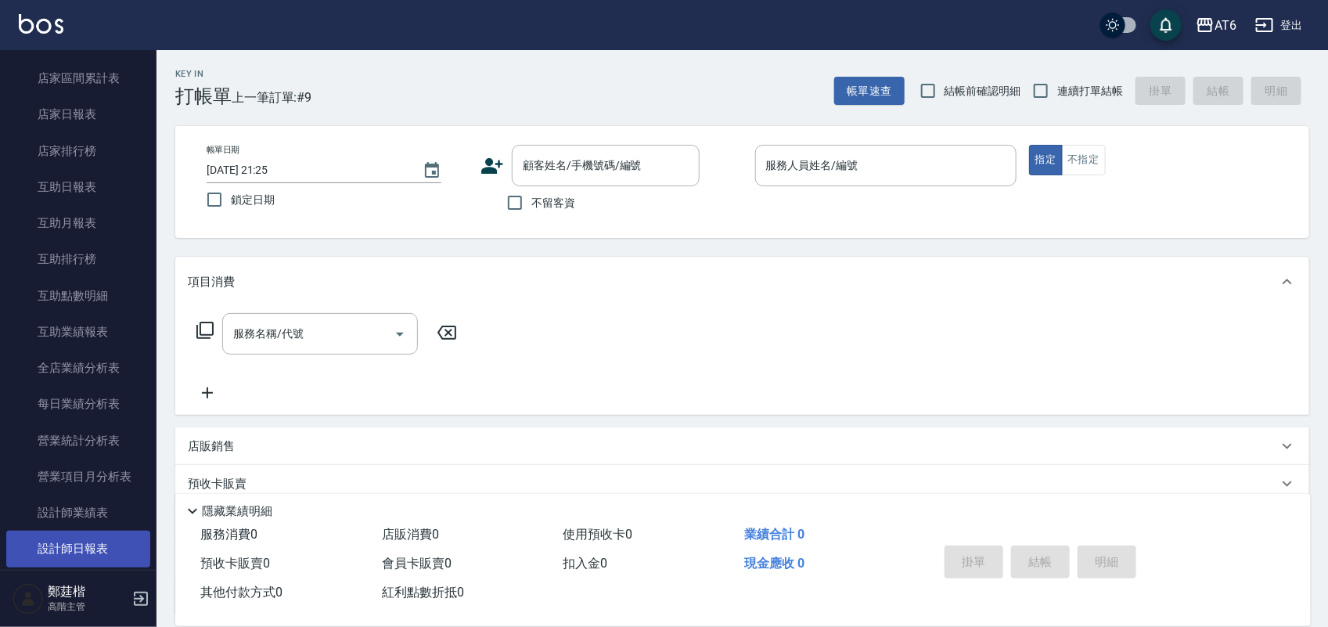
scroll to position [294, 0]
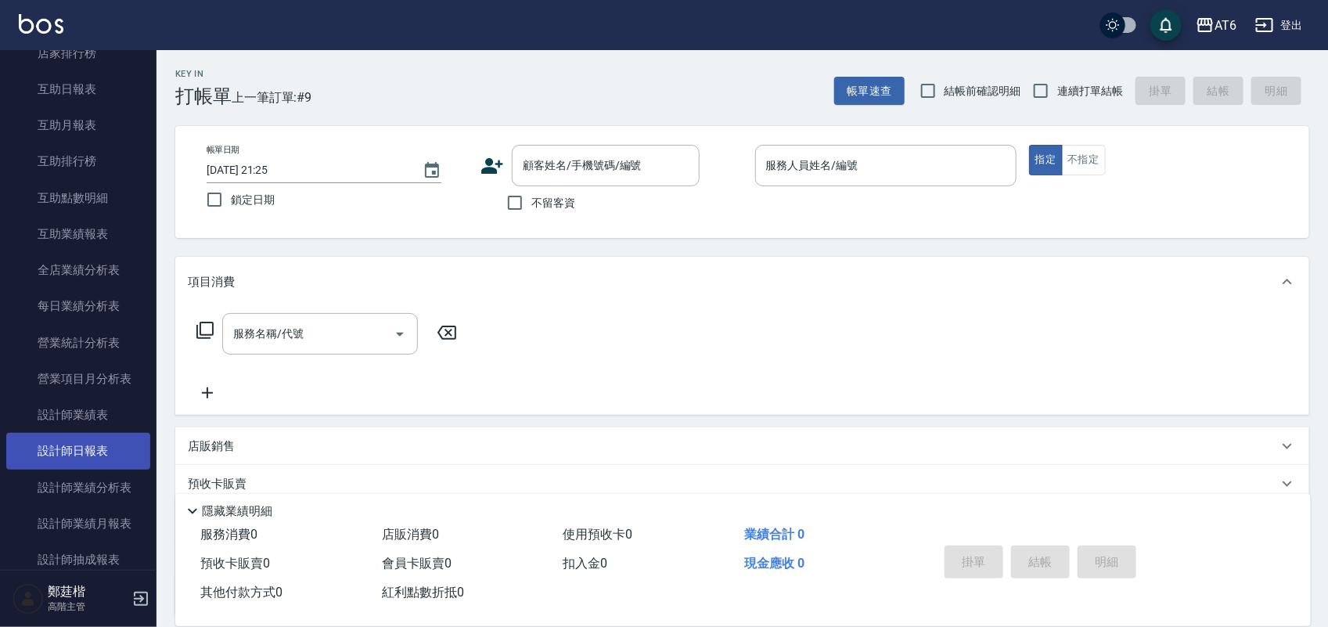
click at [122, 458] on link "設計師日報表" at bounding box center [78, 451] width 144 height 36
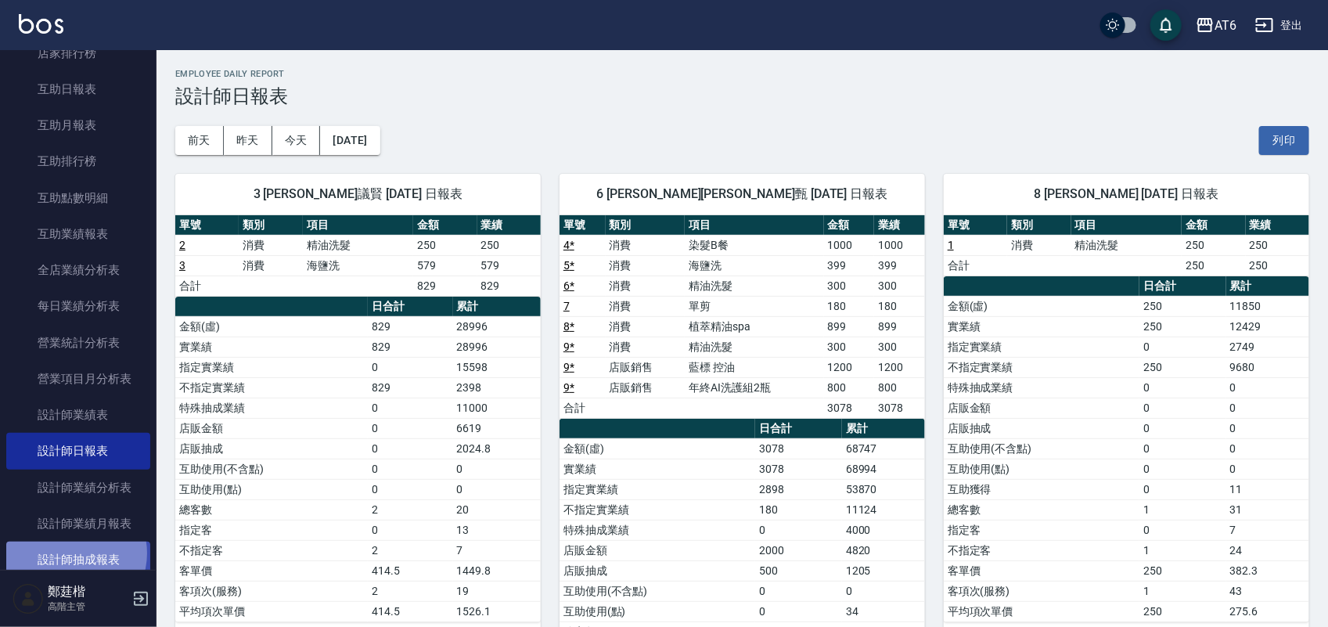
click at [72, 553] on link "設計師抽成報表" at bounding box center [78, 560] width 144 height 36
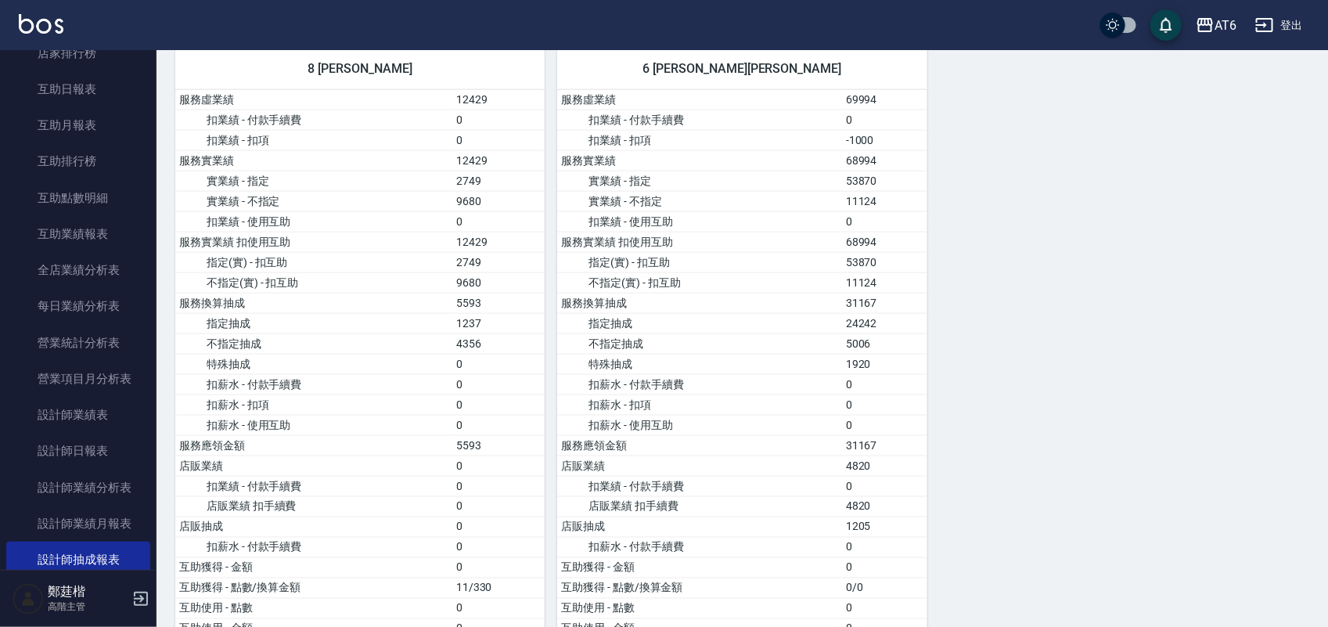
scroll to position [952, 0]
